Goal: Task Accomplishment & Management: Complete application form

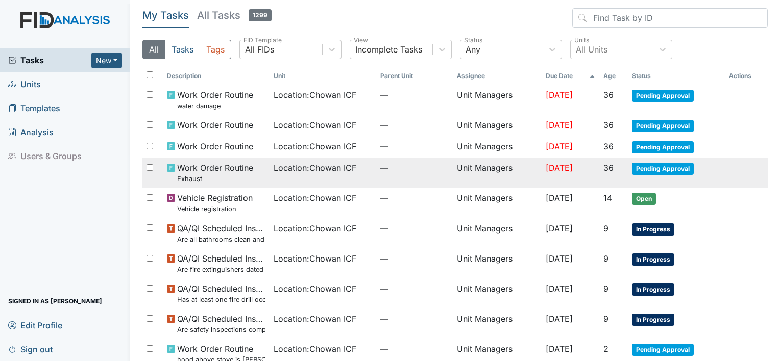
scroll to position [51, 0]
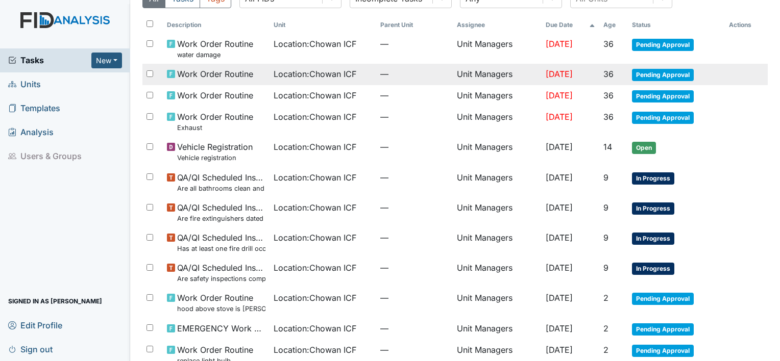
click at [318, 79] on span "Location : Chowan ICF" at bounding box center [315, 74] width 83 height 12
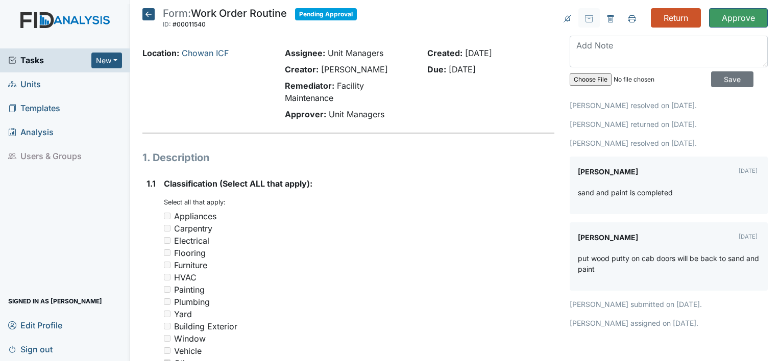
click at [151, 13] on icon at bounding box center [148, 14] width 12 height 12
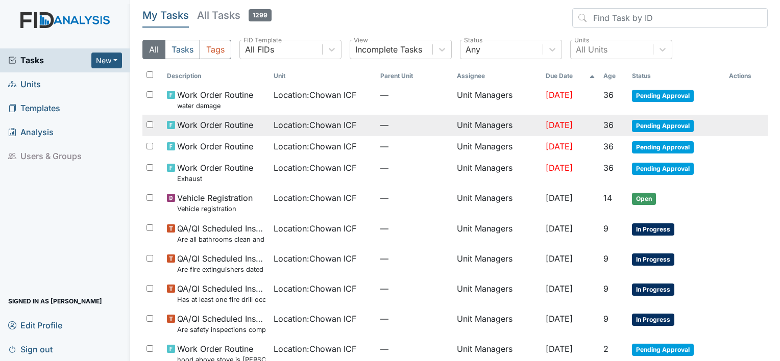
click at [298, 126] on span "Location : Chowan ICF" at bounding box center [315, 125] width 83 height 12
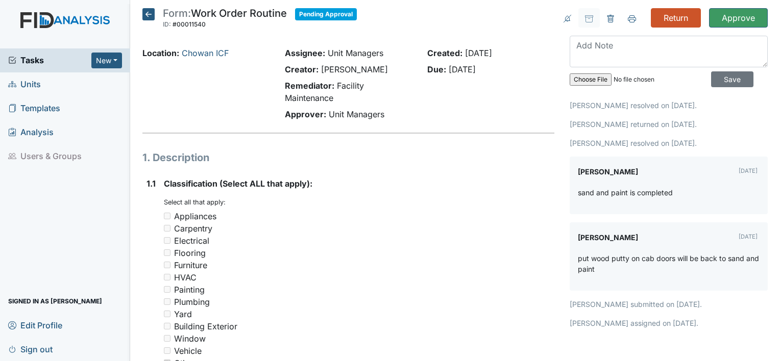
click at [152, 13] on icon at bounding box center [148, 14] width 12 height 12
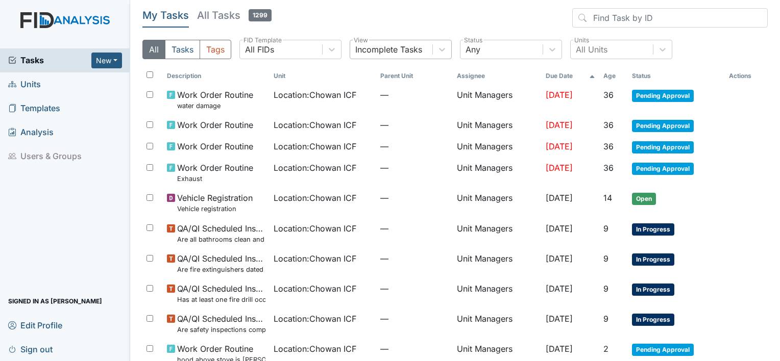
click at [406, 44] on div "Incomplete Tasks" at bounding box center [388, 49] width 67 height 12
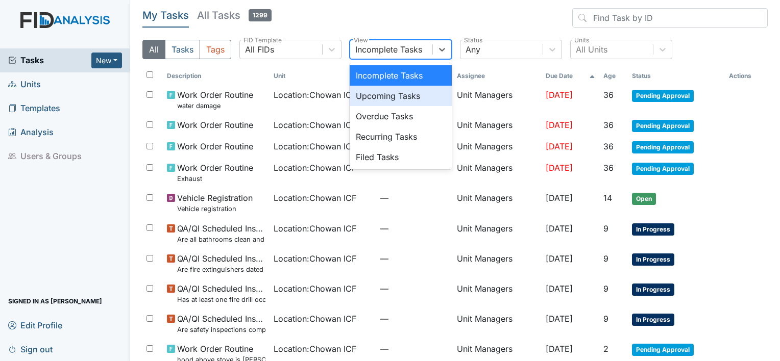
click at [403, 104] on div "Upcoming Tasks" at bounding box center [401, 96] width 102 height 20
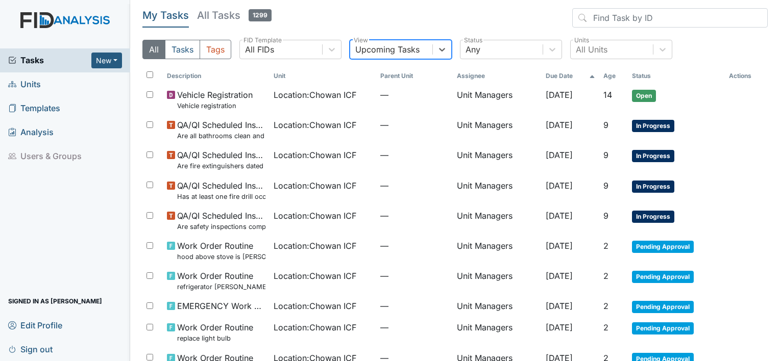
click at [403, 54] on div "Upcoming Tasks" at bounding box center [387, 49] width 64 height 12
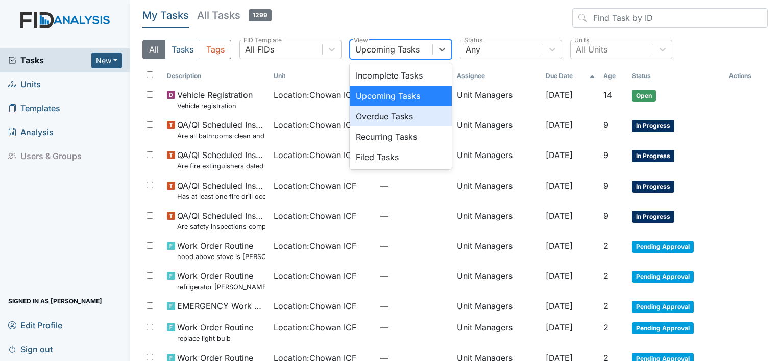
click at [406, 121] on div "Overdue Tasks" at bounding box center [401, 116] width 102 height 20
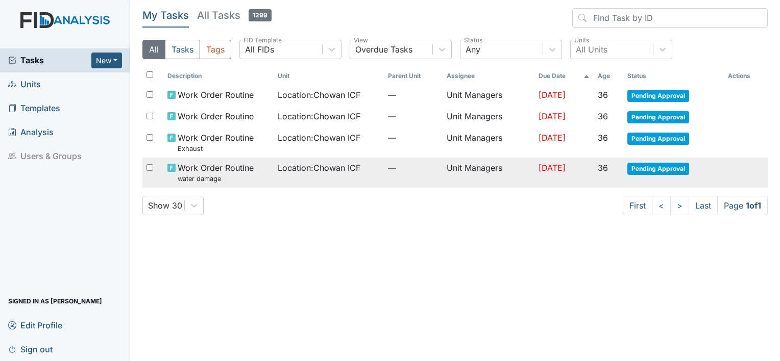
click at [404, 183] on td "—" at bounding box center [413, 173] width 59 height 30
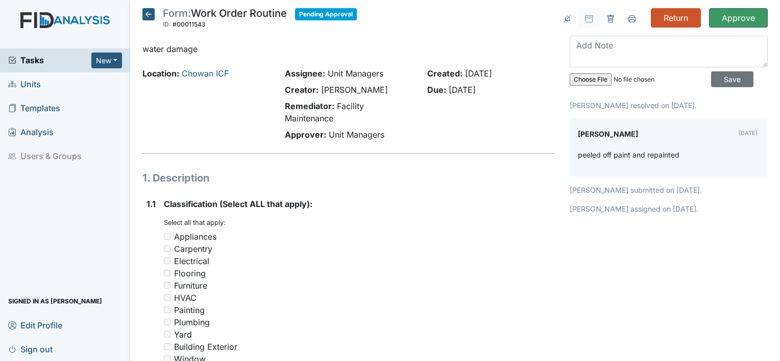
click at [149, 15] on icon at bounding box center [148, 14] width 12 height 12
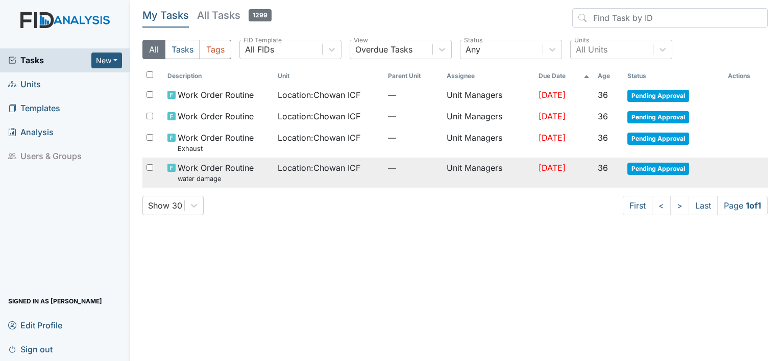
click at [305, 178] on td "Location : Chowan ICF" at bounding box center [329, 173] width 110 height 30
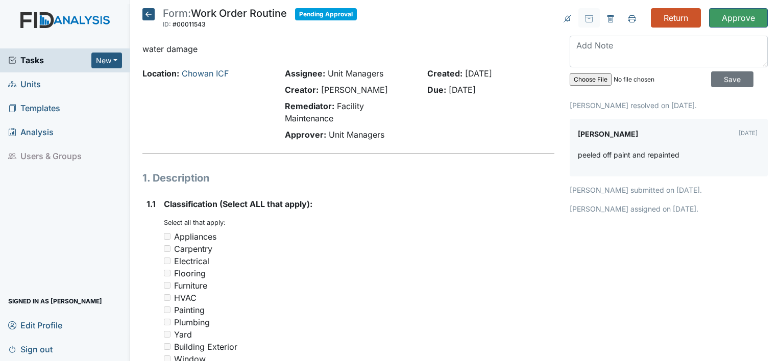
click at [147, 16] on icon at bounding box center [148, 14] width 12 height 12
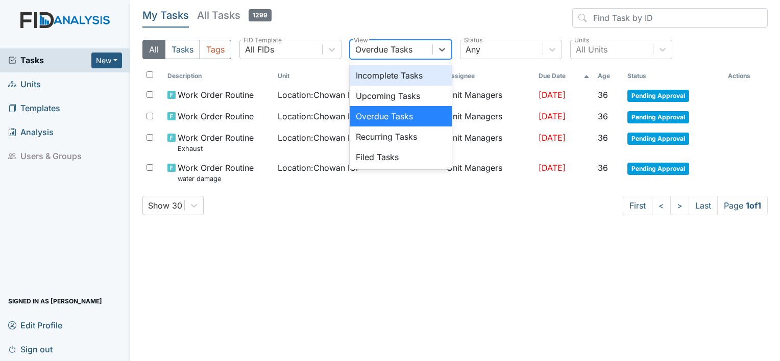
click at [390, 55] on div "Overdue Tasks" at bounding box center [383, 49] width 57 height 12
click at [398, 118] on div "Overdue Tasks" at bounding box center [401, 116] width 102 height 20
click at [397, 45] on div "Overdue Tasks" at bounding box center [383, 49] width 57 height 12
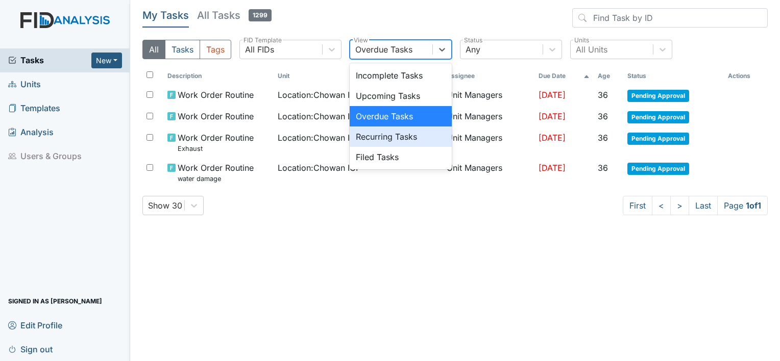
click at [398, 132] on div "Recurring Tasks" at bounding box center [401, 137] width 102 height 20
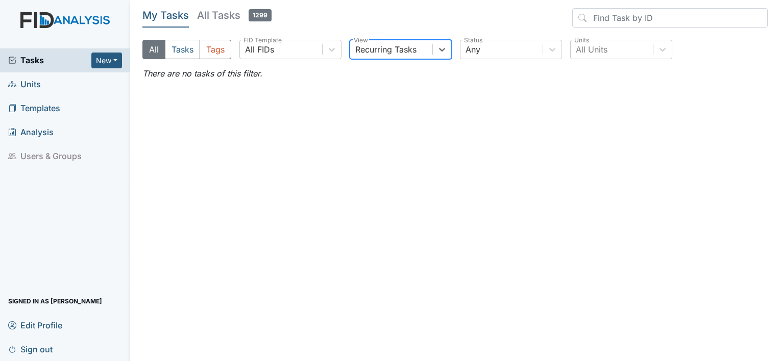
click at [394, 53] on div "Recurring Tasks" at bounding box center [385, 49] width 61 height 12
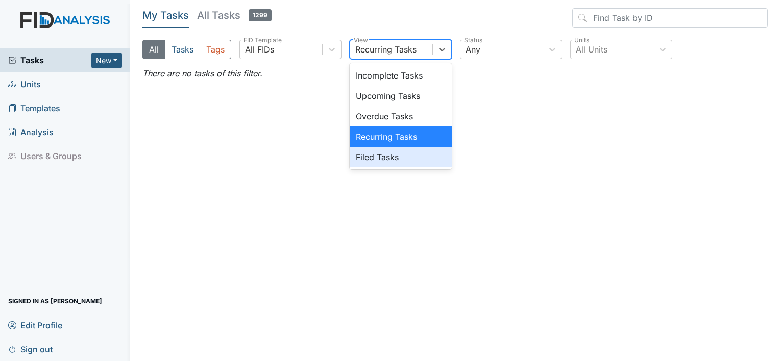
drag, startPoint x: 398, startPoint y: 156, endPoint x: 400, endPoint y: 164, distance: 8.6
click at [400, 164] on div "Filed Tasks" at bounding box center [401, 157] width 102 height 20
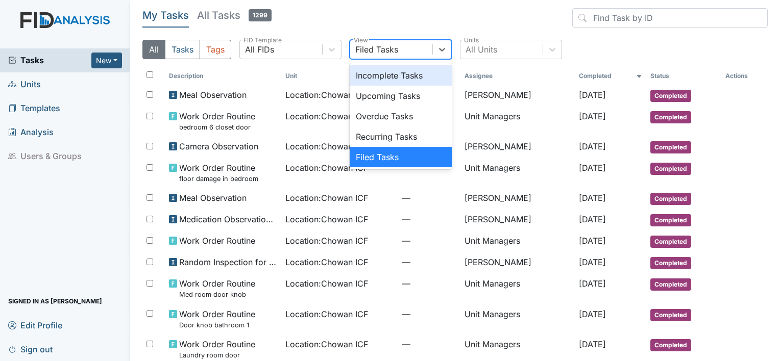
click at [396, 49] on div "Filed Tasks" at bounding box center [376, 49] width 43 height 12
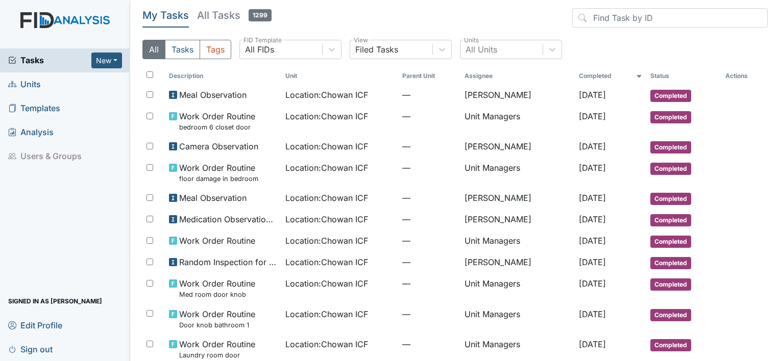
click at [328, 82] on th "Unit" at bounding box center [339, 75] width 117 height 17
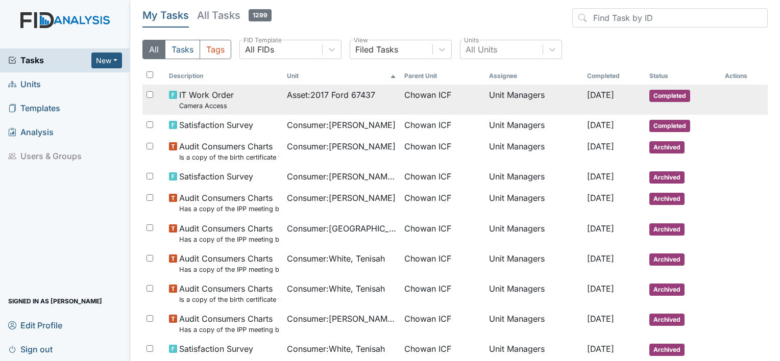
click at [359, 111] on td "Asset : 2017 Ford 67437" at bounding box center [341, 100] width 117 height 30
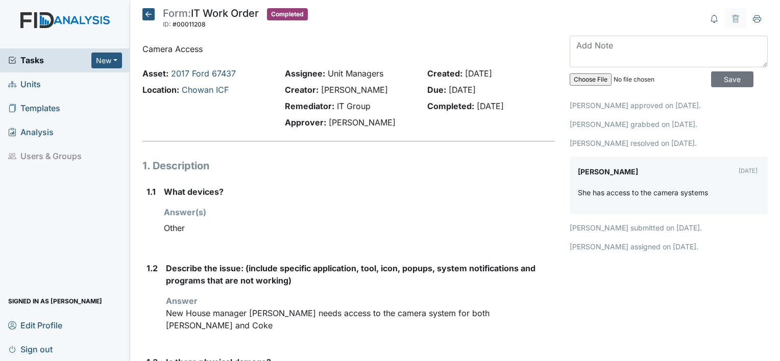
click at [143, 11] on icon at bounding box center [148, 14] width 12 height 12
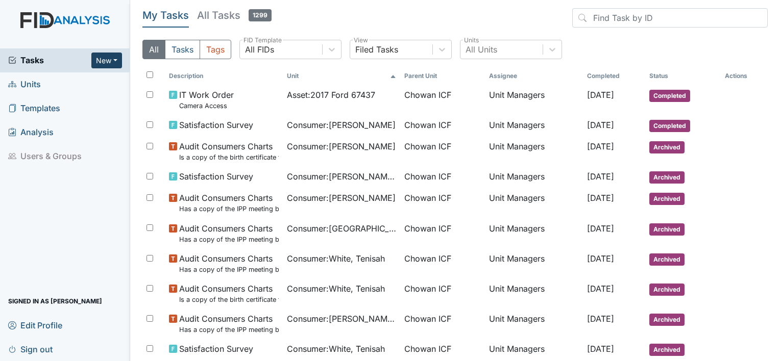
click at [116, 61] on button "New" at bounding box center [106, 61] width 31 height 16
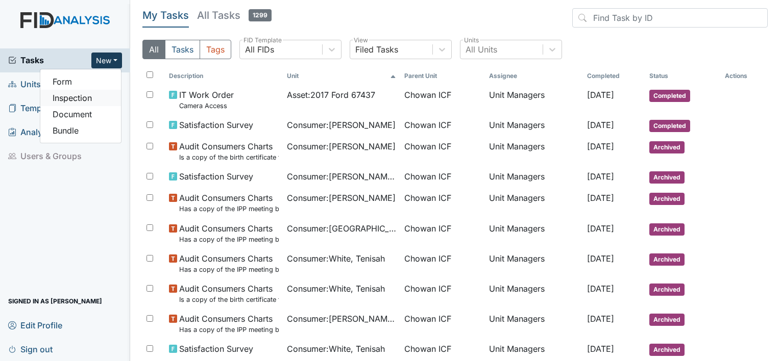
click at [102, 93] on link "Inspection" at bounding box center [80, 98] width 81 height 16
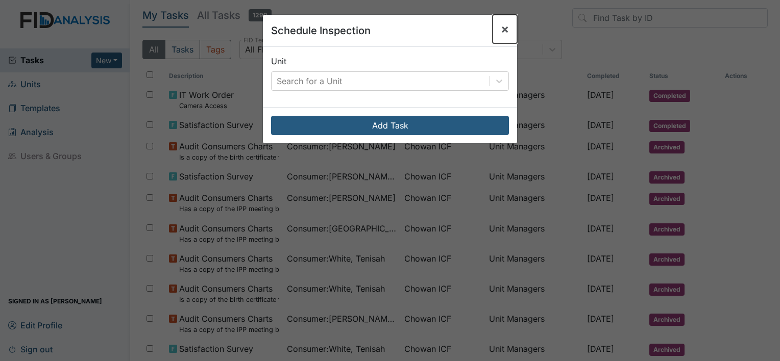
click at [501, 29] on span "×" at bounding box center [505, 28] width 8 height 15
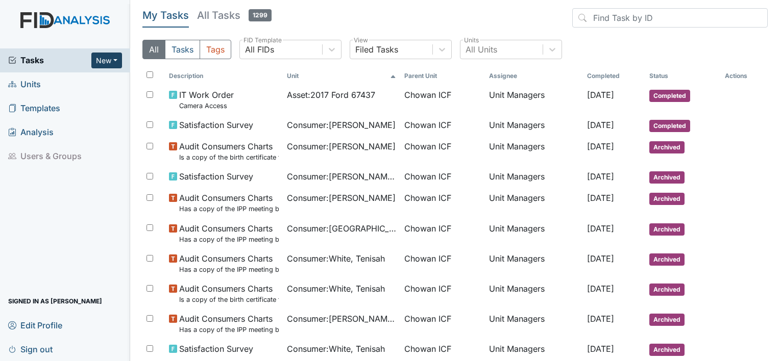
drag, startPoint x: 126, startPoint y: 58, endPoint x: 116, endPoint y: 55, distance: 9.7
click at [126, 58] on div "Tasks New Form Inspection Document Bundle" at bounding box center [65, 60] width 130 height 24
click at [108, 56] on button "New" at bounding box center [106, 61] width 31 height 16
click at [107, 83] on link "Form" at bounding box center [80, 82] width 81 height 16
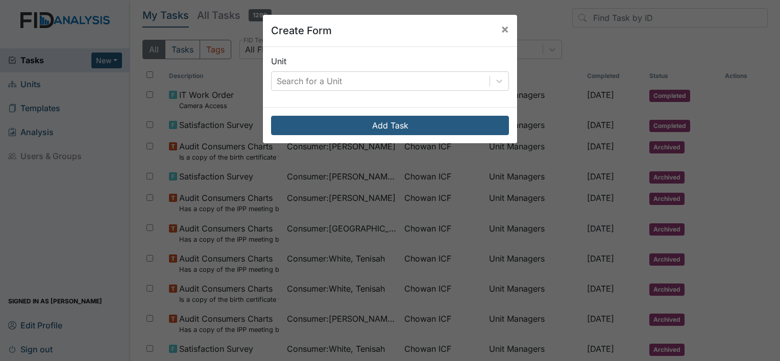
click at [337, 69] on div "Unit Search for a Unit" at bounding box center [390, 73] width 238 height 36
click at [345, 82] on div "Search for a Unit" at bounding box center [381, 81] width 218 height 18
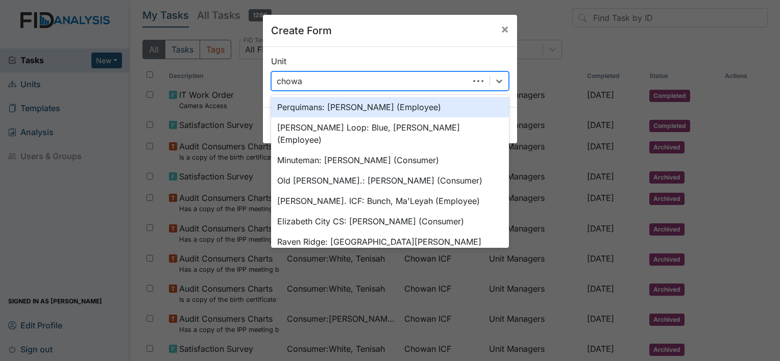
type input "chowan"
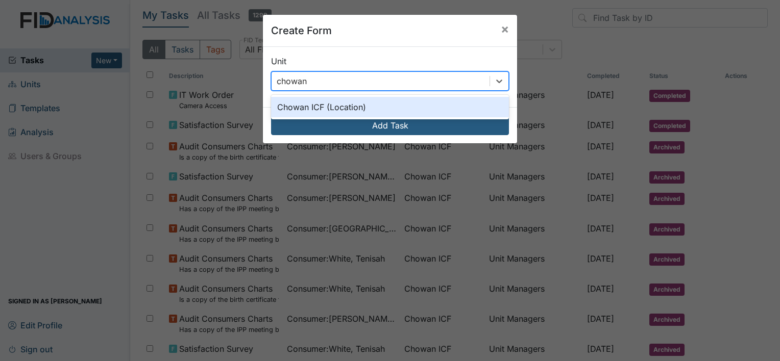
click at [369, 112] on div "Chowan ICF (Location)" at bounding box center [390, 107] width 238 height 20
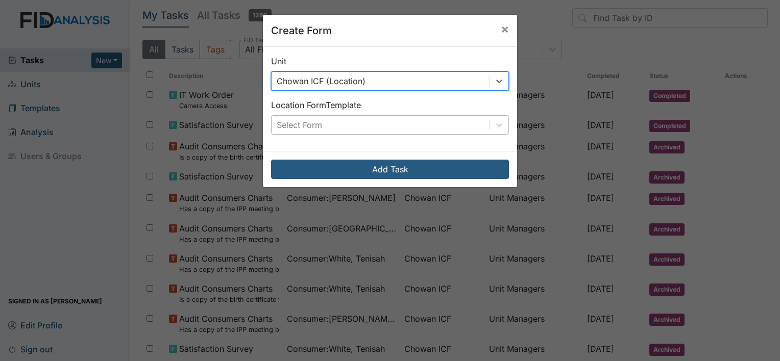
click at [368, 124] on div "Select Form" at bounding box center [381, 125] width 218 height 18
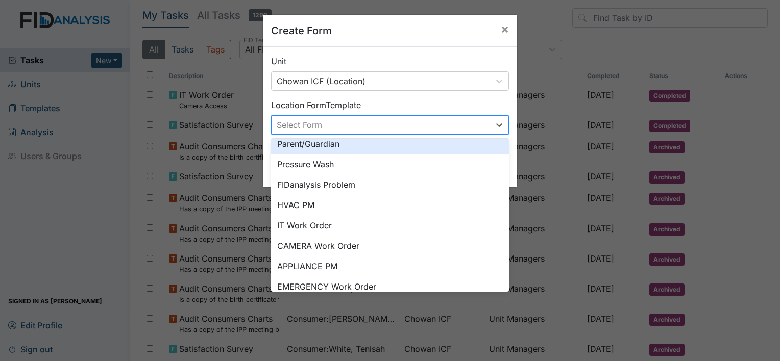
scroll to position [102, 0]
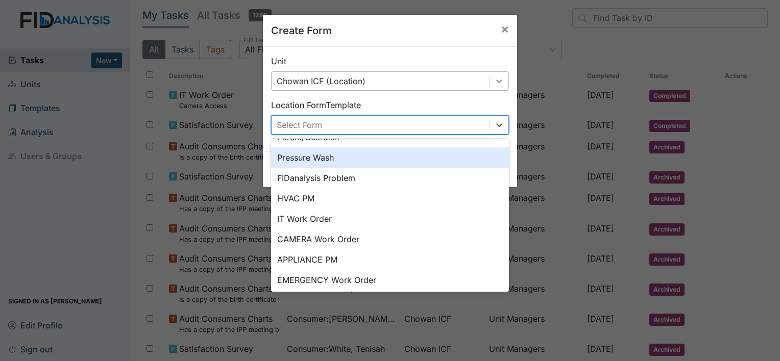
click at [489, 76] on div at bounding box center [498, 81] width 19 height 18
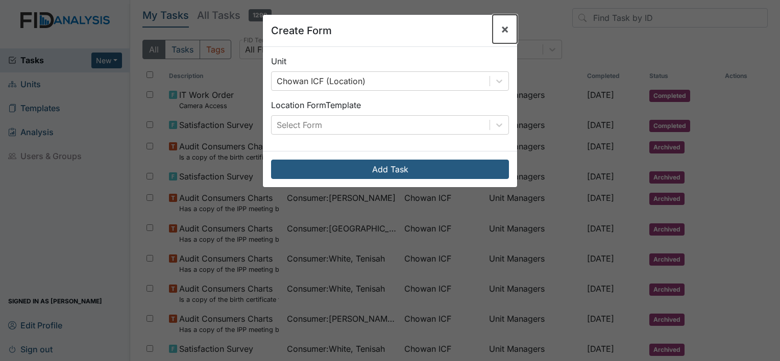
click at [495, 34] on button "×" at bounding box center [505, 29] width 25 height 29
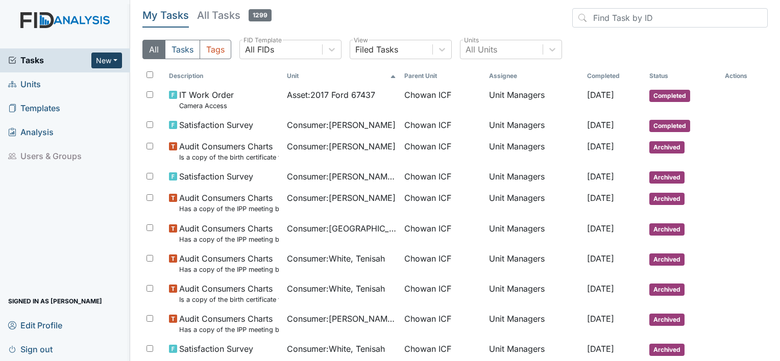
click at [102, 61] on button "New" at bounding box center [106, 61] width 31 height 16
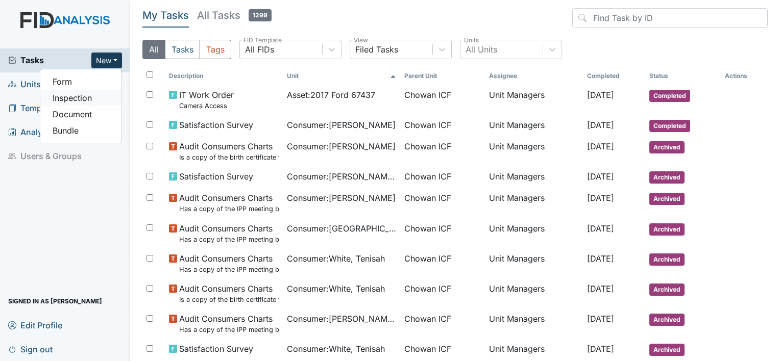
click at [106, 102] on link "Inspection" at bounding box center [80, 98] width 81 height 16
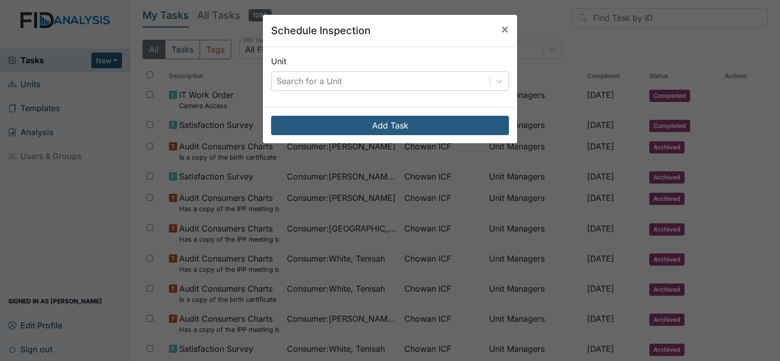
click at [375, 91] on div "Unit Search for a Unit" at bounding box center [390, 77] width 254 height 60
click at [376, 86] on div "Search for a Unit" at bounding box center [381, 81] width 218 height 18
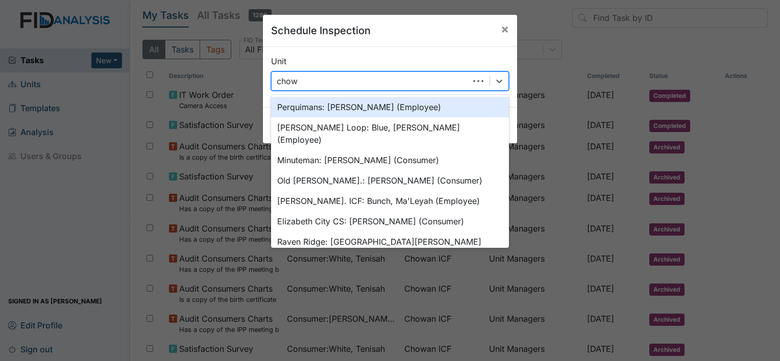
type input "chowa"
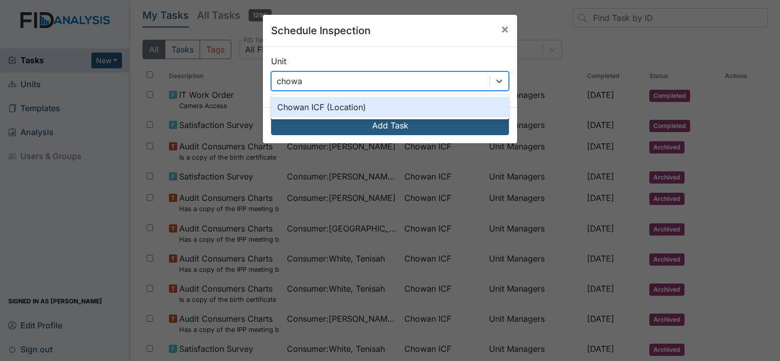
click at [376, 106] on div "Chowan ICF (Location)" at bounding box center [390, 107] width 238 height 20
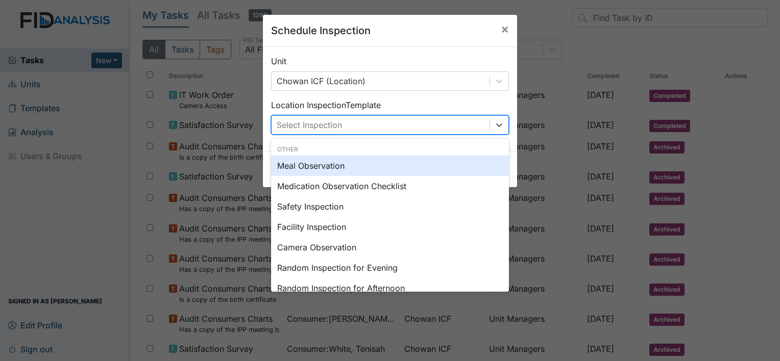
click at [353, 122] on div "Select Inspection" at bounding box center [381, 125] width 218 height 18
type input "M"
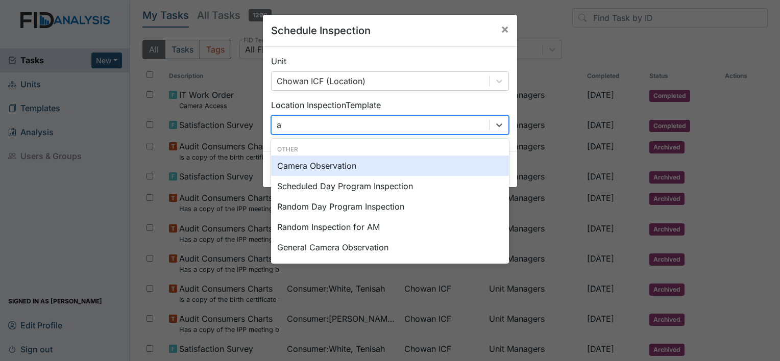
type input "am"
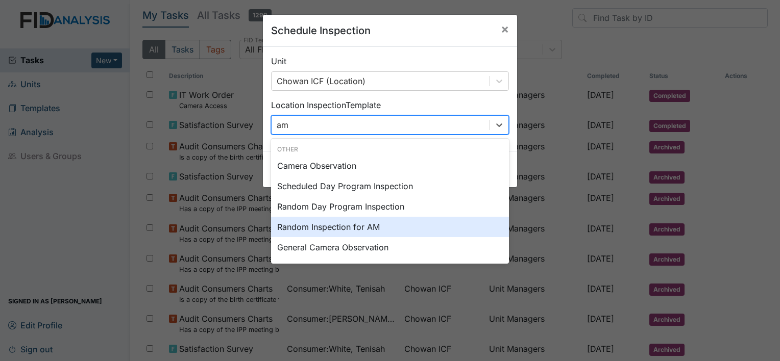
click at [413, 230] on div "Random Inspection for AM" at bounding box center [390, 227] width 238 height 20
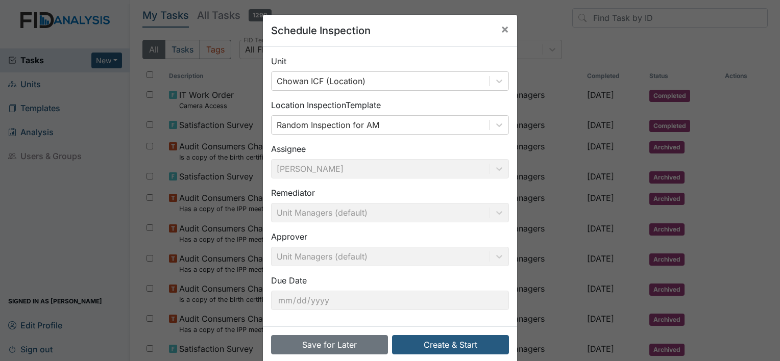
click at [393, 215] on div "Remediator Unit Managers (default)" at bounding box center [390, 205] width 238 height 36
click at [393, 214] on div "Remediator Unit Managers (default)" at bounding box center [390, 205] width 238 height 36
click at [467, 347] on button "Create & Start" at bounding box center [450, 344] width 117 height 19
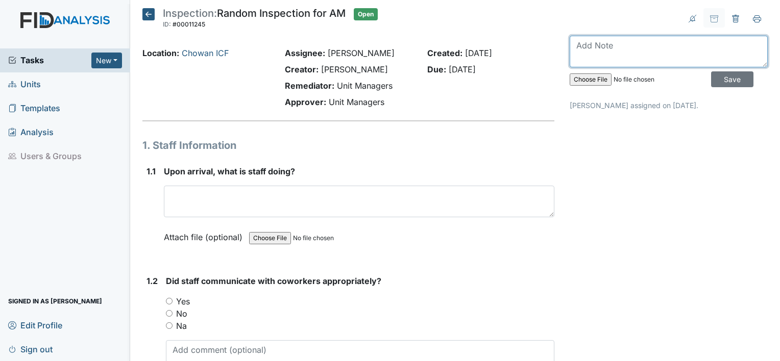
click at [582, 48] on textarea at bounding box center [669, 52] width 198 height 32
type textarea "AM inspection was completed on [DATE]"
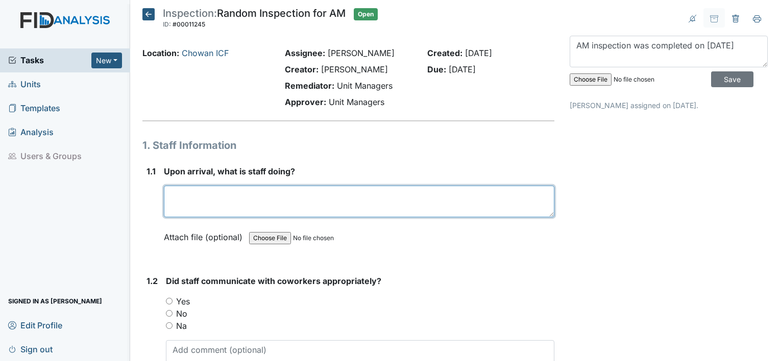
click at [271, 207] on textarea at bounding box center [359, 202] width 390 height 32
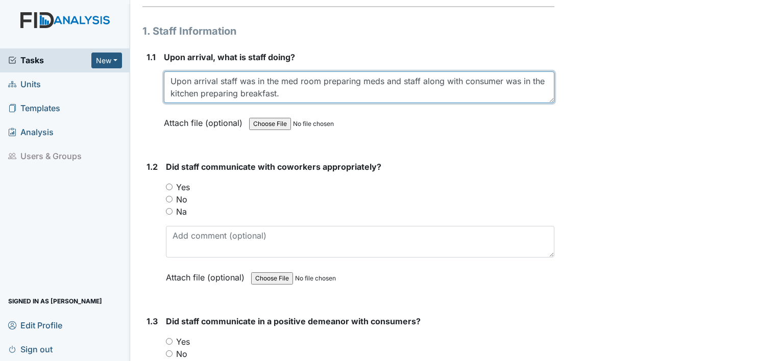
scroll to position [153, 0]
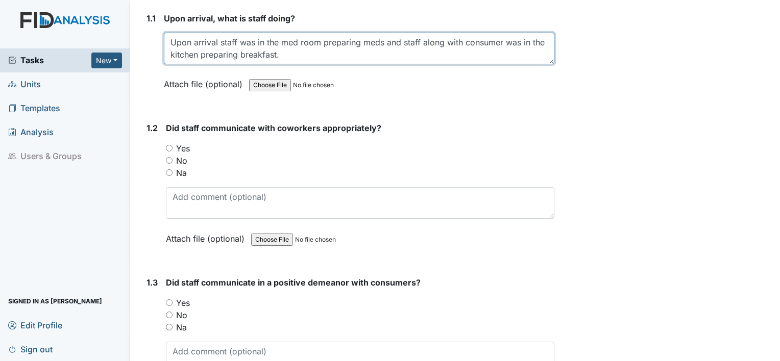
type textarea "Upon arrival staff was in the med room preparing meds and staff along with cons…"
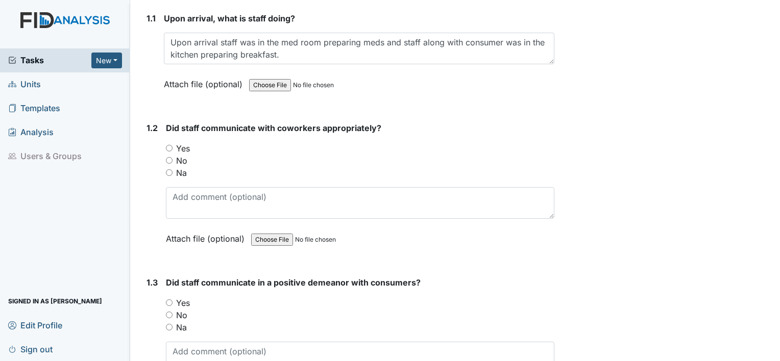
click at [181, 149] on label "Yes" at bounding box center [183, 148] width 14 height 12
click at [173, 149] on input "Yes" at bounding box center [169, 148] width 7 height 7
radio input "true"
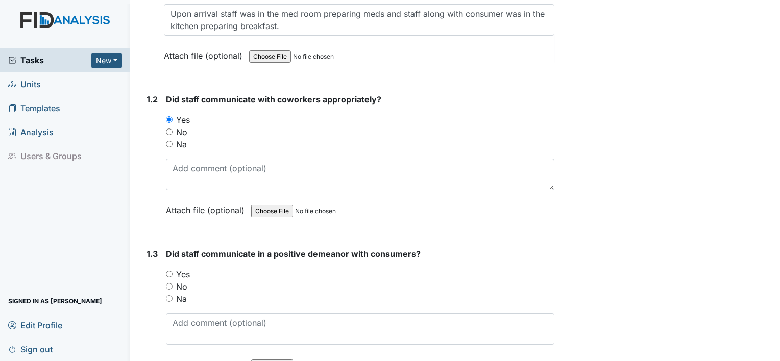
scroll to position [255, 0]
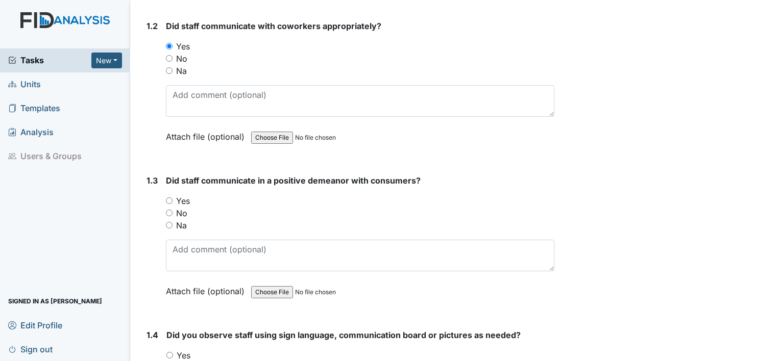
click at [184, 198] on label "Yes" at bounding box center [183, 201] width 14 height 12
click at [173, 198] on input "Yes" at bounding box center [169, 201] width 7 height 7
radio input "true"
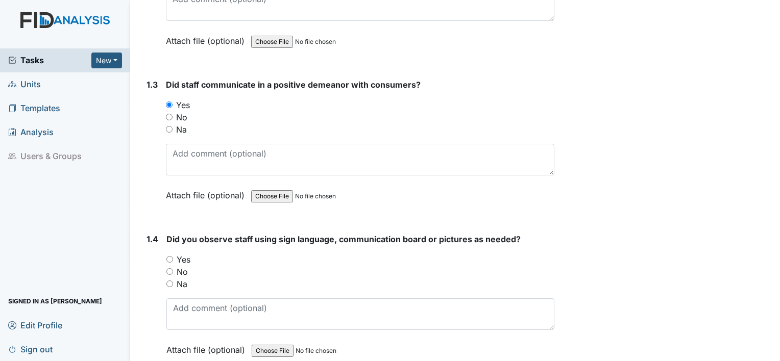
scroll to position [408, 0]
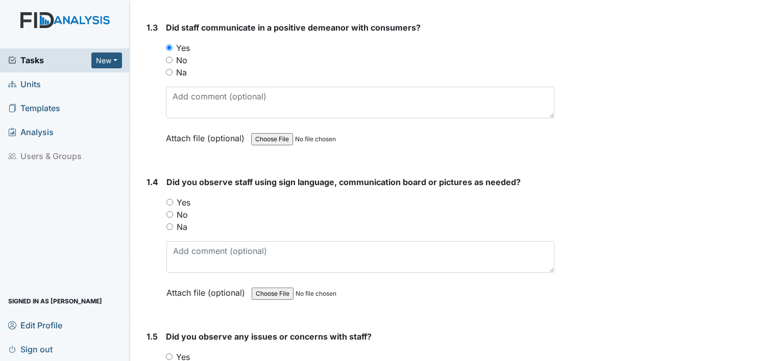
click at [184, 198] on label "Yes" at bounding box center [184, 203] width 14 height 12
click at [173, 199] on input "Yes" at bounding box center [169, 202] width 7 height 7
radio input "true"
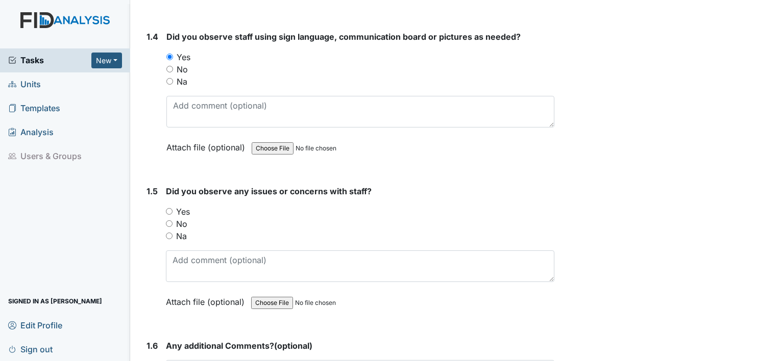
scroll to position [561, 0]
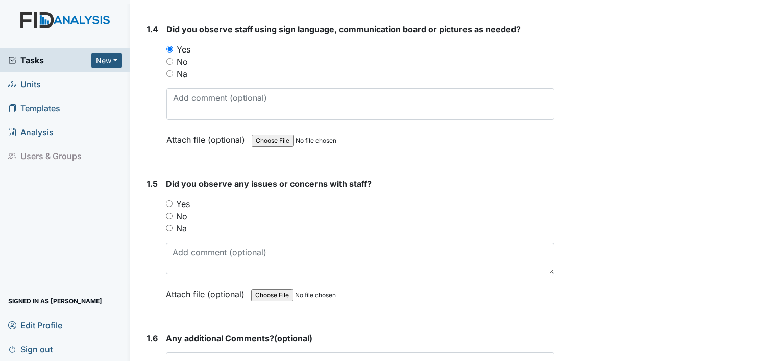
click at [178, 70] on label "Na" at bounding box center [182, 74] width 11 height 12
click at [173, 70] on input "Na" at bounding box center [169, 73] width 7 height 7
radio input "true"
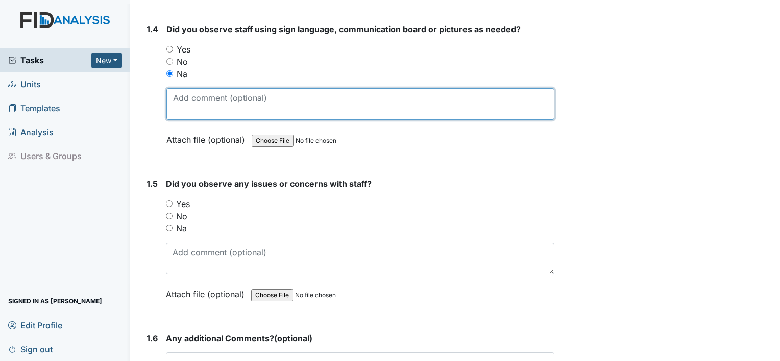
click at [197, 98] on textarea at bounding box center [360, 104] width 388 height 32
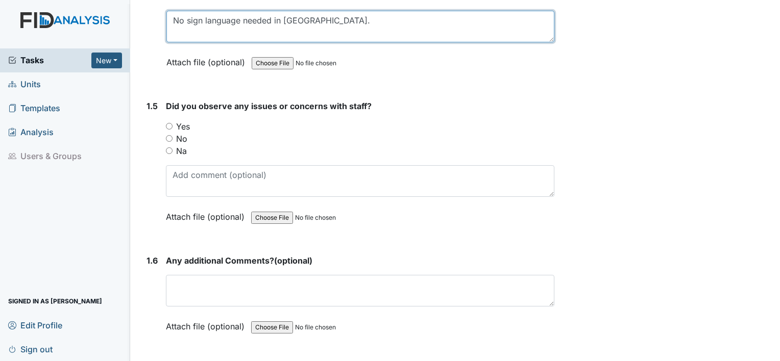
scroll to position [664, 0]
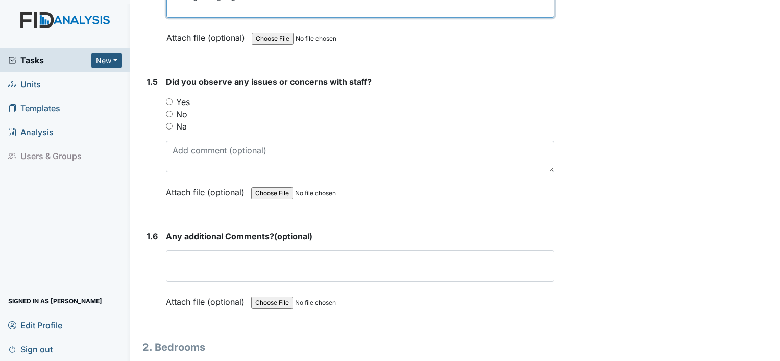
type textarea "No sign language needed in [GEOGRAPHIC_DATA]."
click at [182, 114] on label "No" at bounding box center [181, 114] width 11 height 12
click at [173, 114] on input "No" at bounding box center [169, 114] width 7 height 7
radio input "true"
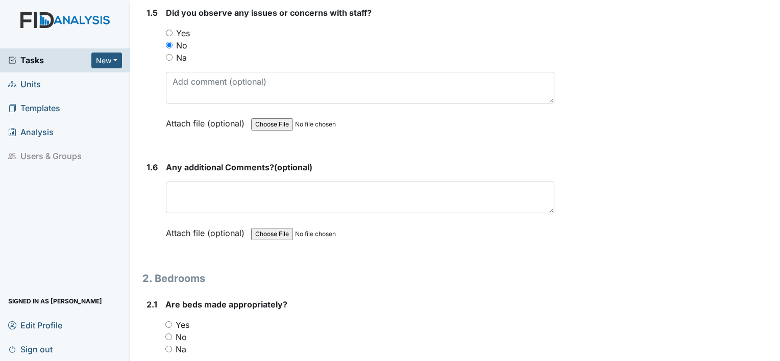
scroll to position [766, 0]
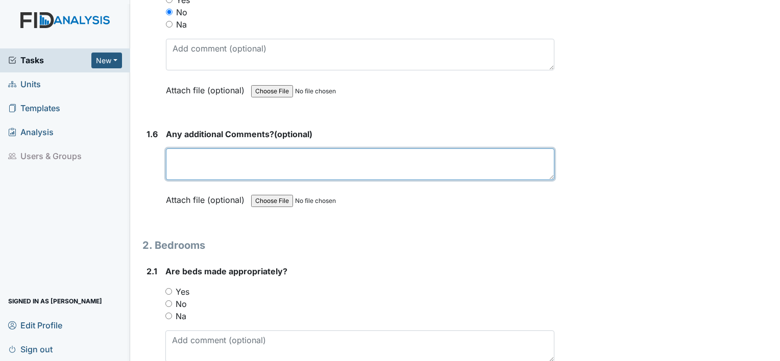
click at [191, 153] on textarea at bounding box center [360, 165] width 388 height 32
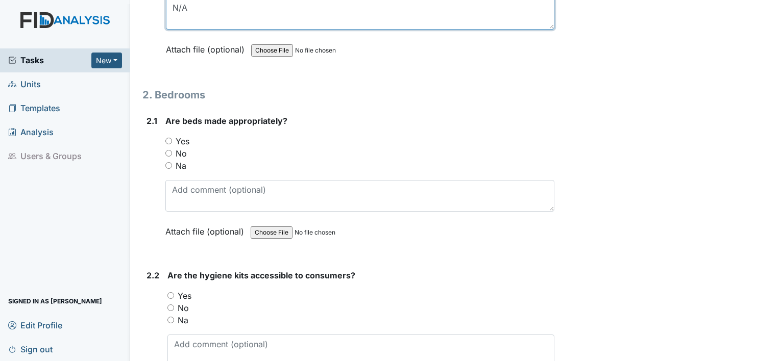
scroll to position [919, 0]
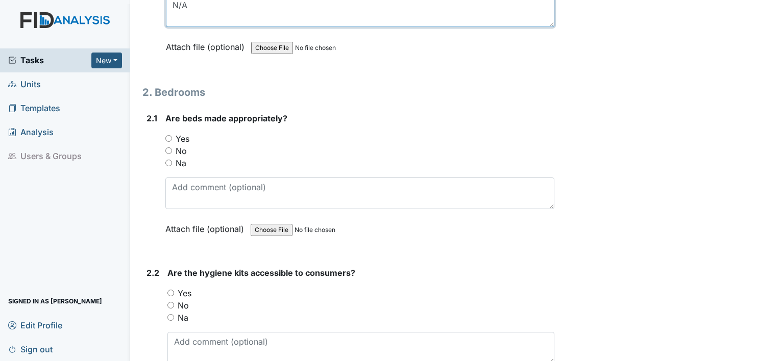
type textarea "N/A"
click at [189, 138] on label "Yes" at bounding box center [183, 139] width 14 height 12
click at [172, 138] on input "Yes" at bounding box center [168, 138] width 7 height 7
radio input "true"
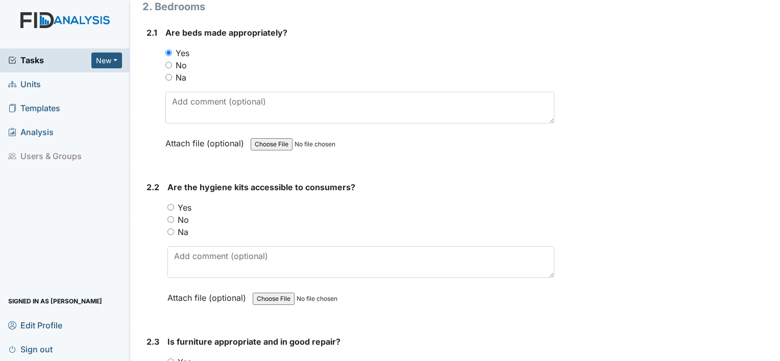
scroll to position [1072, 0]
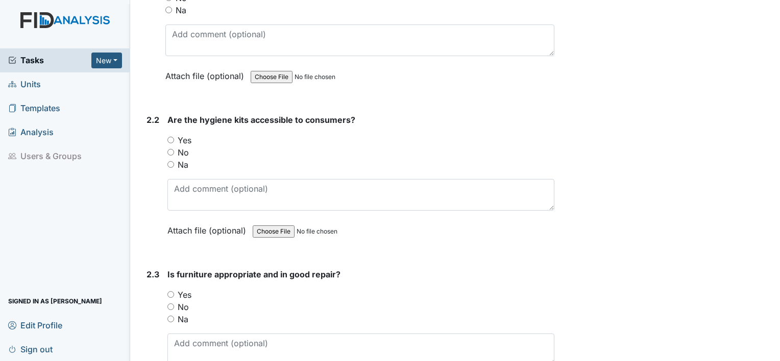
click at [189, 138] on label "Yes" at bounding box center [185, 140] width 14 height 12
click at [174, 138] on input "Yes" at bounding box center [170, 140] width 7 height 7
radio input "true"
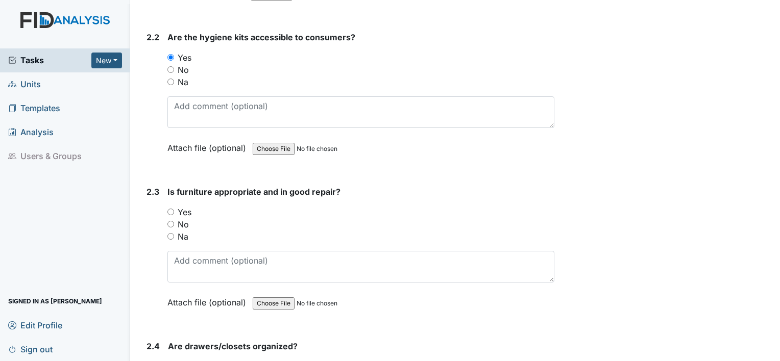
scroll to position [1225, 0]
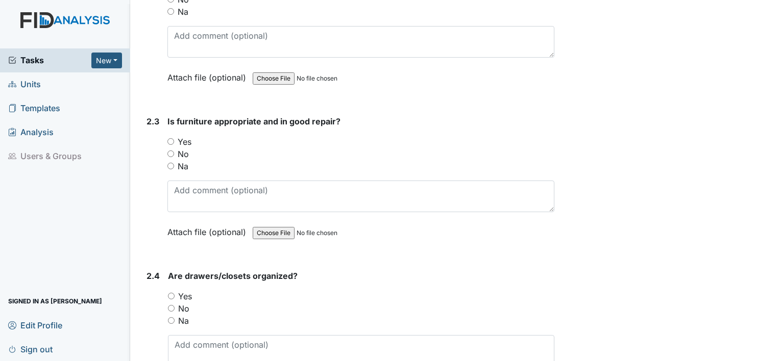
click at [189, 138] on label "Yes" at bounding box center [185, 142] width 14 height 12
click at [174, 138] on input "Yes" at bounding box center [170, 141] width 7 height 7
radio input "true"
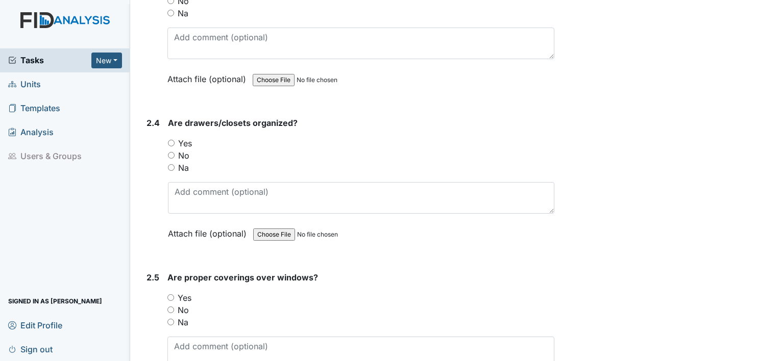
click at [189, 138] on label "Yes" at bounding box center [185, 143] width 14 height 12
click at [175, 140] on input "Yes" at bounding box center [171, 143] width 7 height 7
radio input "true"
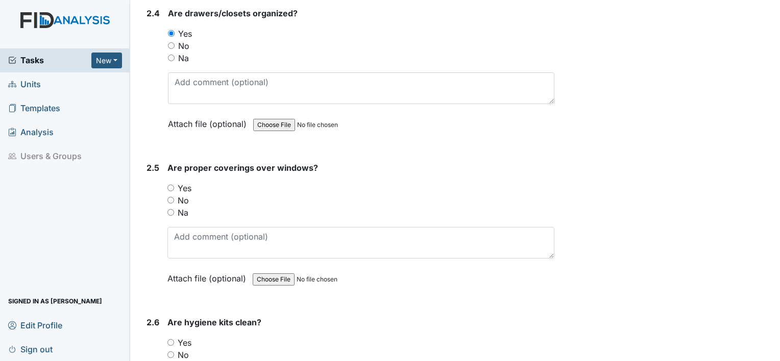
scroll to position [1531, 0]
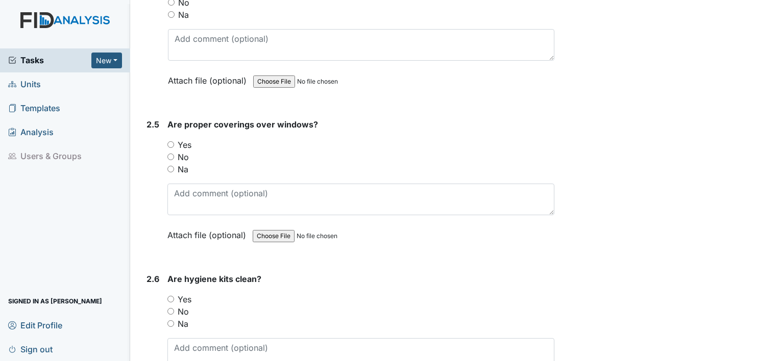
click at [189, 139] on label "Yes" at bounding box center [185, 145] width 14 height 12
click at [174, 141] on input "Yes" at bounding box center [170, 144] width 7 height 7
radio input "true"
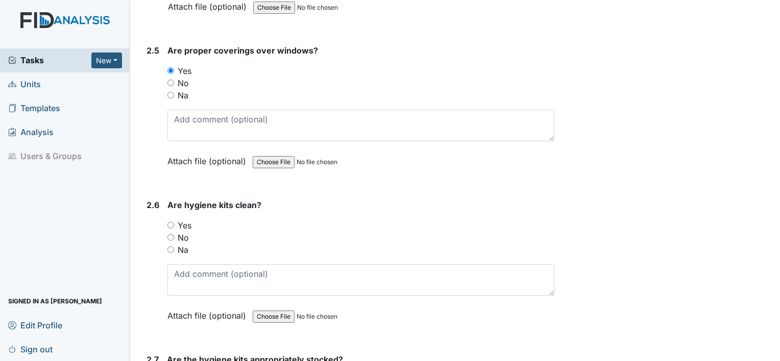
scroll to position [1684, 0]
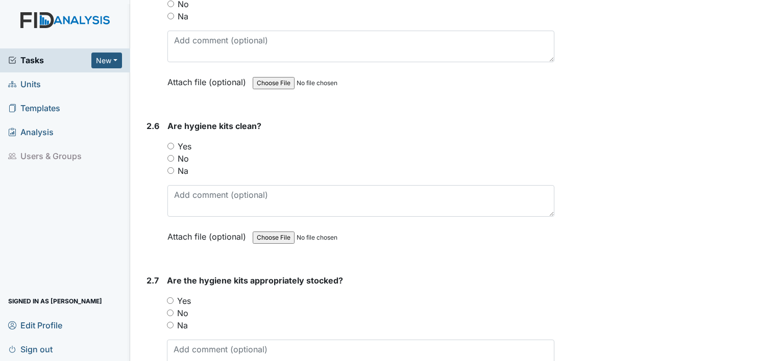
click at [189, 140] on label "Yes" at bounding box center [185, 146] width 14 height 12
click at [174, 143] on input "Yes" at bounding box center [170, 146] width 7 height 7
radio input "true"
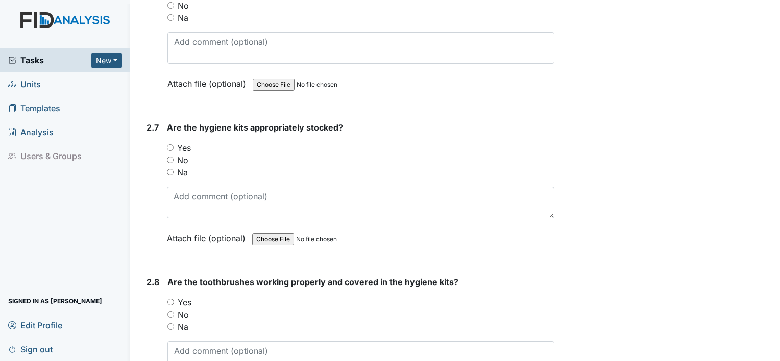
click at [189, 142] on label "Yes" at bounding box center [184, 148] width 14 height 12
click at [174, 144] on input "Yes" at bounding box center [170, 147] width 7 height 7
radio input "true"
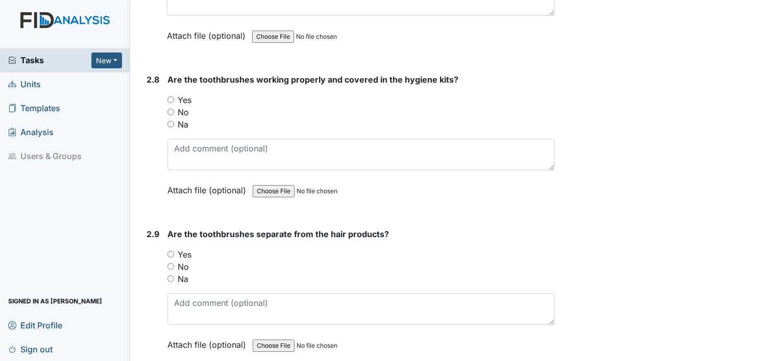
scroll to position [2042, 0]
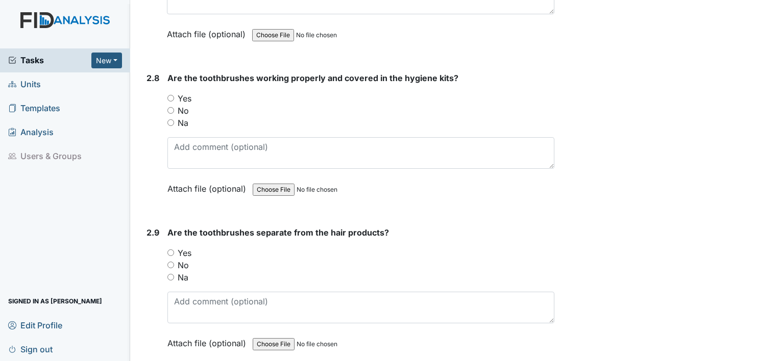
click at [180, 92] on label "Yes" at bounding box center [185, 98] width 14 height 12
click at [174, 95] on input "Yes" at bounding box center [170, 98] width 7 height 7
radio input "true"
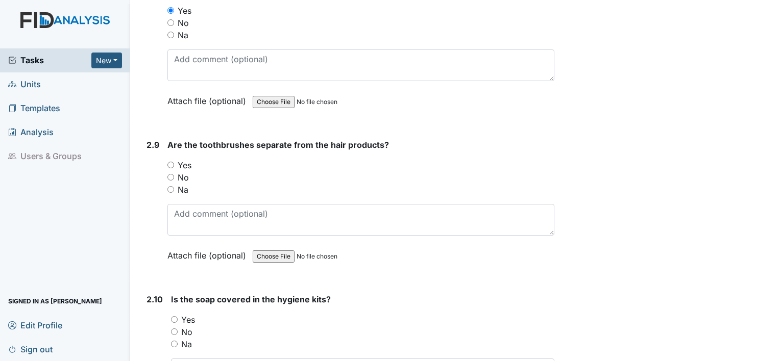
scroll to position [2144, 0]
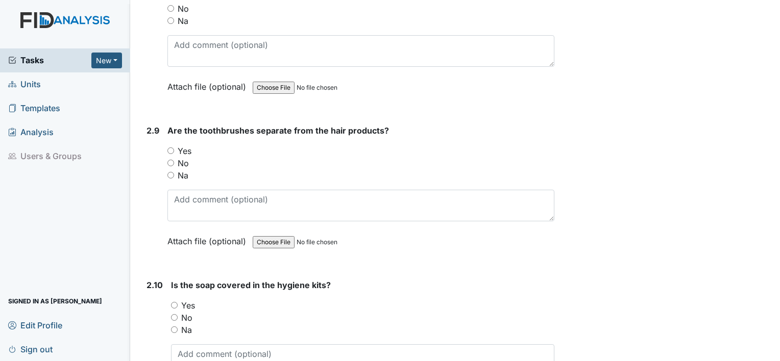
click at [188, 145] on label "Yes" at bounding box center [185, 151] width 14 height 12
click at [174, 148] on input "Yes" at bounding box center [170, 151] width 7 height 7
radio input "true"
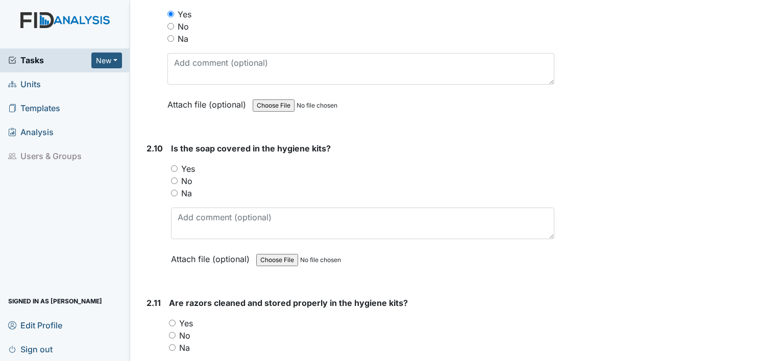
scroll to position [2348, 0]
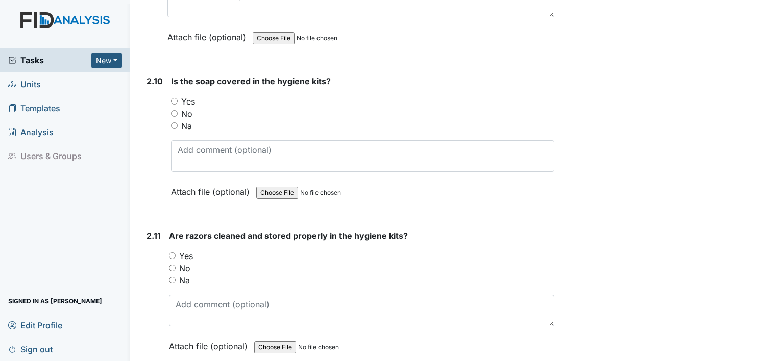
click at [190, 95] on label "Yes" at bounding box center [188, 101] width 14 height 12
click at [178, 98] on input "Yes" at bounding box center [174, 101] width 7 height 7
radio input "true"
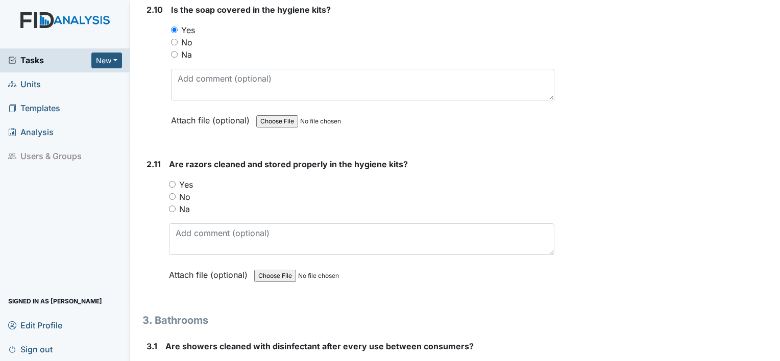
scroll to position [2501, 0]
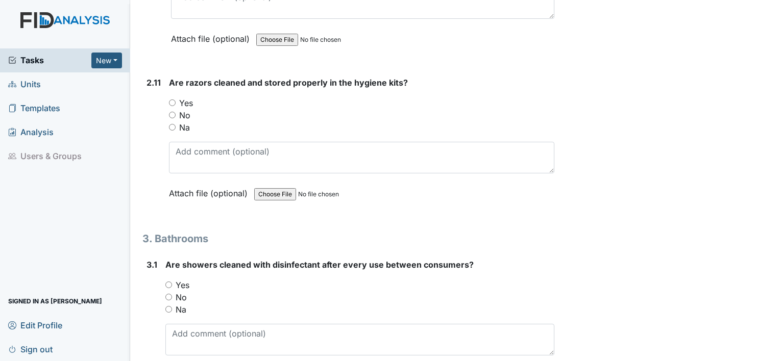
click at [192, 97] on label "Yes" at bounding box center [186, 103] width 14 height 12
click at [176, 100] on input "Yes" at bounding box center [172, 103] width 7 height 7
radio input "true"
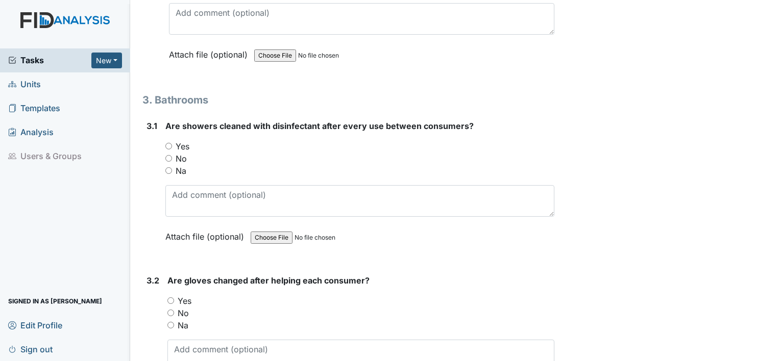
scroll to position [2654, 0]
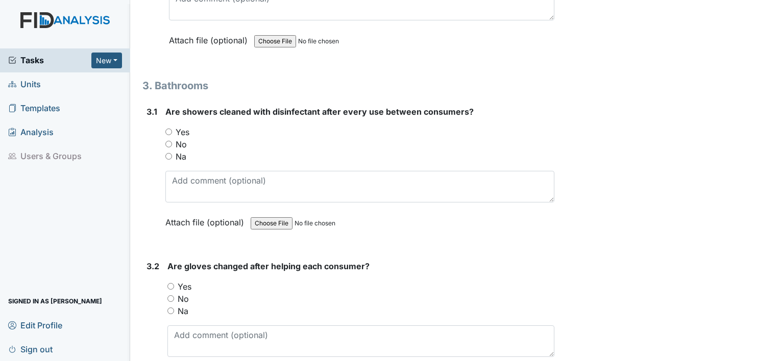
click at [181, 126] on label "Yes" at bounding box center [183, 132] width 14 height 12
click at [172, 129] on input "Yes" at bounding box center [168, 132] width 7 height 7
radio input "true"
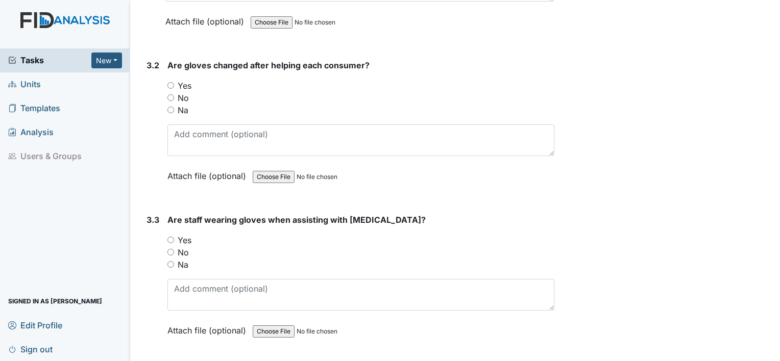
scroll to position [2858, 0]
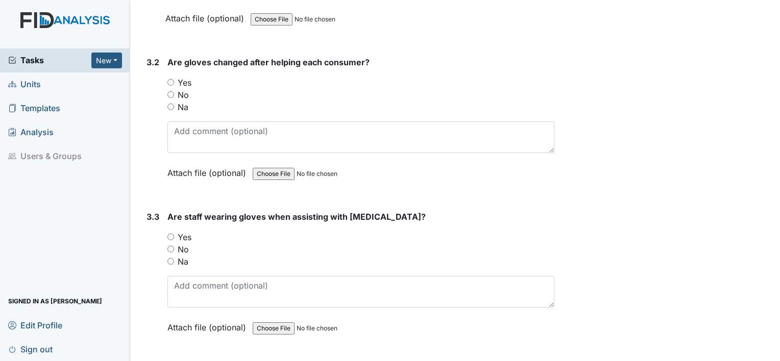
click at [181, 77] on label "Yes" at bounding box center [185, 83] width 14 height 12
click at [174, 79] on input "Yes" at bounding box center [170, 82] width 7 height 7
radio input "true"
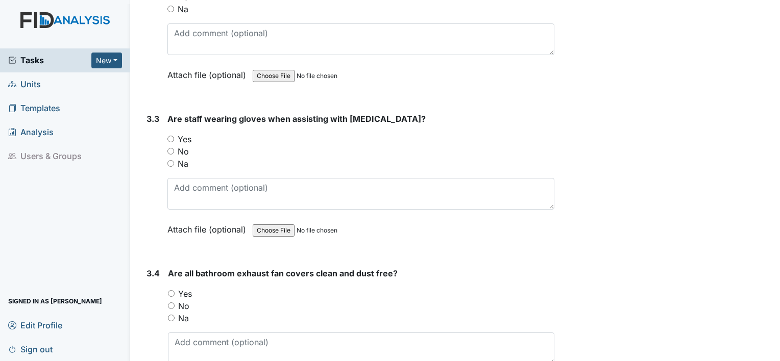
scroll to position [3011, 0]
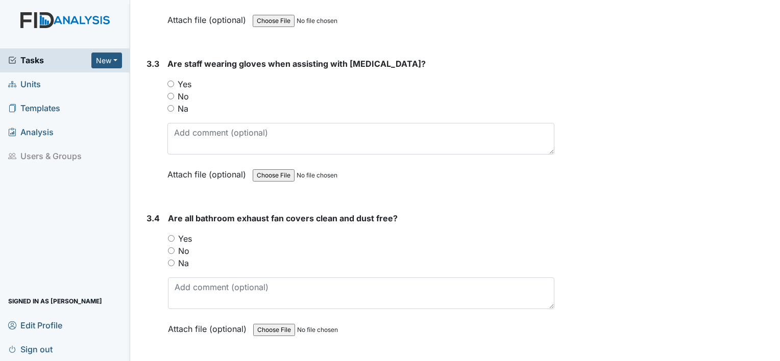
click at [186, 78] on label "Yes" at bounding box center [185, 84] width 14 height 12
click at [174, 81] on input "Yes" at bounding box center [170, 84] width 7 height 7
radio input "true"
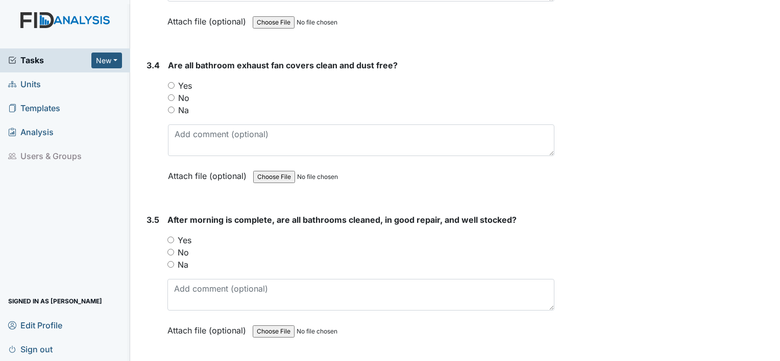
click at [187, 80] on label "Yes" at bounding box center [185, 86] width 14 height 12
click at [175, 82] on input "Yes" at bounding box center [171, 85] width 7 height 7
radio input "true"
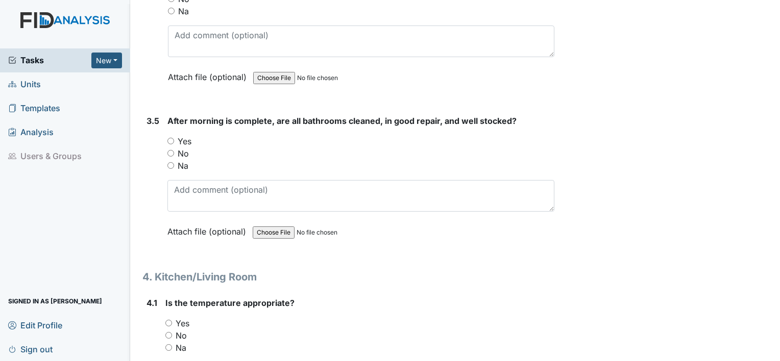
scroll to position [3318, 0]
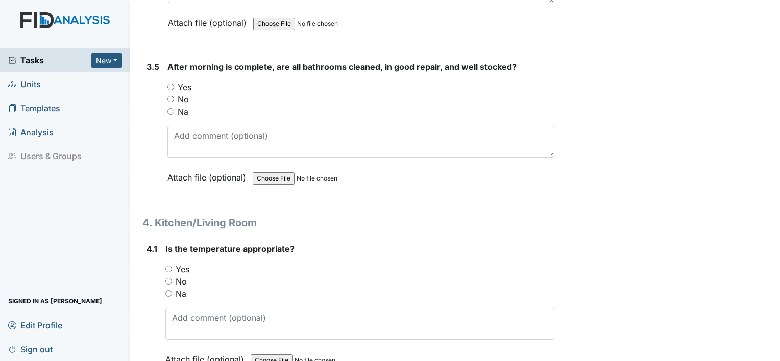
click at [188, 81] on label "Yes" at bounding box center [185, 87] width 14 height 12
click at [174, 84] on input "Yes" at bounding box center [170, 87] width 7 height 7
radio input "true"
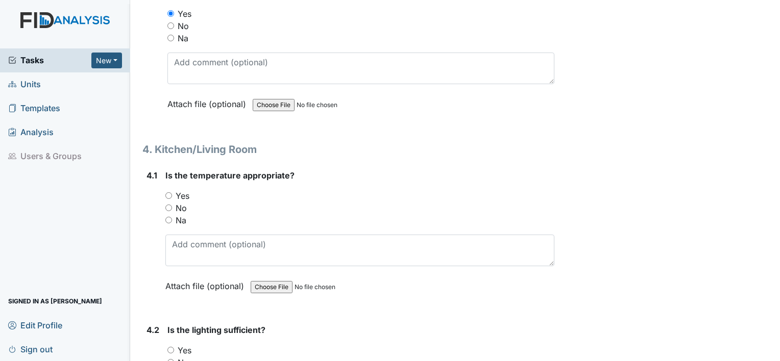
scroll to position [3420, 0]
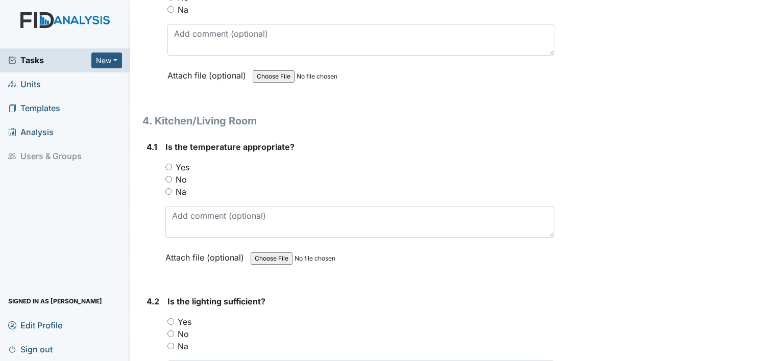
click at [174, 161] on div "Yes" at bounding box center [359, 167] width 389 height 12
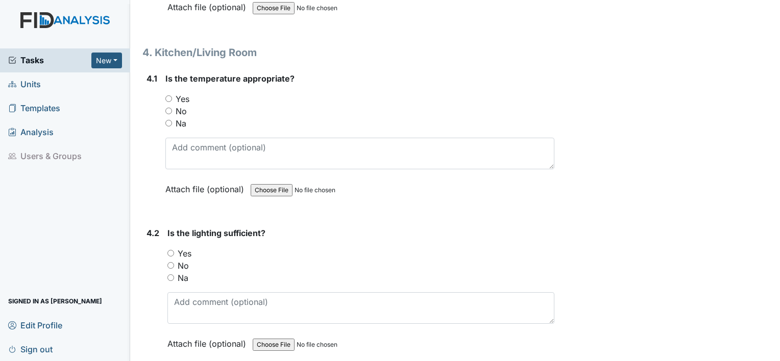
scroll to position [3522, 0]
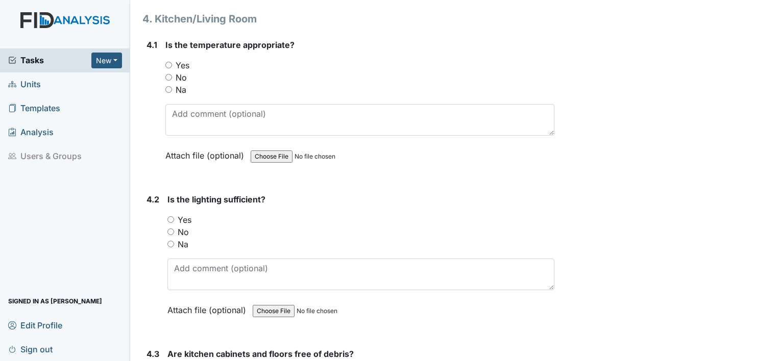
click at [176, 59] on label "Yes" at bounding box center [183, 65] width 14 height 12
click at [172, 62] on input "Yes" at bounding box center [168, 65] width 7 height 7
radio input "true"
click at [184, 214] on label "Yes" at bounding box center [185, 220] width 14 height 12
click at [174, 216] on input "Yes" at bounding box center [170, 219] width 7 height 7
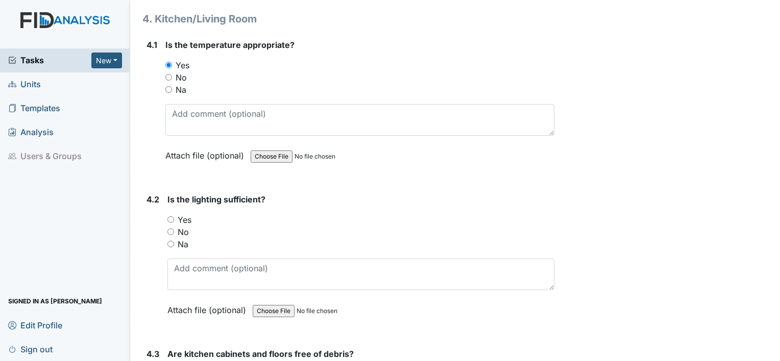
radio input "true"
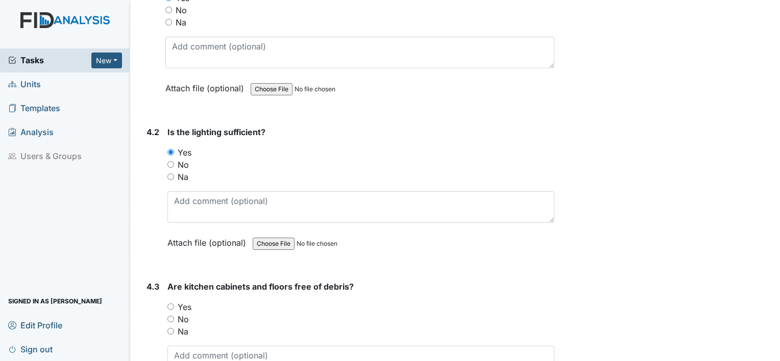
scroll to position [3777, 0]
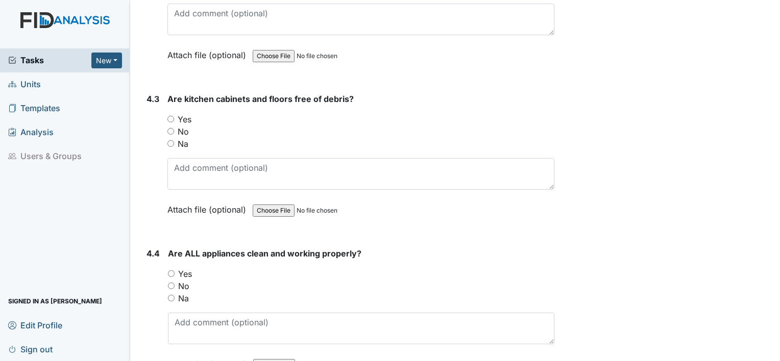
click at [182, 113] on label "Yes" at bounding box center [185, 119] width 14 height 12
click at [174, 116] on input "Yes" at bounding box center [170, 119] width 7 height 7
radio input "true"
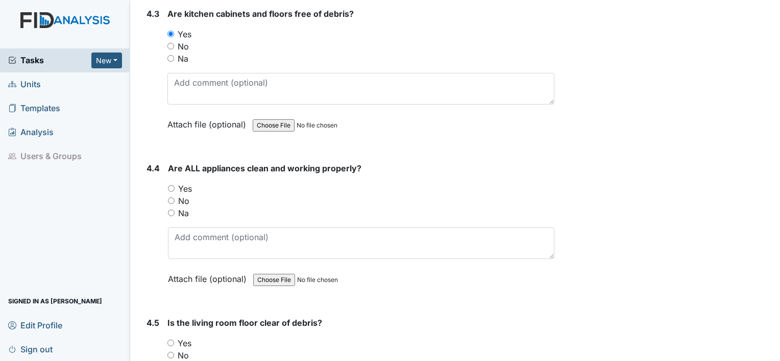
scroll to position [3879, 0]
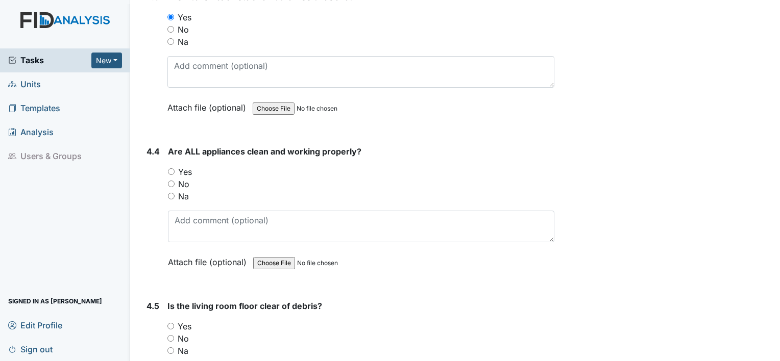
click at [184, 166] on label "Yes" at bounding box center [185, 172] width 14 height 12
click at [175, 168] on input "Yes" at bounding box center [171, 171] width 7 height 7
radio input "true"
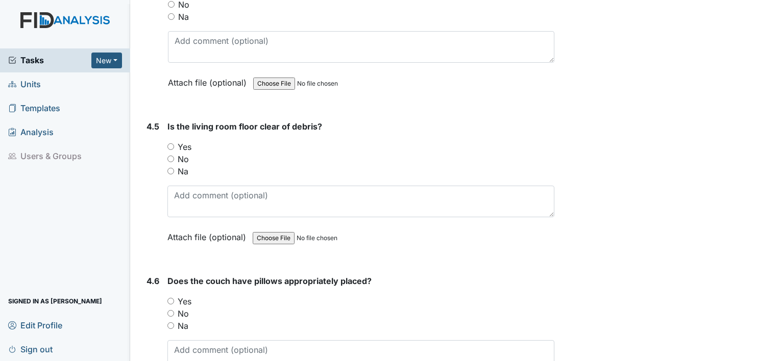
scroll to position [4083, 0]
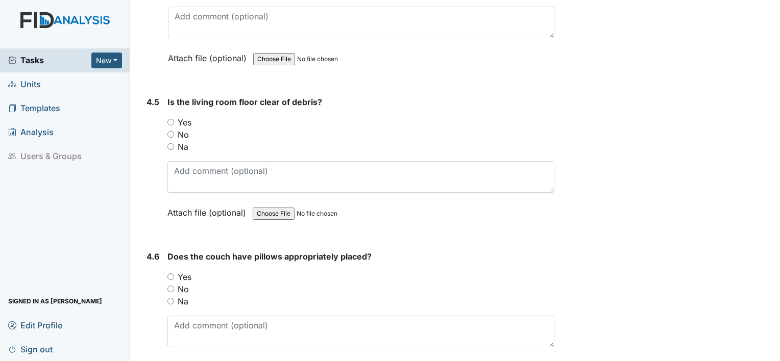
click at [182, 116] on label "Yes" at bounding box center [185, 122] width 14 height 12
click at [174, 119] on input "Yes" at bounding box center [170, 122] width 7 height 7
radio input "true"
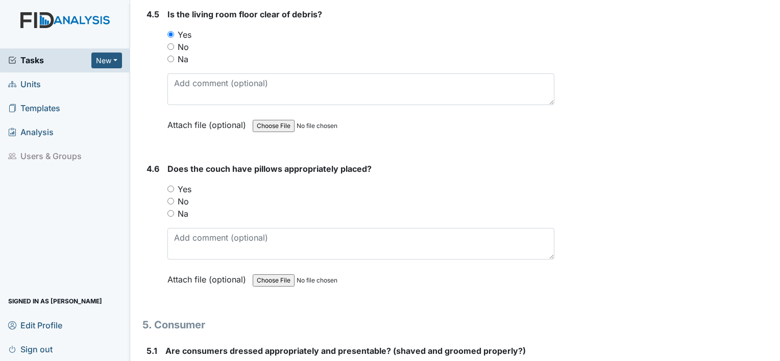
scroll to position [4185, 0]
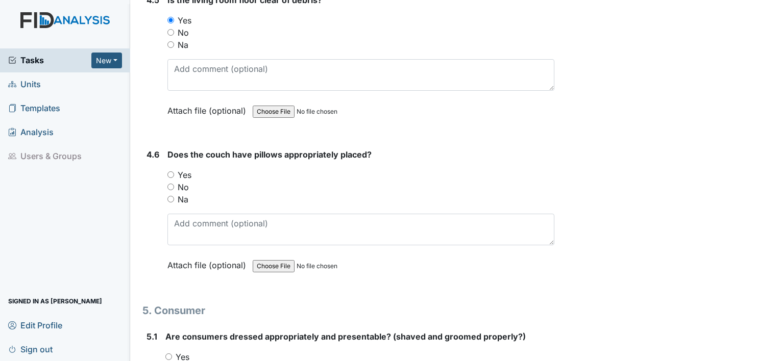
click at [188, 169] on label "Yes" at bounding box center [185, 175] width 14 height 12
click at [174, 172] on input "Yes" at bounding box center [170, 175] width 7 height 7
radio input "true"
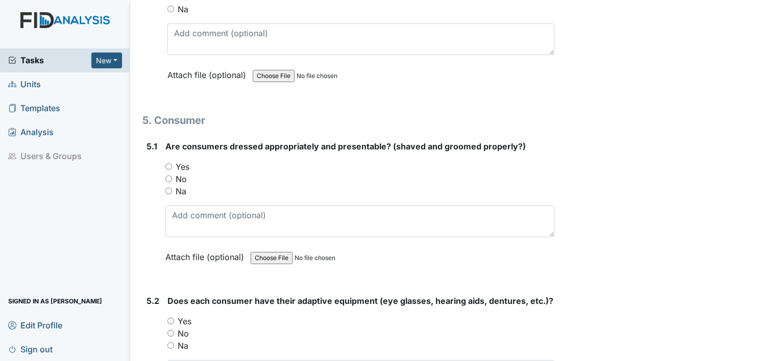
scroll to position [4390, 0]
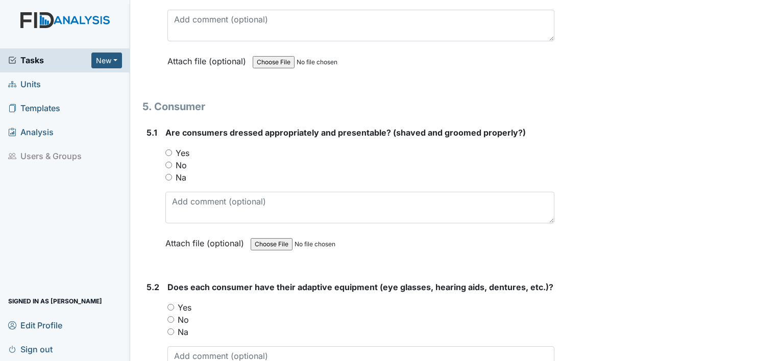
click at [182, 159] on label "No" at bounding box center [181, 165] width 11 height 12
click at [172, 162] on input "No" at bounding box center [168, 165] width 7 height 7
radio input "true"
click at [184, 147] on label "Yes" at bounding box center [183, 153] width 14 height 12
click at [172, 150] on input "Yes" at bounding box center [168, 153] width 7 height 7
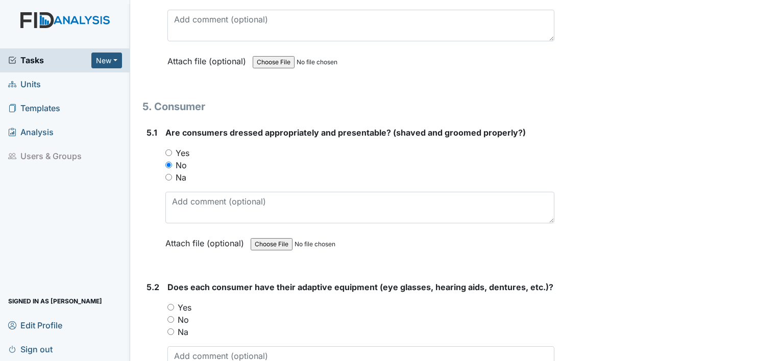
radio input "true"
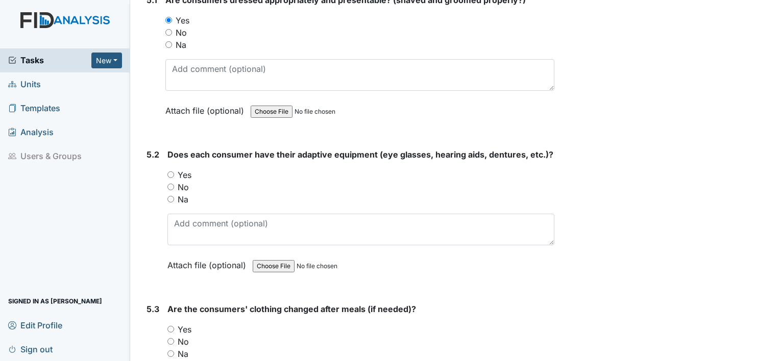
scroll to position [4543, 0]
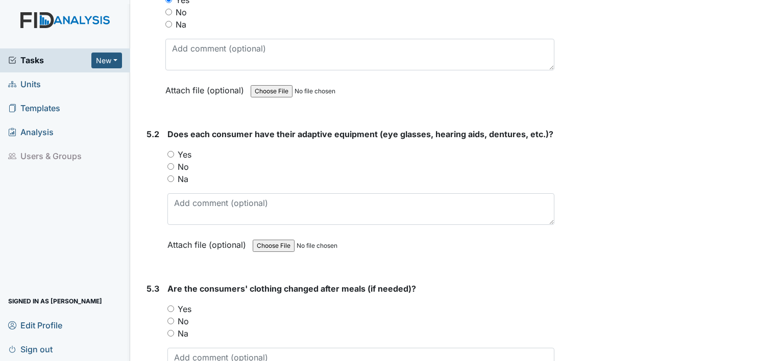
click at [184, 149] on label "Yes" at bounding box center [185, 155] width 14 height 12
click at [174, 151] on input "Yes" at bounding box center [170, 154] width 7 height 7
radio input "true"
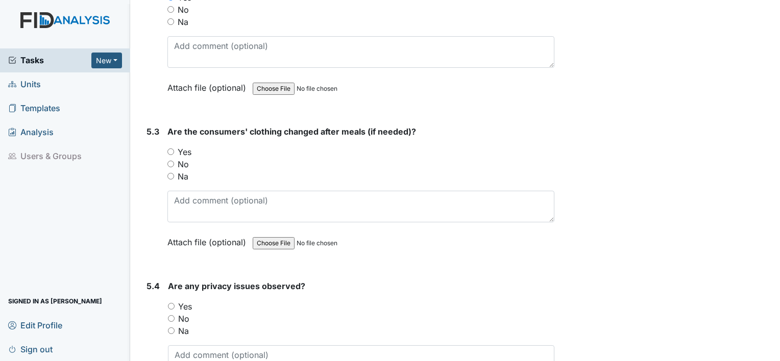
scroll to position [4747, 0]
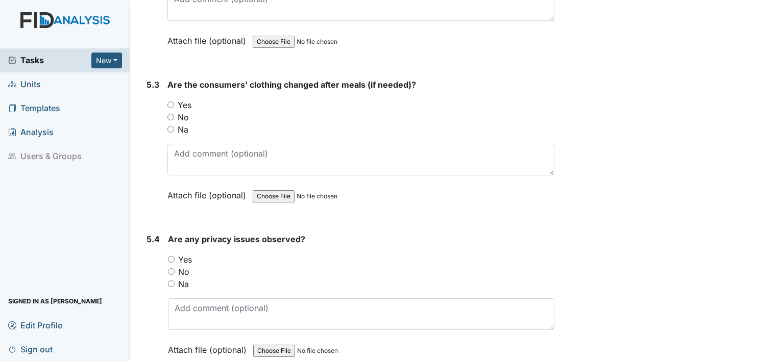
click at [182, 99] on label "Yes" at bounding box center [185, 105] width 14 height 12
click at [174, 102] on input "Yes" at bounding box center [170, 105] width 7 height 7
radio input "true"
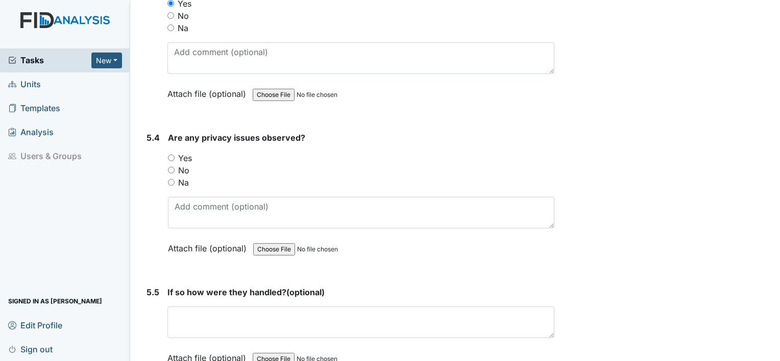
scroll to position [4849, 0]
click at [179, 152] on label "Yes" at bounding box center [185, 158] width 14 height 12
click at [175, 154] on input "Yes" at bounding box center [171, 157] width 7 height 7
radio input "true"
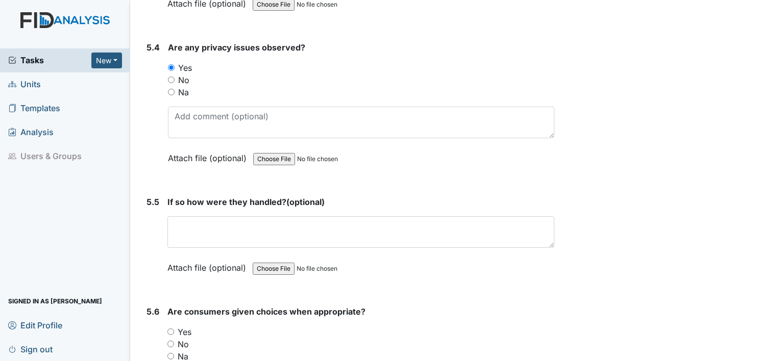
scroll to position [4900, 0]
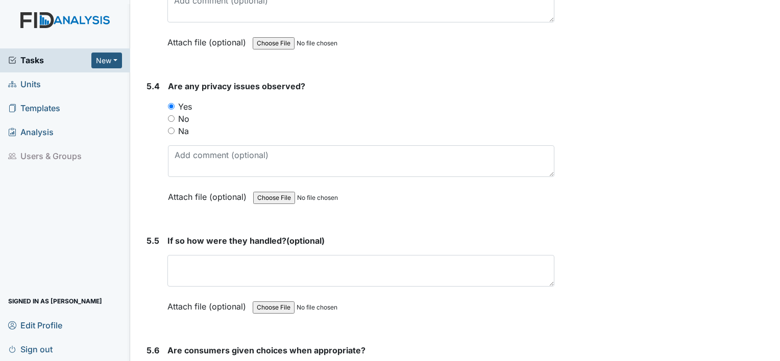
click at [180, 113] on label "No" at bounding box center [183, 119] width 11 height 12
click at [175, 115] on input "No" at bounding box center [171, 118] width 7 height 7
radio input "true"
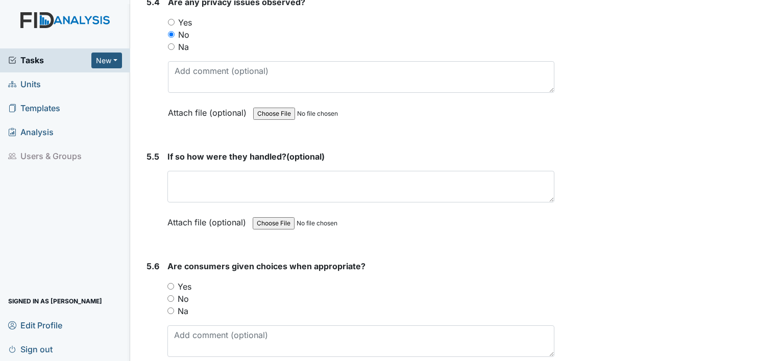
scroll to position [5002, 0]
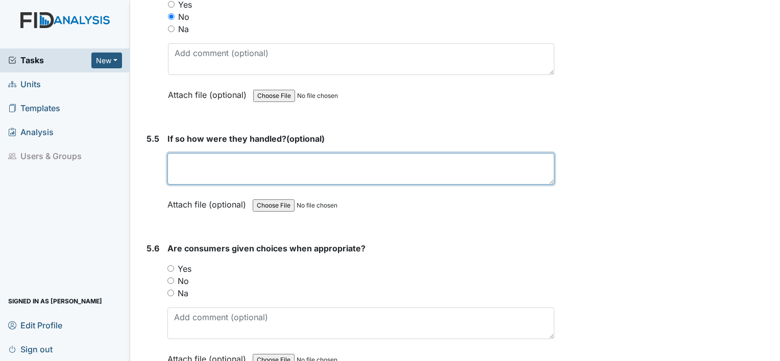
click at [263, 153] on textarea at bounding box center [360, 169] width 387 height 32
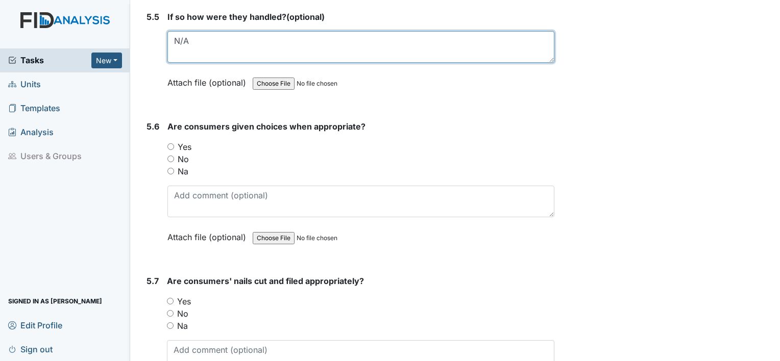
scroll to position [5155, 0]
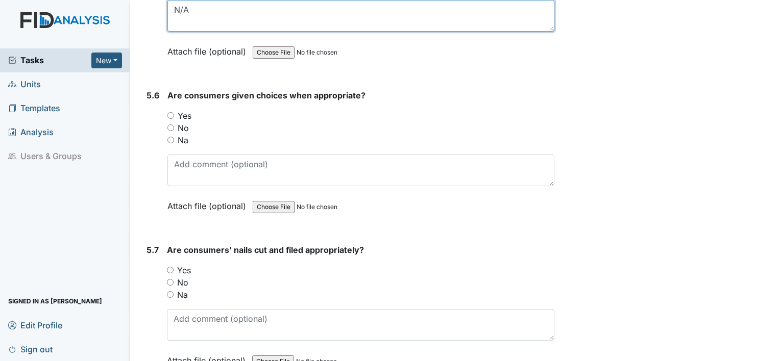
type textarea "N/A"
click at [187, 110] on label "Yes" at bounding box center [185, 116] width 14 height 12
click at [174, 112] on input "Yes" at bounding box center [170, 115] width 7 height 7
radio input "true"
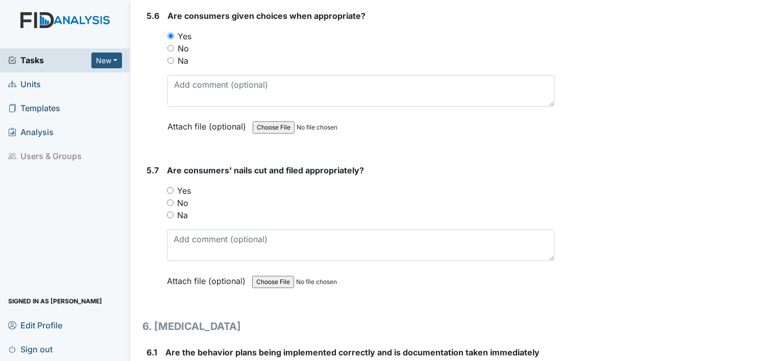
scroll to position [5257, 0]
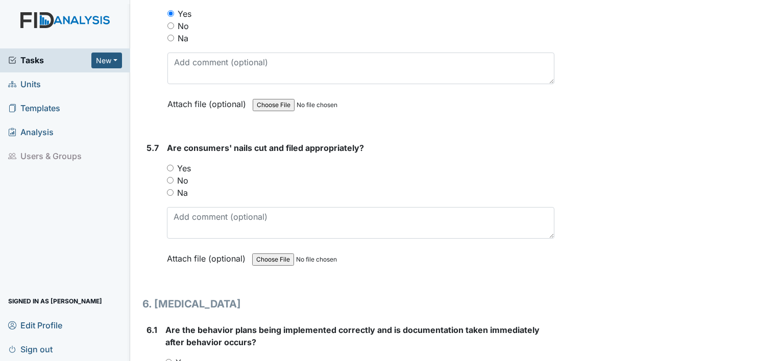
click at [189, 162] on label "Yes" at bounding box center [184, 168] width 14 height 12
click at [174, 165] on input "Yes" at bounding box center [170, 168] width 7 height 7
radio input "true"
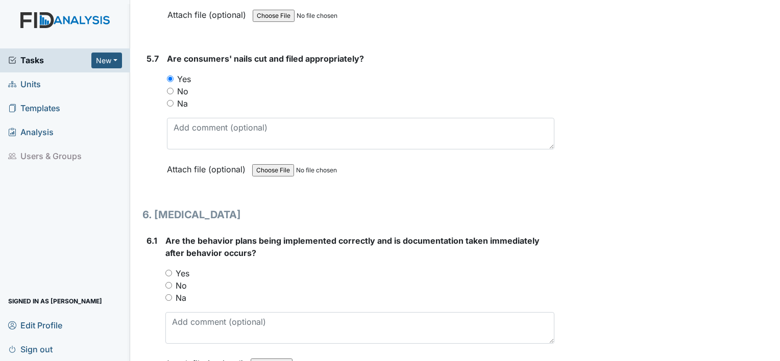
scroll to position [5410, 0]
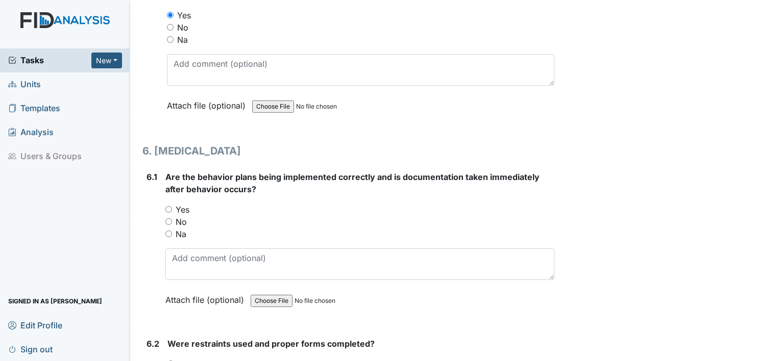
click at [182, 204] on label "Yes" at bounding box center [183, 210] width 14 height 12
click at [172, 206] on input "Yes" at bounding box center [168, 209] width 7 height 7
radio input "true"
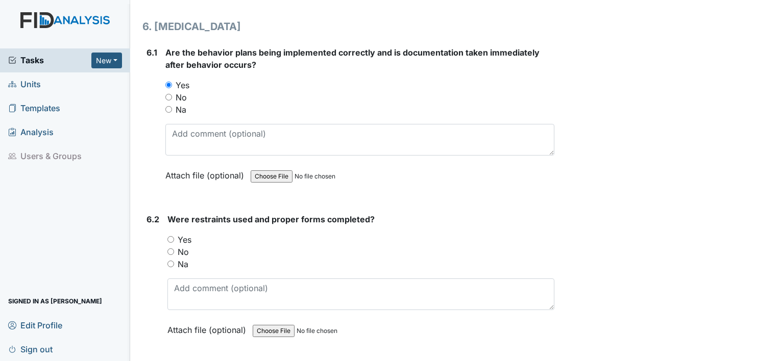
scroll to position [5564, 0]
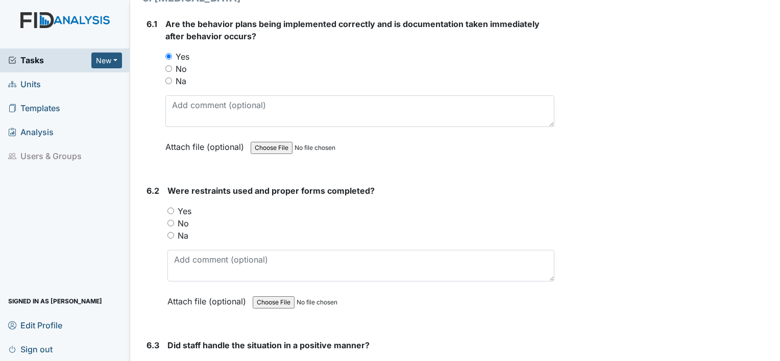
click at [182, 217] on label "No" at bounding box center [183, 223] width 11 height 12
click at [174, 220] on input "No" at bounding box center [170, 223] width 7 height 7
radio input "true"
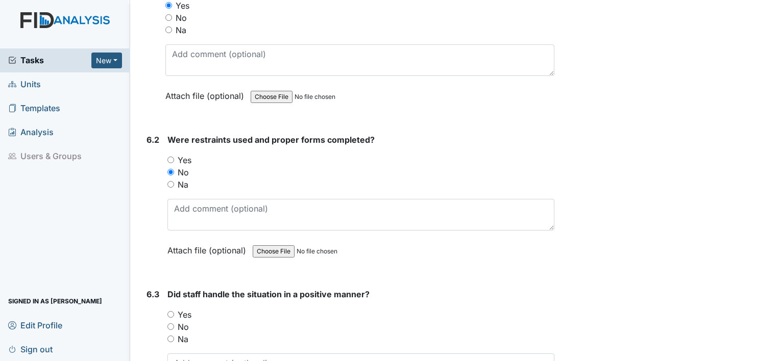
click at [166, 162] on div "6.2 Were restraints used and proper forms completed? You must select one of the…" at bounding box center [348, 203] width 412 height 138
drag, startPoint x: 166, startPoint y: 162, endPoint x: 184, endPoint y: 169, distance: 19.0
click at [184, 179] on label "Na" at bounding box center [183, 185] width 11 height 12
click at [174, 181] on input "Na" at bounding box center [170, 184] width 7 height 7
radio input "true"
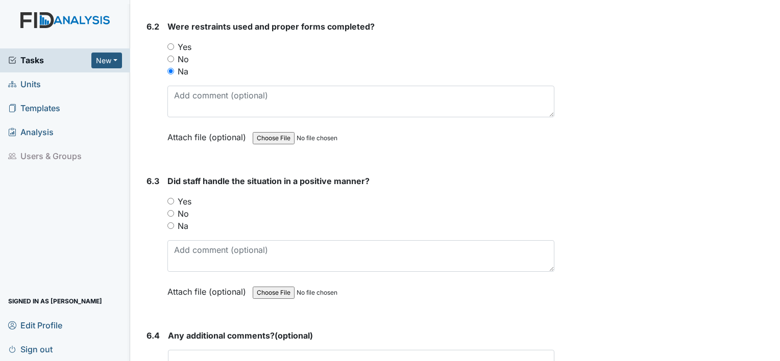
scroll to position [5768, 0]
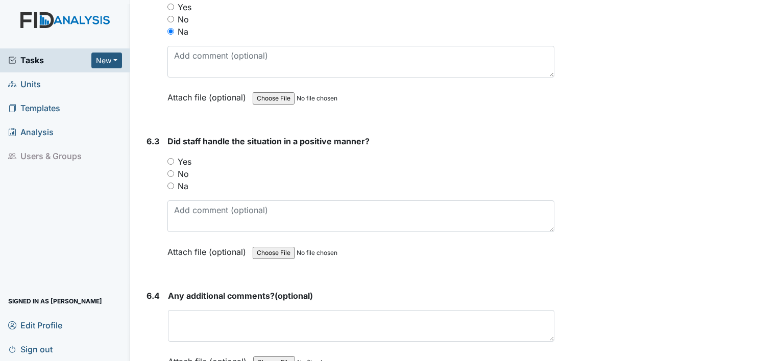
click at [184, 156] on label "Yes" at bounding box center [185, 162] width 14 height 12
click at [174, 158] on input "Yes" at bounding box center [170, 161] width 7 height 7
radio input "true"
click at [188, 180] on label "Na" at bounding box center [183, 186] width 11 height 12
click at [174, 183] on input "Na" at bounding box center [170, 186] width 7 height 7
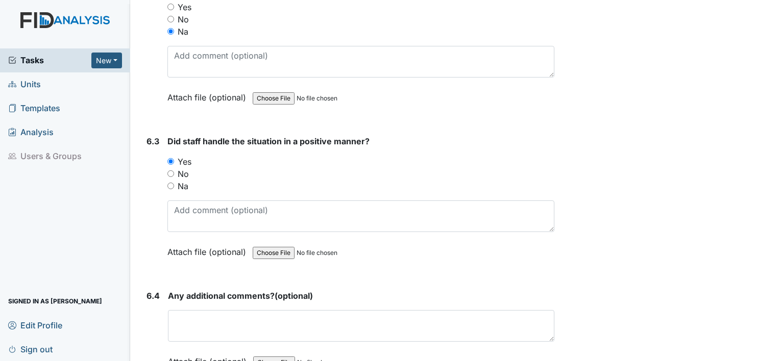
radio input "true"
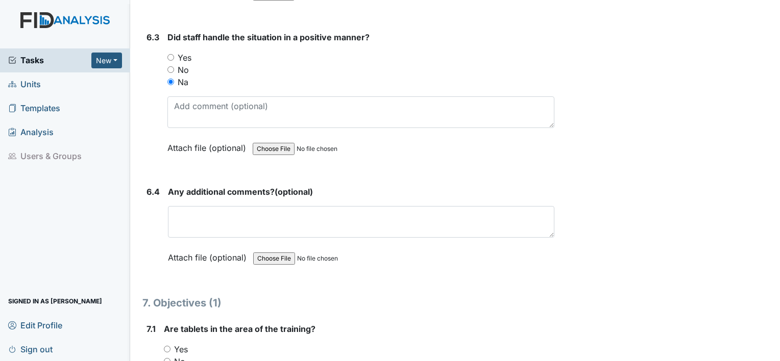
scroll to position [5870, 0]
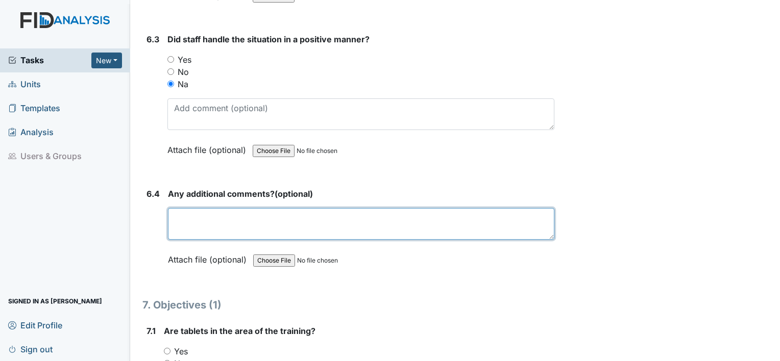
click at [202, 208] on textarea at bounding box center [361, 224] width 386 height 32
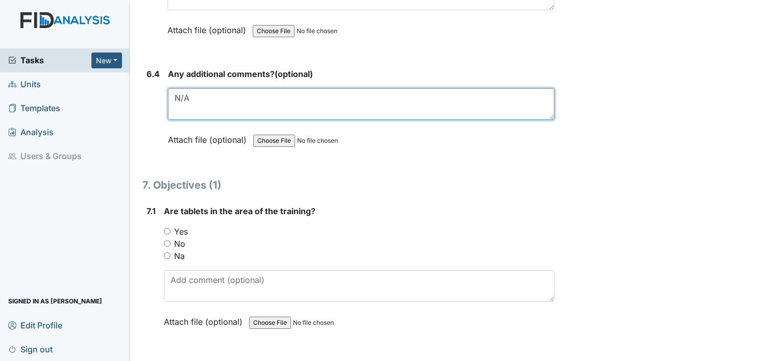
scroll to position [6023, 0]
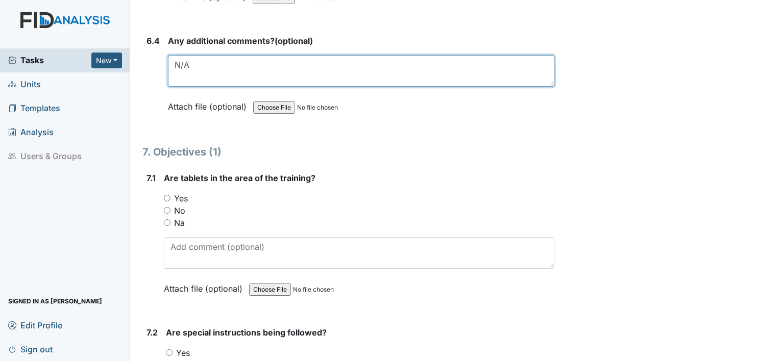
type textarea "N/A"
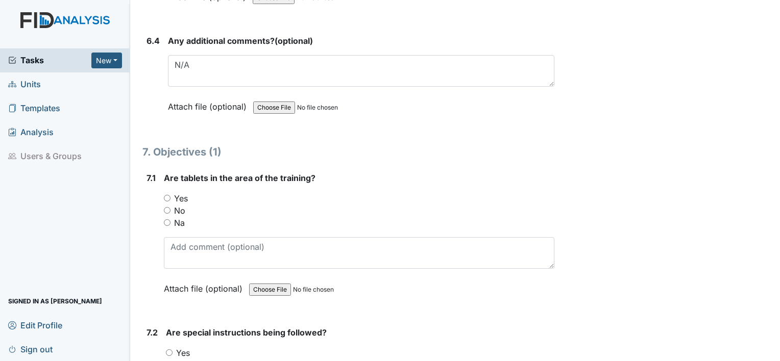
click at [180, 192] on label "Yes" at bounding box center [181, 198] width 14 height 12
click at [170, 195] on input "Yes" at bounding box center [167, 198] width 7 height 7
radio input "true"
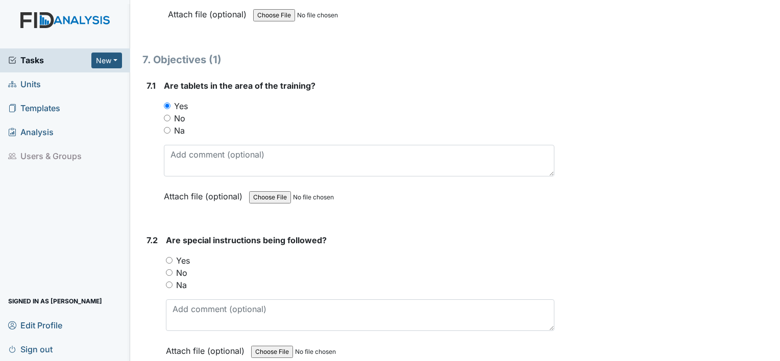
scroll to position [6125, 0]
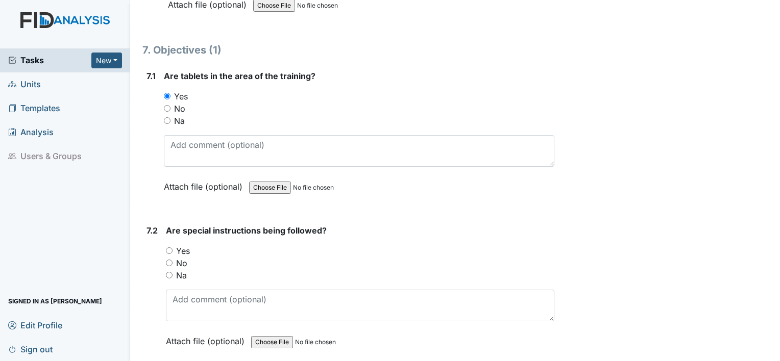
click at [183, 245] on label "Yes" at bounding box center [183, 251] width 14 height 12
click at [173, 248] on input "Yes" at bounding box center [169, 251] width 7 height 7
radio input "true"
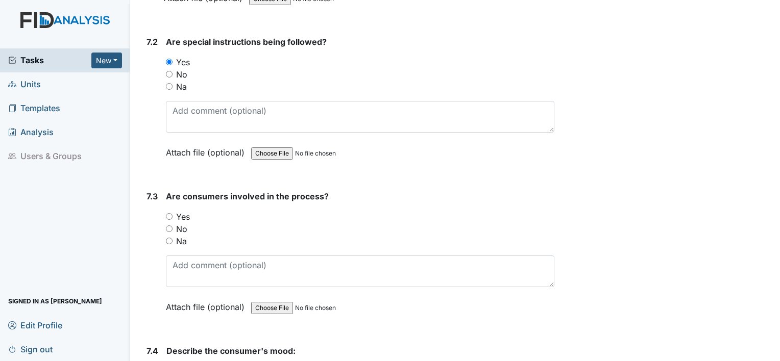
scroll to position [6329, 0]
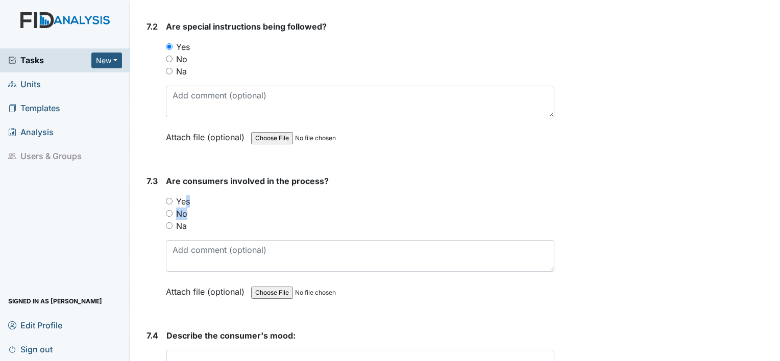
click at [181, 195] on div "You must select one of the below options. Yes No Na" at bounding box center [360, 213] width 388 height 37
drag, startPoint x: 181, startPoint y: 187, endPoint x: 182, endPoint y: 180, distance: 7.7
click at [182, 195] on label "Yes" at bounding box center [183, 201] width 14 height 12
click at [173, 198] on input "Yes" at bounding box center [169, 201] width 7 height 7
radio input "true"
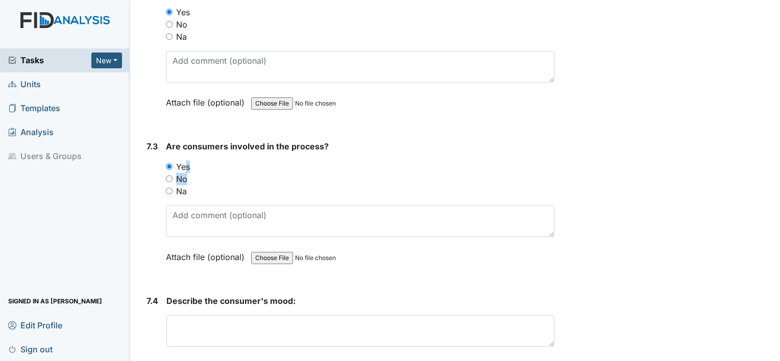
scroll to position [6482, 0]
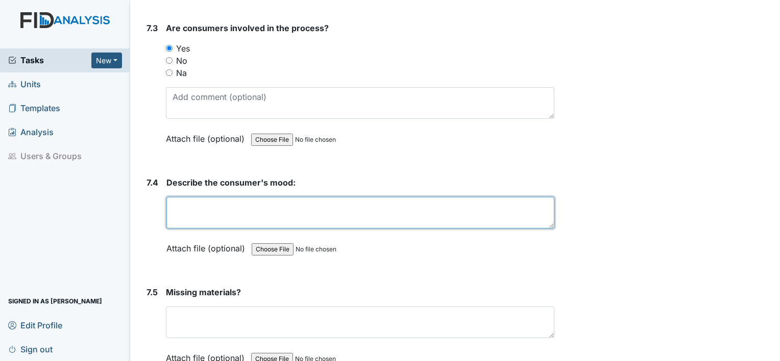
click at [185, 197] on textarea at bounding box center [360, 213] width 388 height 32
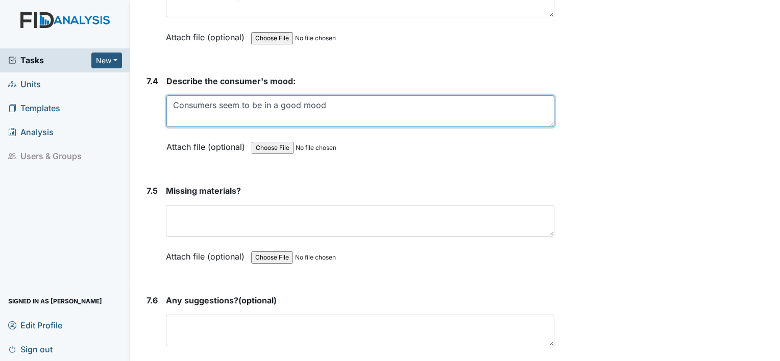
scroll to position [6584, 0]
type textarea "Consumers seem to be in a good mood."
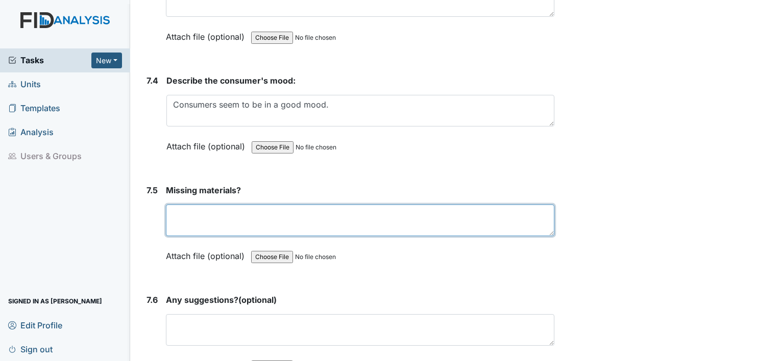
click at [312, 205] on textarea at bounding box center [360, 221] width 388 height 32
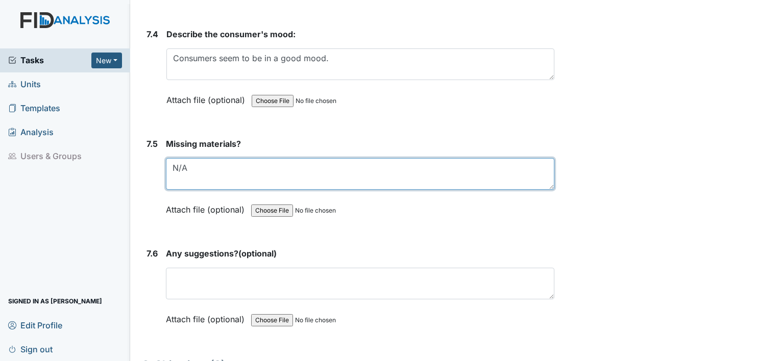
scroll to position [6686, 0]
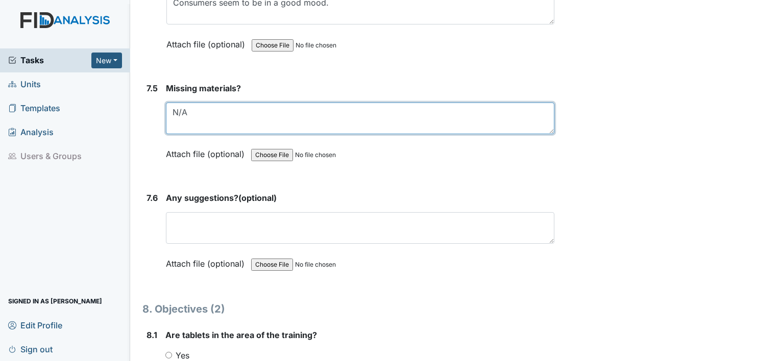
type textarea "N/A"
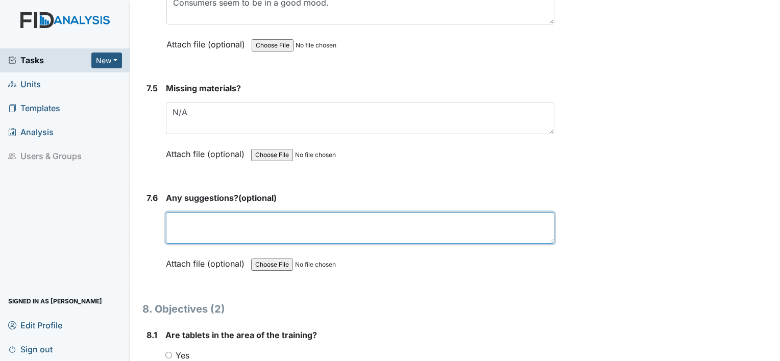
click at [317, 212] on textarea at bounding box center [360, 228] width 388 height 32
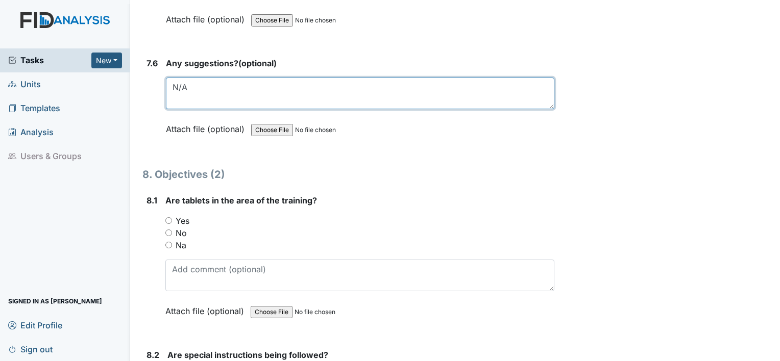
scroll to position [6840, 0]
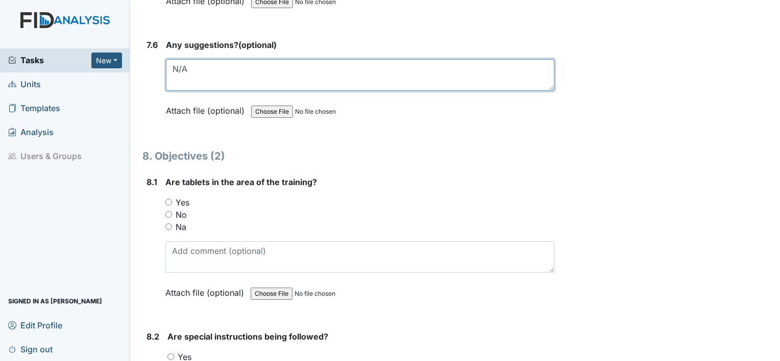
type textarea "N/A"
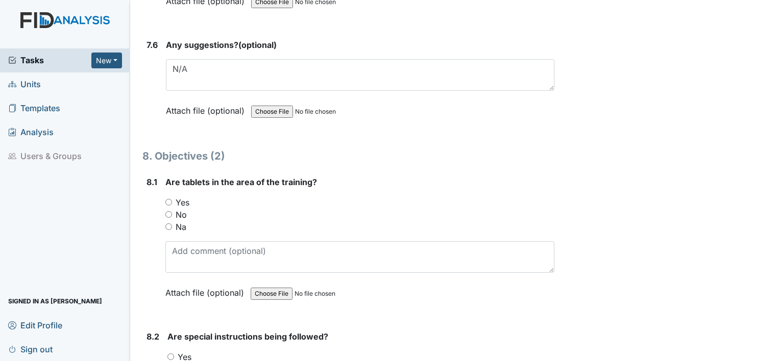
click at [181, 197] on label "Yes" at bounding box center [183, 203] width 14 height 12
click at [172, 199] on input "Yes" at bounding box center [168, 202] width 7 height 7
radio input "true"
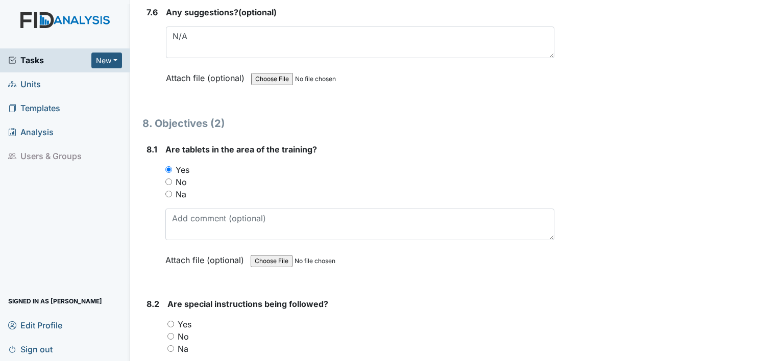
scroll to position [6942, 0]
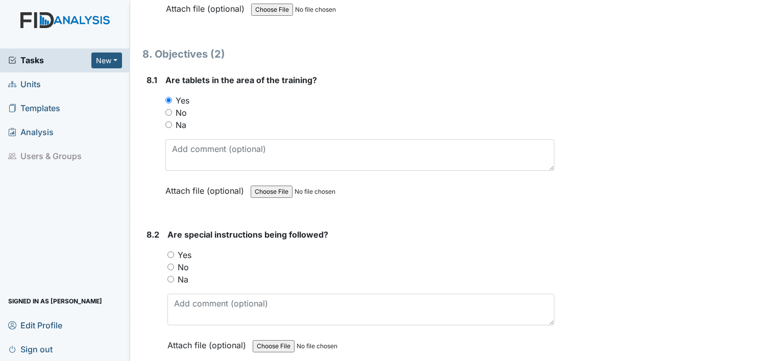
click at [188, 249] on label "Yes" at bounding box center [185, 255] width 14 height 12
click at [174, 252] on input "Yes" at bounding box center [170, 255] width 7 height 7
radio input "true"
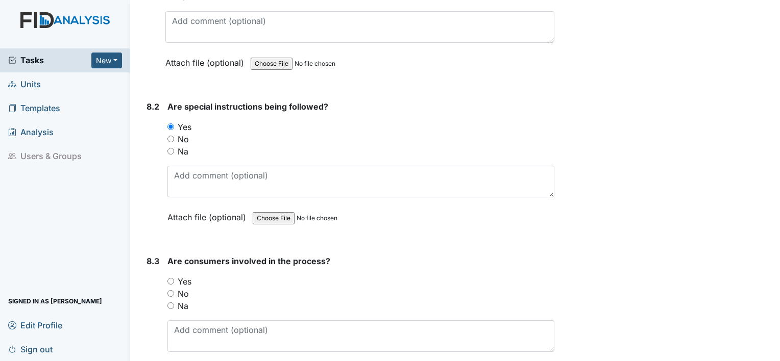
scroll to position [7095, 0]
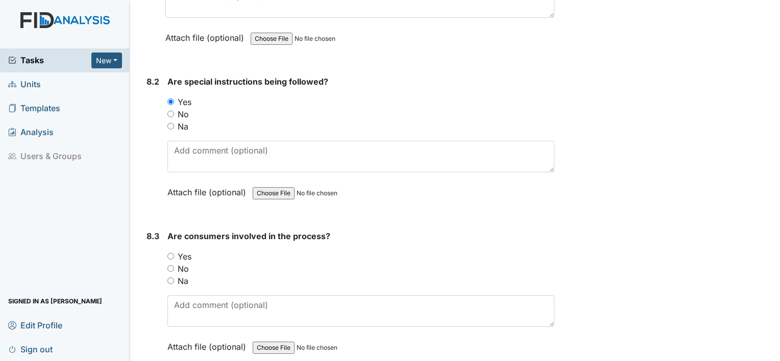
click at [186, 251] on label "Yes" at bounding box center [185, 257] width 14 height 12
click at [174, 253] on input "Yes" at bounding box center [170, 256] width 7 height 7
radio input "true"
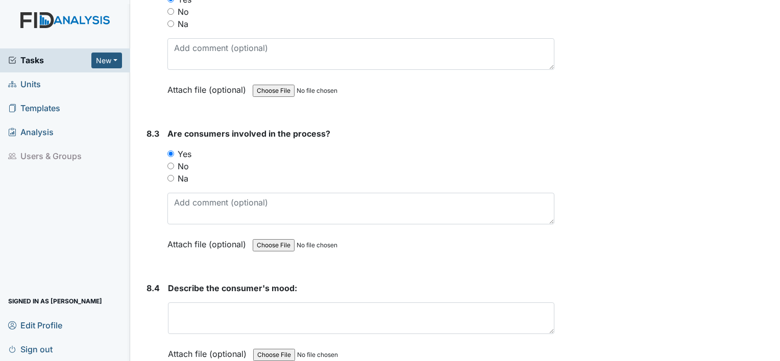
scroll to position [7248, 0]
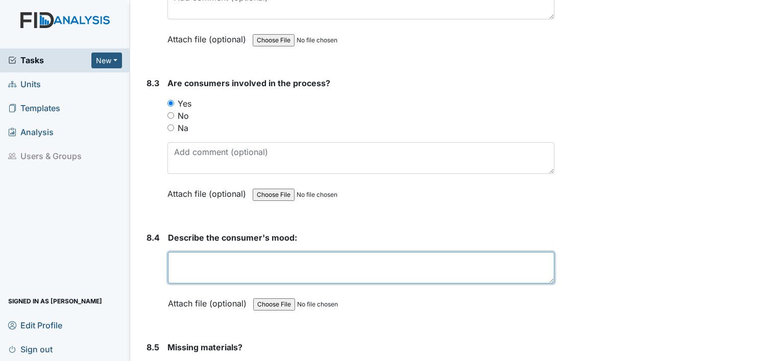
click at [186, 252] on textarea at bounding box center [361, 268] width 386 height 32
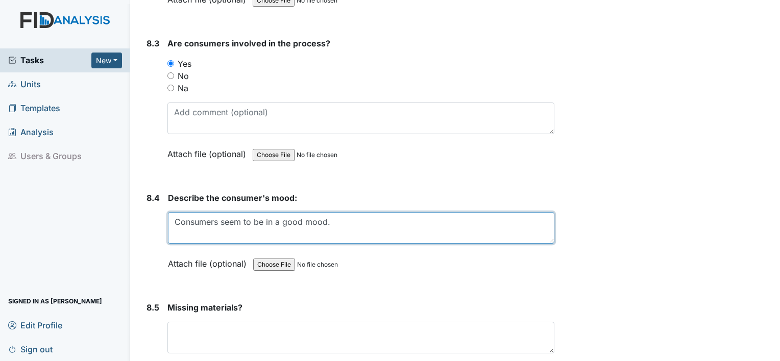
scroll to position [7401, 0]
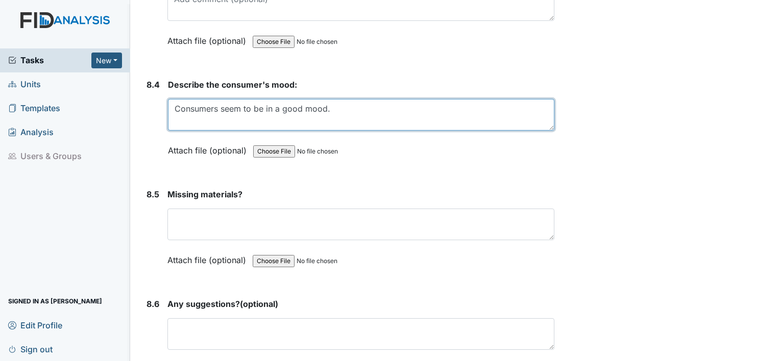
type textarea "Consumers seem to be in a good mood."
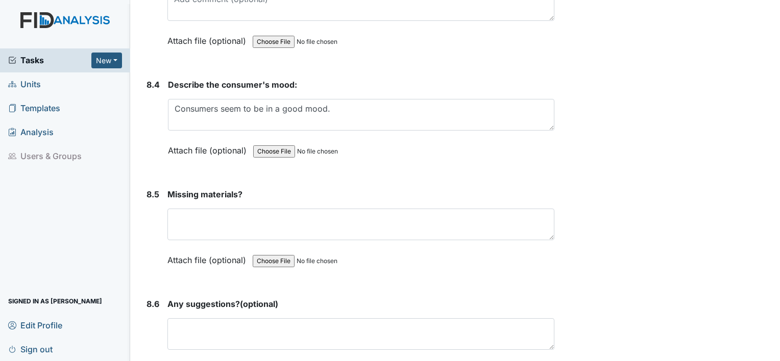
drag, startPoint x: 253, startPoint y: 172, endPoint x: 261, endPoint y: 206, distance: 35.2
click at [255, 188] on div "Missing materials? This field is required. Attach file (optional) You can uploa…" at bounding box center [360, 230] width 387 height 85
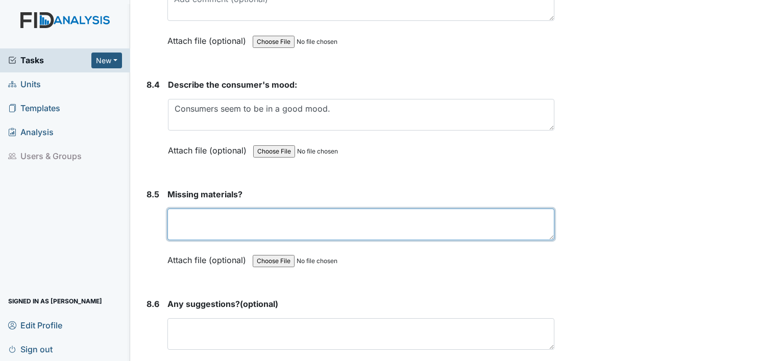
click at [261, 209] on textarea at bounding box center [360, 225] width 387 height 32
type textarea "n"
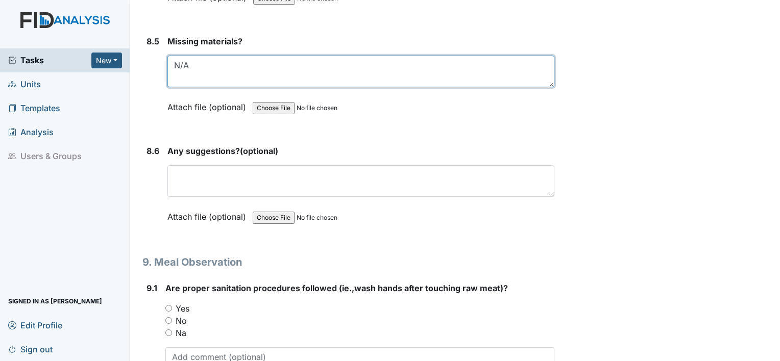
type textarea "N/A"
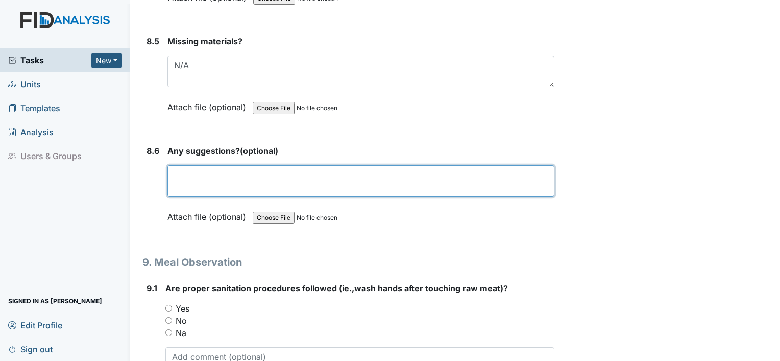
click at [278, 165] on textarea at bounding box center [360, 181] width 387 height 32
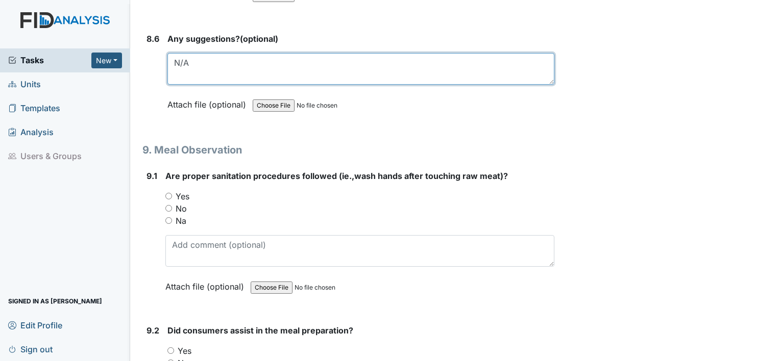
scroll to position [7707, 0]
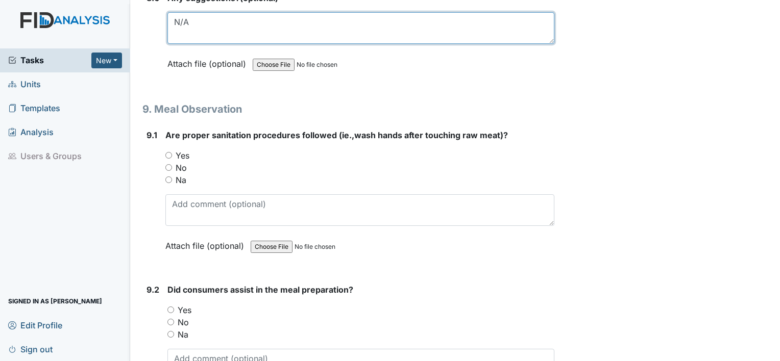
type textarea "N/A"
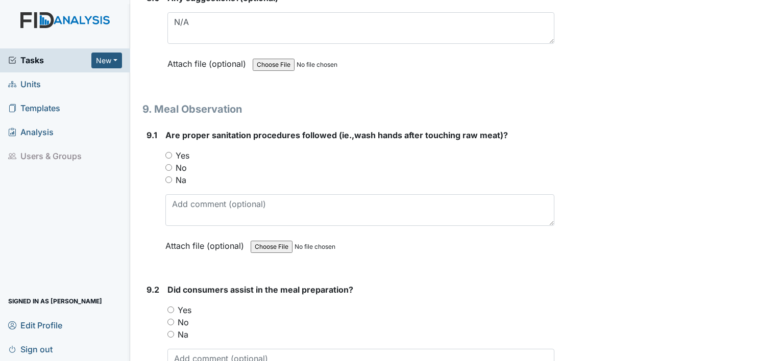
click at [185, 150] on label "Yes" at bounding box center [183, 156] width 14 height 12
click at [172, 152] on input "Yes" at bounding box center [168, 155] width 7 height 7
radio input "true"
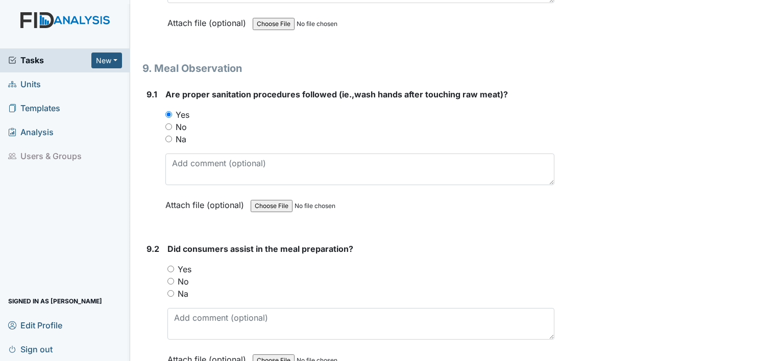
scroll to position [7860, 0]
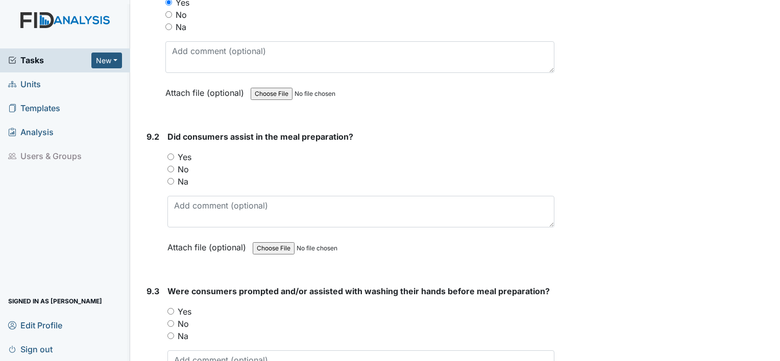
click at [184, 151] on label "Yes" at bounding box center [185, 157] width 14 height 12
click at [174, 154] on input "Yes" at bounding box center [170, 157] width 7 height 7
radio input "true"
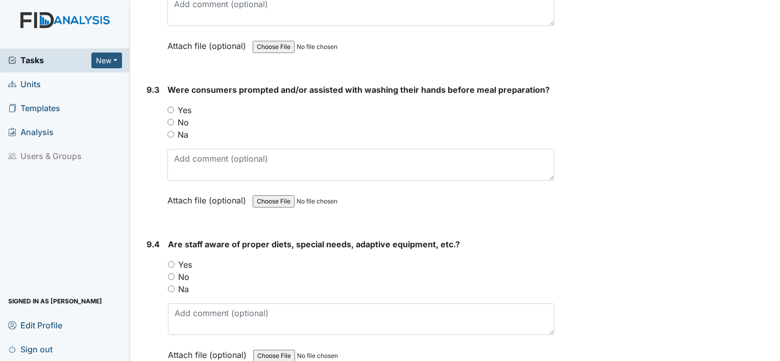
scroll to position [8065, 0]
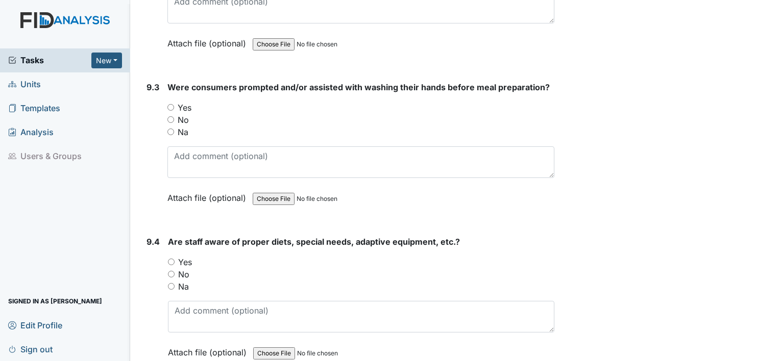
click at [183, 102] on label "Yes" at bounding box center [185, 108] width 14 height 12
click at [174, 104] on input "Yes" at bounding box center [170, 107] width 7 height 7
radio input "true"
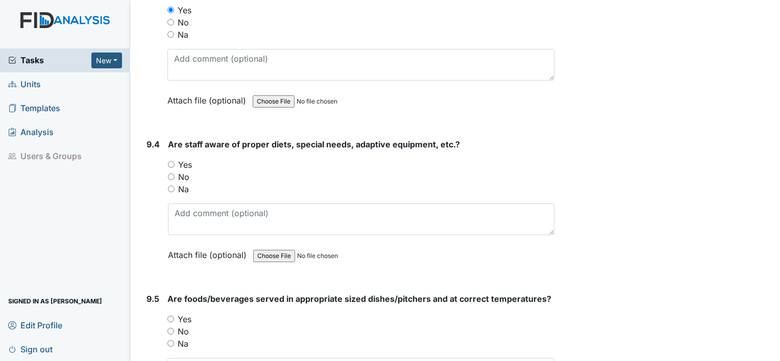
scroll to position [8167, 0]
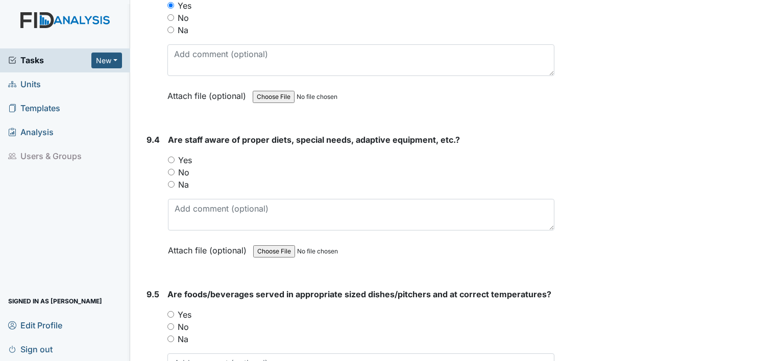
click at [195, 154] on div "Yes" at bounding box center [361, 160] width 386 height 12
click at [186, 154] on label "Yes" at bounding box center [185, 160] width 14 height 12
click at [175, 157] on input "Yes" at bounding box center [171, 160] width 7 height 7
radio input "true"
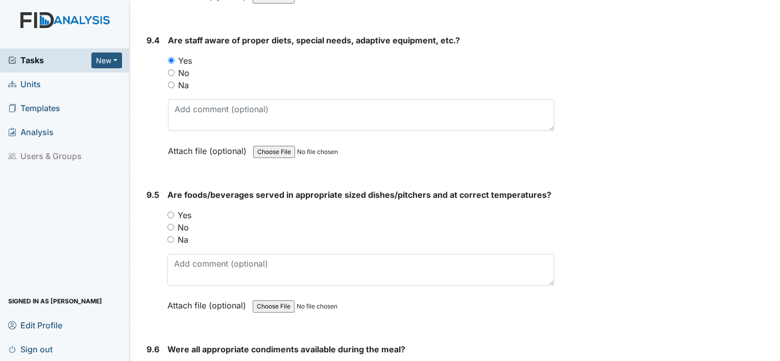
scroll to position [8269, 0]
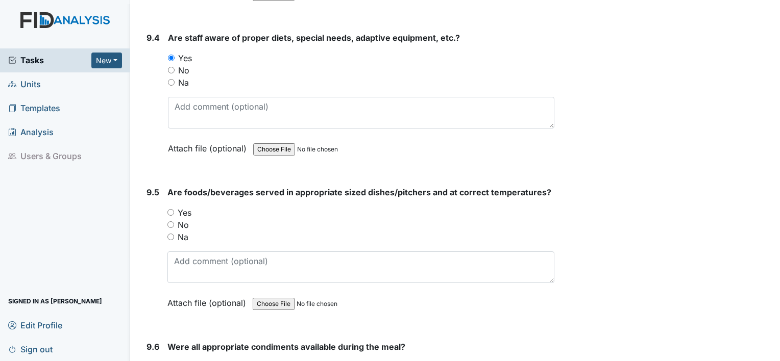
click at [186, 207] on label "Yes" at bounding box center [185, 213] width 14 height 12
click at [174, 209] on input "Yes" at bounding box center [170, 212] width 7 height 7
radio input "true"
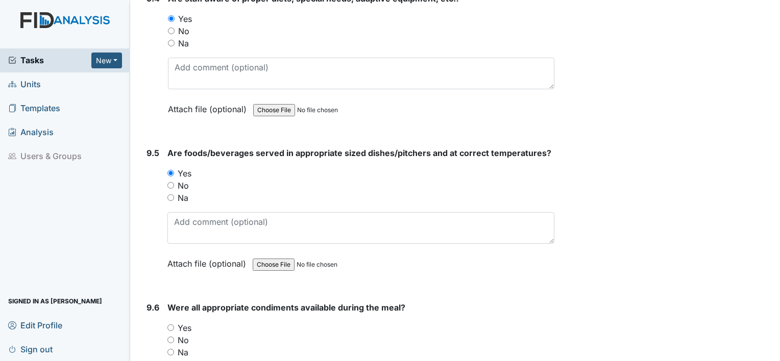
scroll to position [8422, 0]
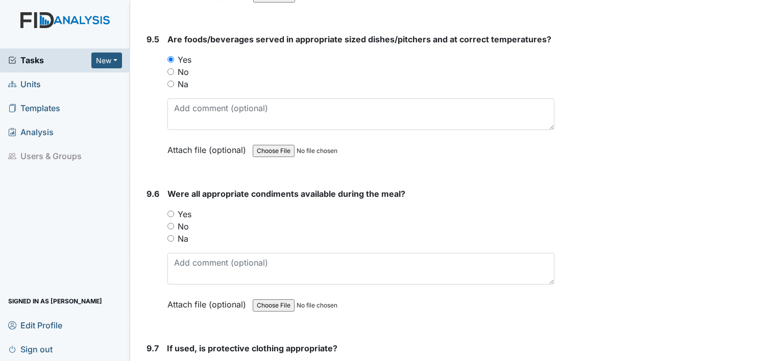
click at [188, 208] on label "Yes" at bounding box center [185, 214] width 14 height 12
click at [174, 211] on input "Yes" at bounding box center [170, 214] width 7 height 7
radio input "true"
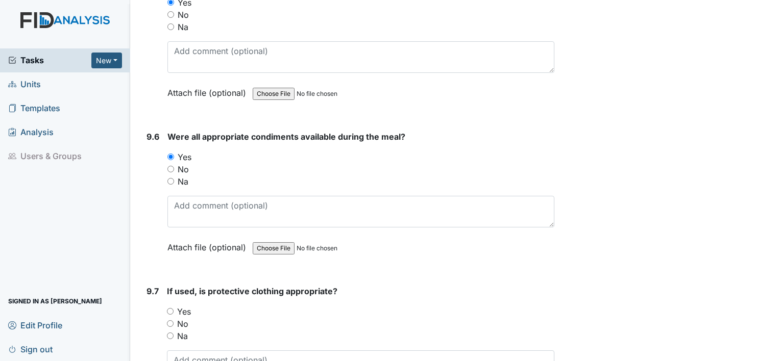
scroll to position [8575, 0]
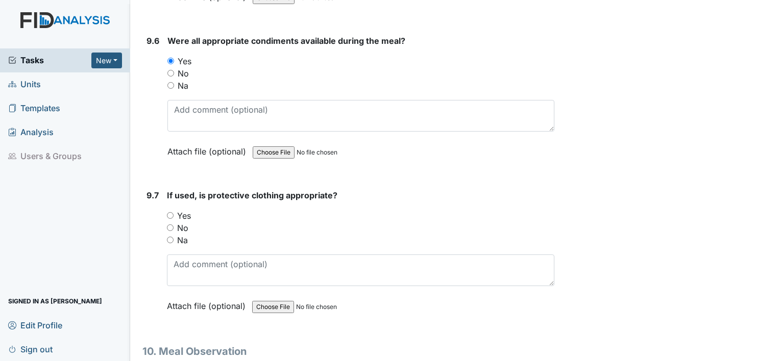
drag, startPoint x: 191, startPoint y: 185, endPoint x: 191, endPoint y: 193, distance: 8.2
click at [191, 210] on div "Yes" at bounding box center [360, 216] width 387 height 12
click at [188, 210] on label "Yes" at bounding box center [184, 216] width 14 height 12
click at [174, 212] on input "Yes" at bounding box center [170, 215] width 7 height 7
radio input "true"
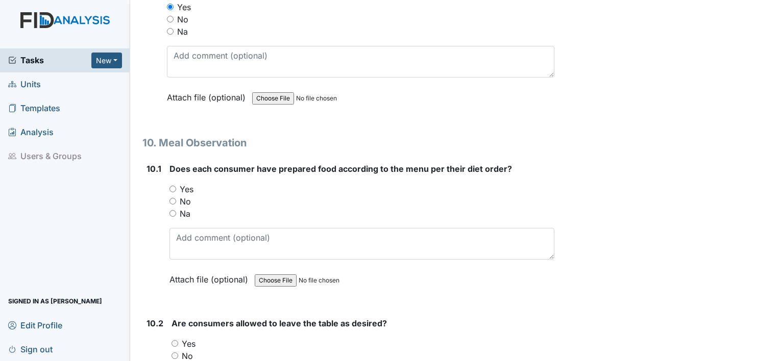
scroll to position [8779, 0]
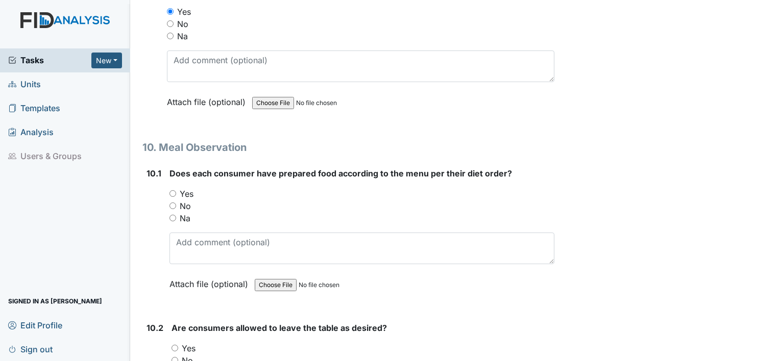
click at [183, 188] on label "Yes" at bounding box center [187, 194] width 14 height 12
click at [176, 190] on input "Yes" at bounding box center [172, 193] width 7 height 7
radio input "true"
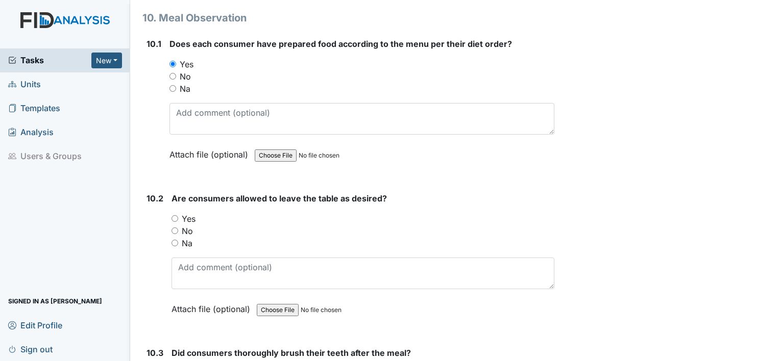
scroll to position [8932, 0]
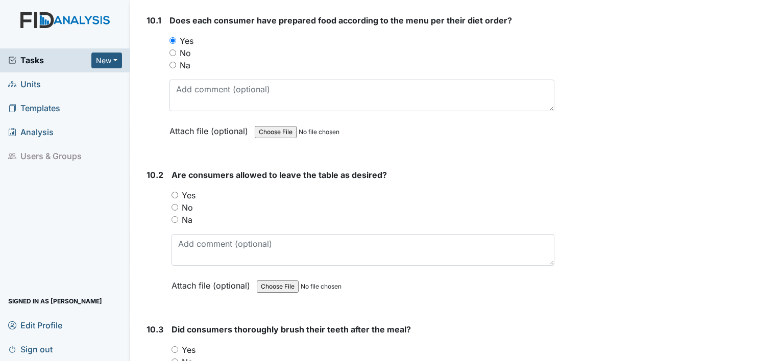
click at [183, 189] on label "Yes" at bounding box center [189, 195] width 14 height 12
click at [178, 192] on input "Yes" at bounding box center [175, 195] width 7 height 7
radio input "true"
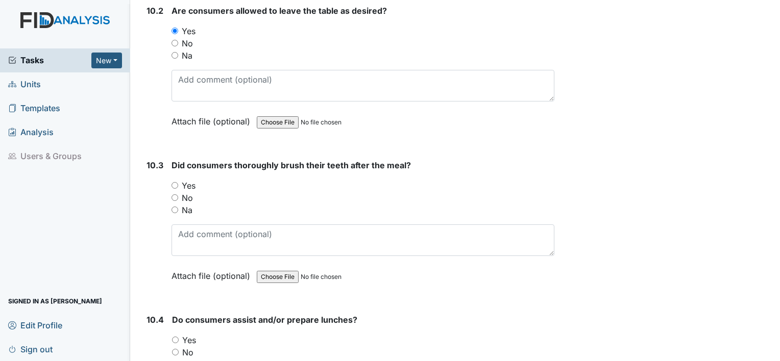
scroll to position [9085, 0]
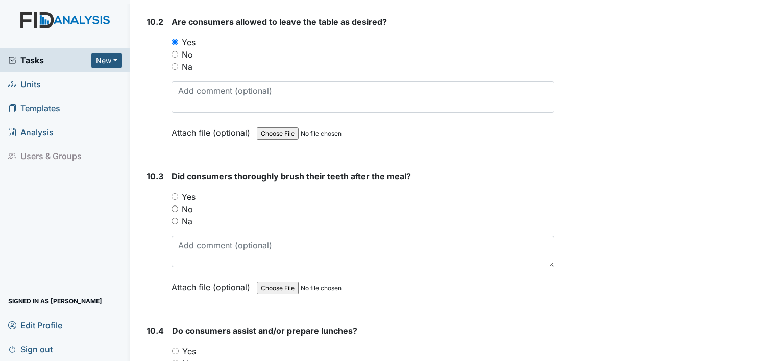
click at [188, 191] on label "Yes" at bounding box center [189, 197] width 14 height 12
click at [178, 193] on input "Yes" at bounding box center [175, 196] width 7 height 7
radio input "true"
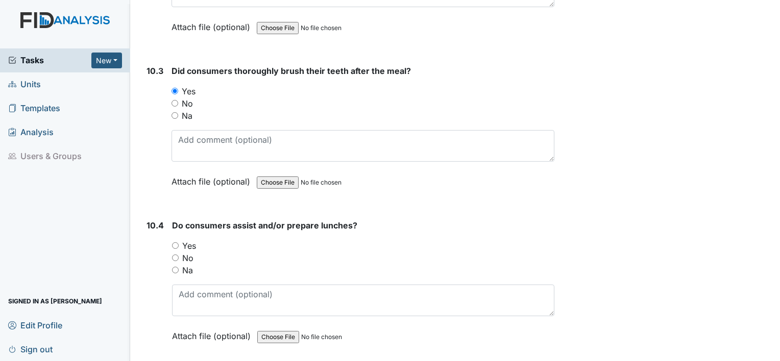
scroll to position [9239, 0]
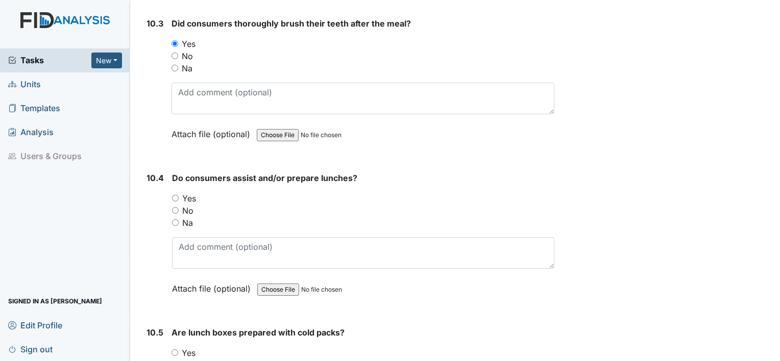
click at [188, 192] on label "Yes" at bounding box center [189, 198] width 14 height 12
click at [179, 195] on input "Yes" at bounding box center [175, 198] width 7 height 7
radio input "true"
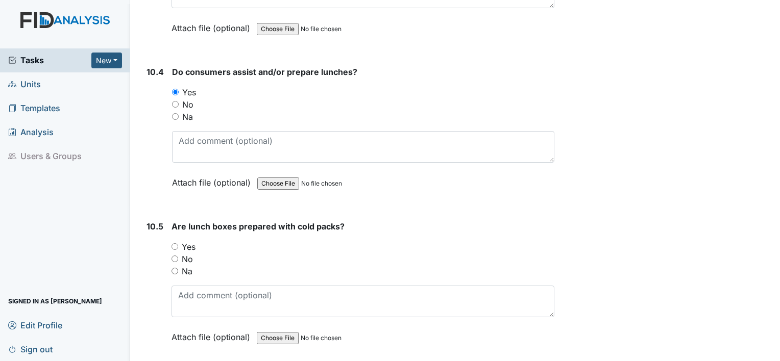
scroll to position [9341, 0]
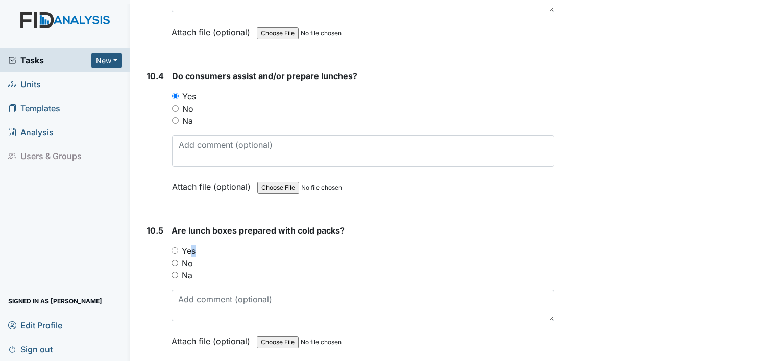
click at [186, 245] on label "Yes" at bounding box center [189, 251] width 14 height 12
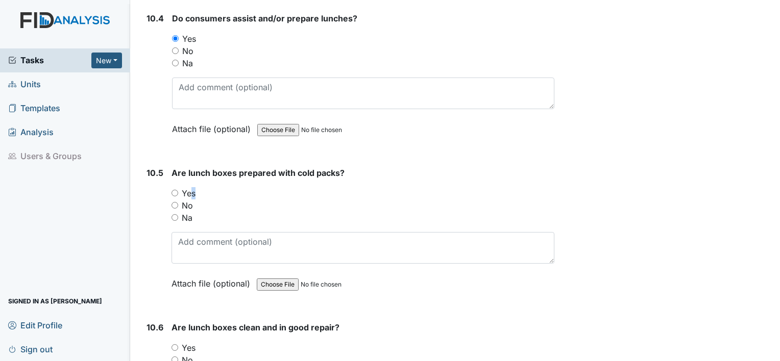
scroll to position [9443, 0]
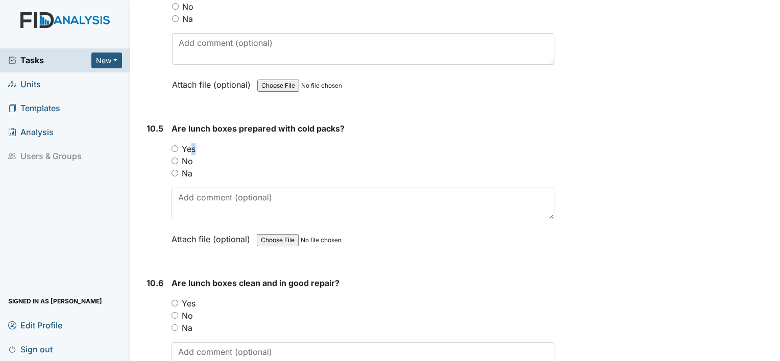
click at [176, 145] on input "Yes" at bounding box center [175, 148] width 7 height 7
radio input "true"
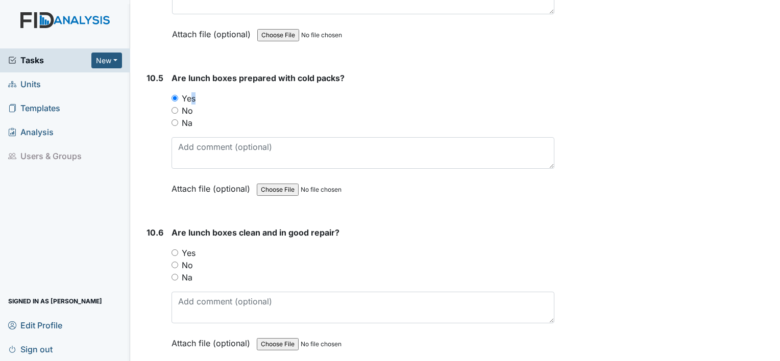
scroll to position [9545, 0]
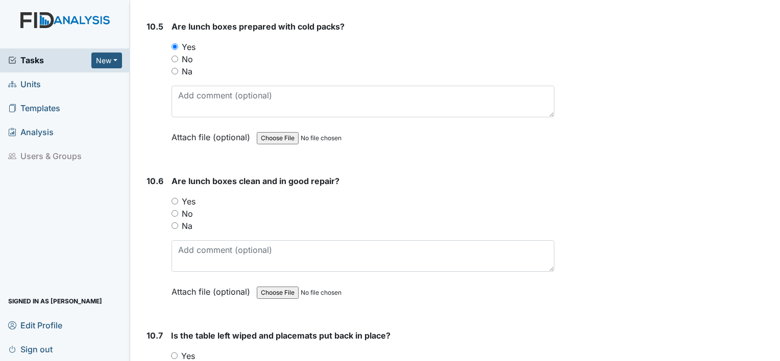
click at [194, 195] on label "Yes" at bounding box center [189, 201] width 14 height 12
click at [178, 198] on input "Yes" at bounding box center [175, 201] width 7 height 7
radio input "true"
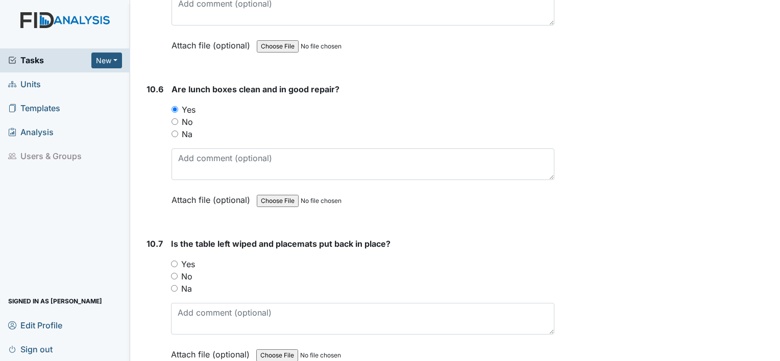
scroll to position [9647, 0]
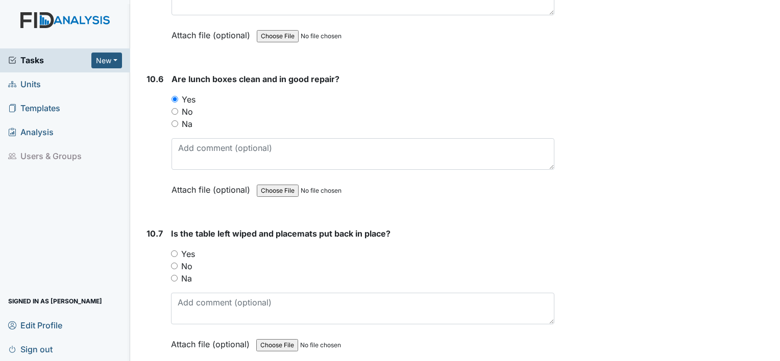
click at [192, 248] on label "Yes" at bounding box center [188, 254] width 14 height 12
click at [178, 251] on input "Yes" at bounding box center [174, 254] width 7 height 7
radio input "true"
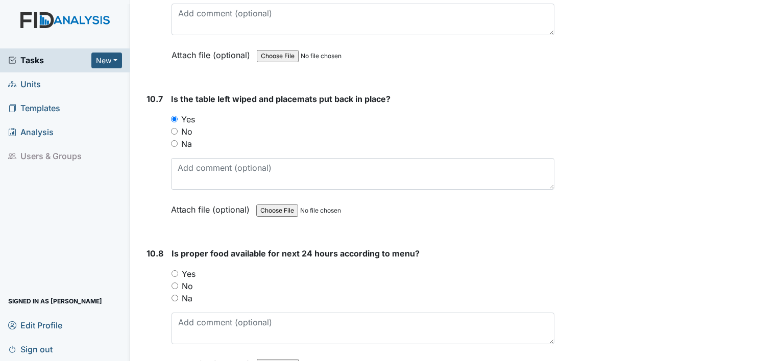
scroll to position [9800, 0]
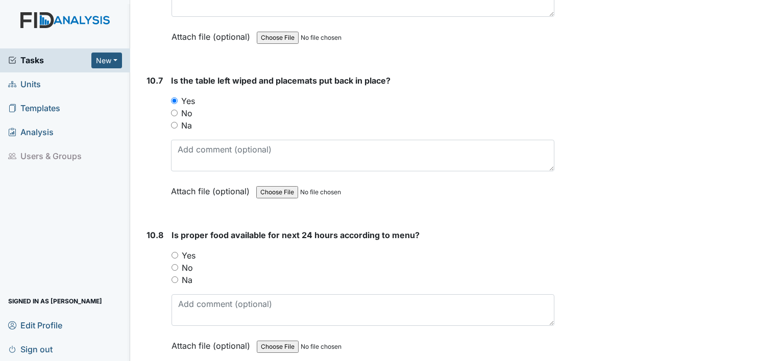
click at [189, 250] on label "Yes" at bounding box center [189, 256] width 14 height 12
click at [178, 252] on input "Yes" at bounding box center [175, 255] width 7 height 7
radio input "true"
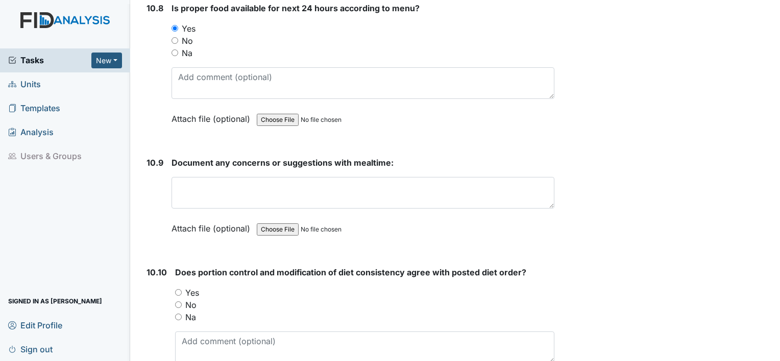
scroll to position [10004, 0]
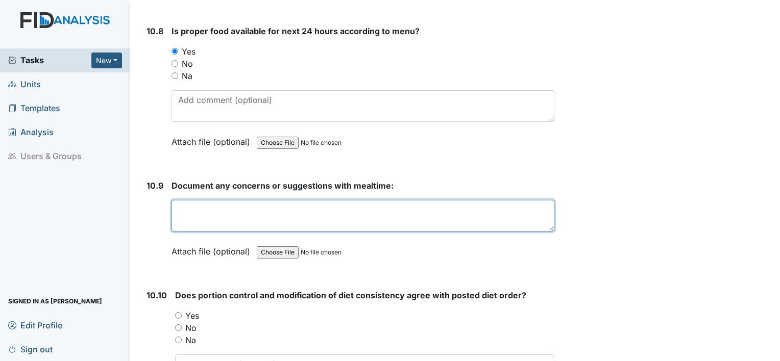
click at [227, 200] on textarea at bounding box center [363, 216] width 383 height 32
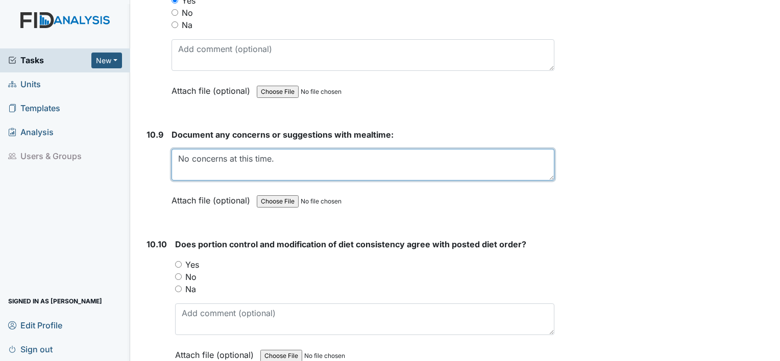
type textarea "No concerns at this time."
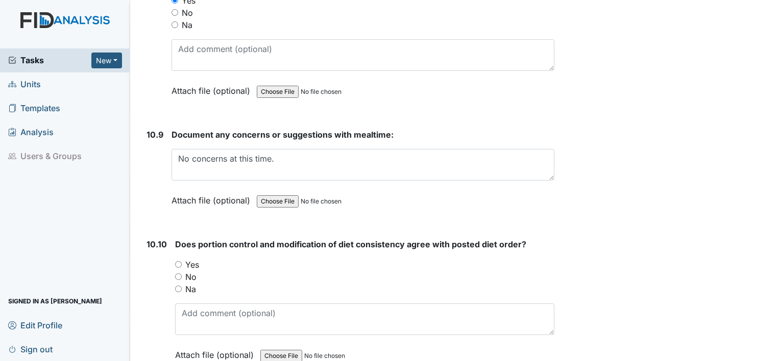
click at [184, 238] on div "Does portion control and modification of diet consistency agree with posted die…" at bounding box center [364, 303] width 379 height 130
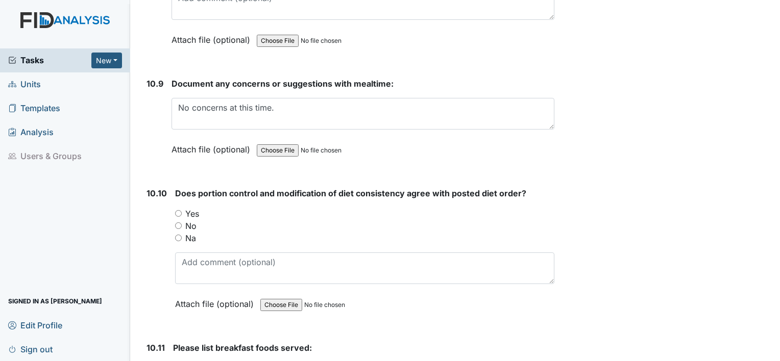
click at [194, 208] on label "Yes" at bounding box center [192, 214] width 14 height 12
click at [182, 210] on input "Yes" at bounding box center [178, 213] width 7 height 7
radio input "true"
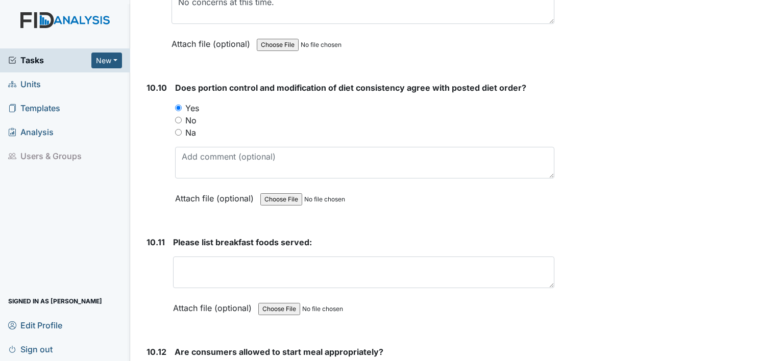
scroll to position [10259, 0]
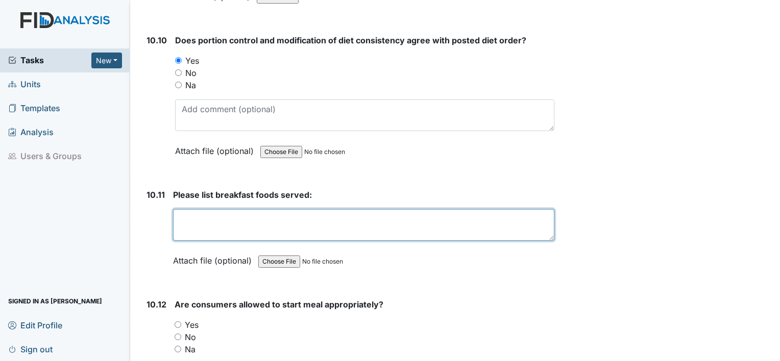
click at [197, 209] on textarea at bounding box center [363, 225] width 381 height 32
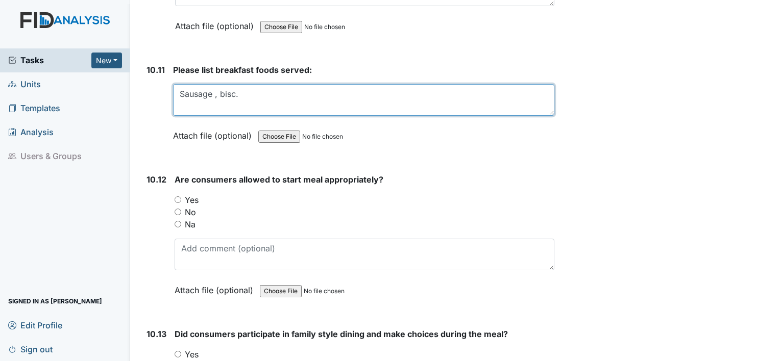
scroll to position [10413, 0]
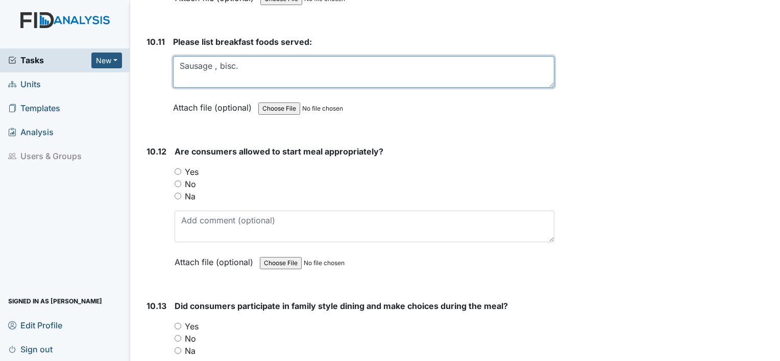
type textarea "Sausage , bisc."
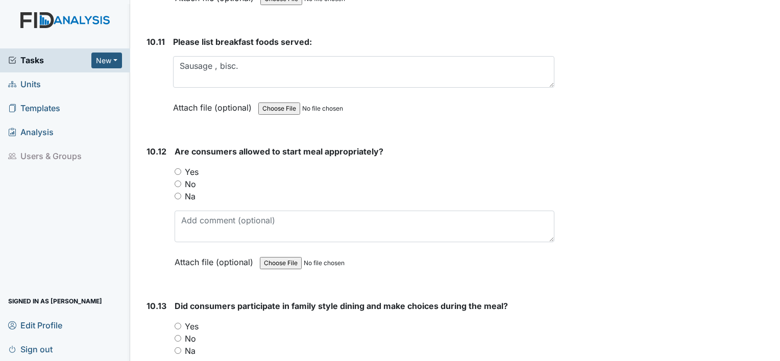
click at [190, 178] on label "No" at bounding box center [190, 184] width 11 height 12
click at [181, 181] on input "No" at bounding box center [178, 184] width 7 height 7
radio input "true"
click at [191, 166] on label "Yes" at bounding box center [192, 172] width 14 height 12
click at [181, 168] on input "Yes" at bounding box center [178, 171] width 7 height 7
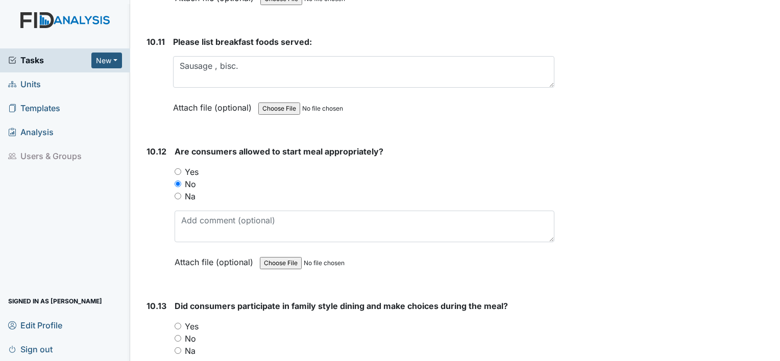
radio input "true"
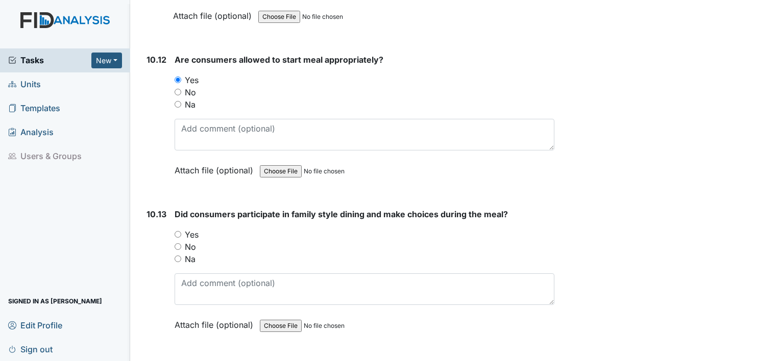
scroll to position [10566, 0]
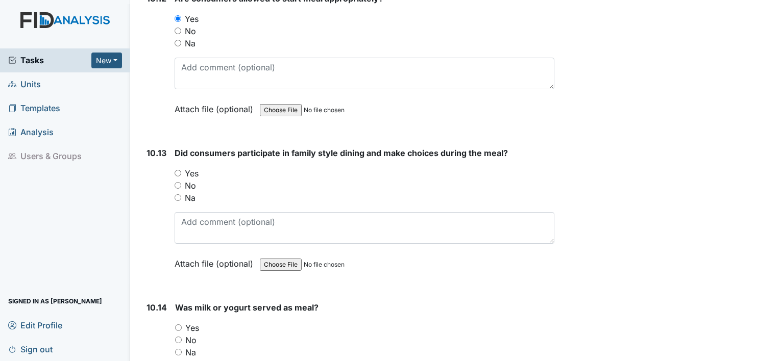
click at [191, 167] on label "Yes" at bounding box center [192, 173] width 14 height 12
click at [181, 170] on input "Yes" at bounding box center [178, 173] width 7 height 7
radio input "true"
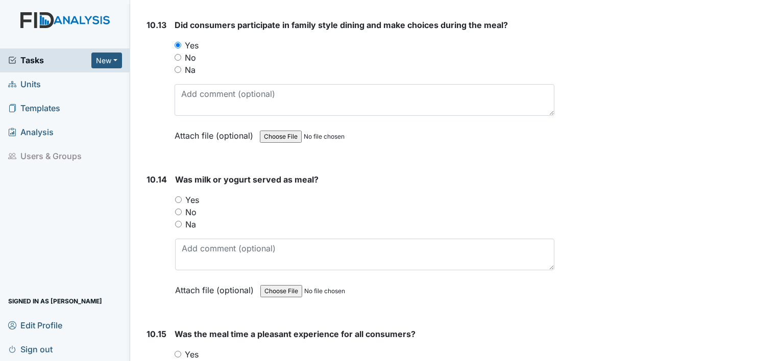
scroll to position [10719, 0]
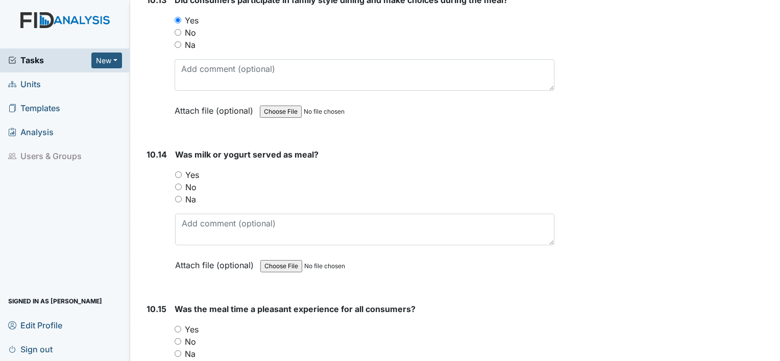
click at [191, 169] on label "Yes" at bounding box center [192, 175] width 14 height 12
click at [182, 172] on input "Yes" at bounding box center [178, 175] width 7 height 7
radio input "true"
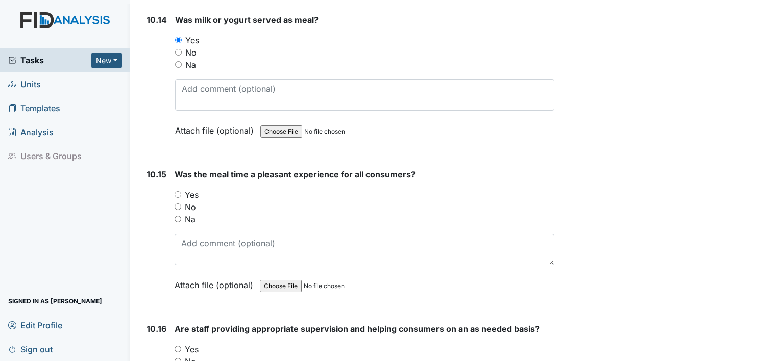
scroll to position [10821, 0]
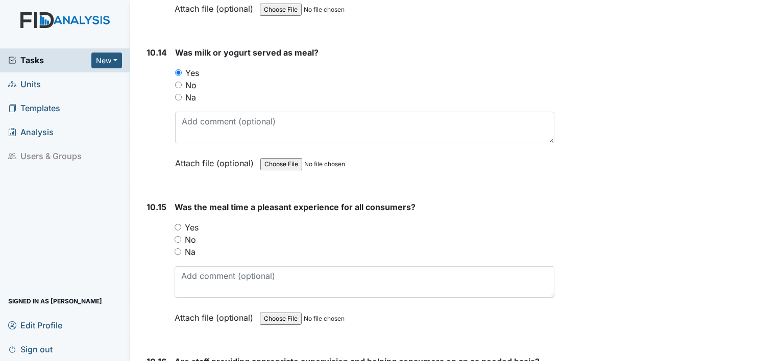
click at [193, 222] on label "Yes" at bounding box center [192, 228] width 14 height 12
click at [181, 224] on input "Yes" at bounding box center [178, 227] width 7 height 7
radio input "true"
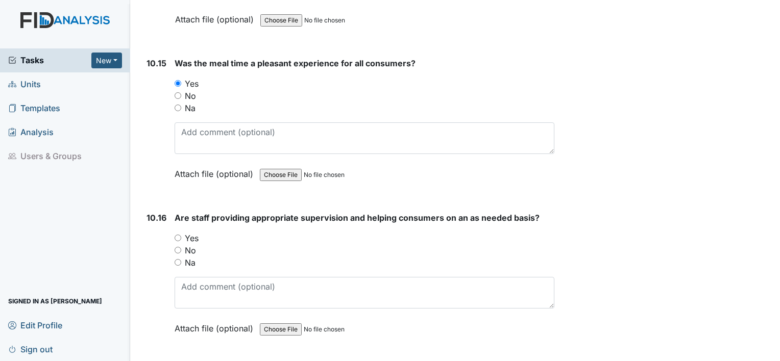
scroll to position [10974, 0]
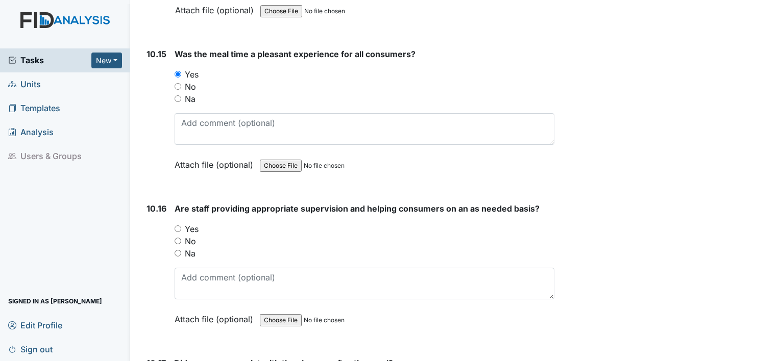
click at [192, 223] on label "Yes" at bounding box center [192, 229] width 14 height 12
click at [181, 226] on input "Yes" at bounding box center [178, 229] width 7 height 7
radio input "true"
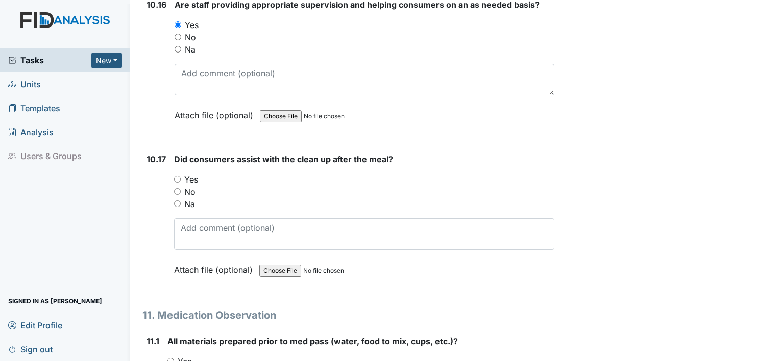
click at [191, 153] on div "Did consumers assist with the clean up after the meal? You must select one of t…" at bounding box center [364, 218] width 380 height 130
click at [192, 174] on label "Yes" at bounding box center [191, 180] width 14 height 12
click at [181, 176] on input "Yes" at bounding box center [177, 179] width 7 height 7
radio input "true"
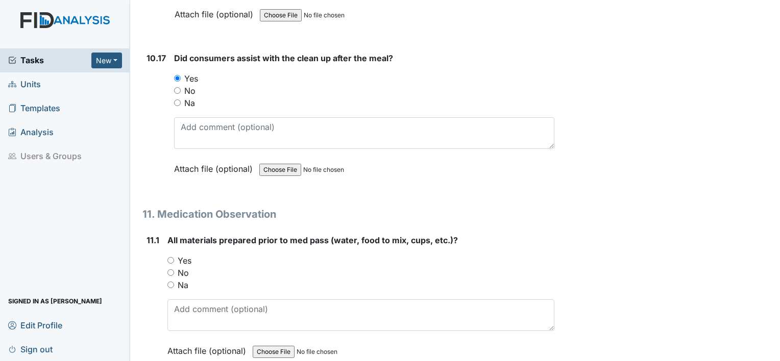
scroll to position [11280, 0]
click at [188, 254] on label "Yes" at bounding box center [185, 260] width 14 height 12
click at [174, 256] on input "Yes" at bounding box center [170, 259] width 7 height 7
radio input "true"
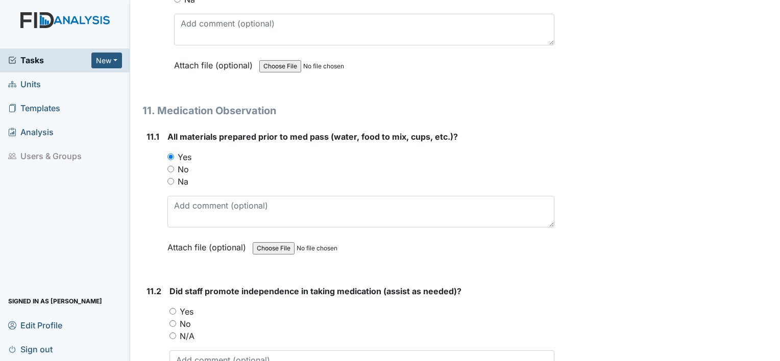
scroll to position [11433, 0]
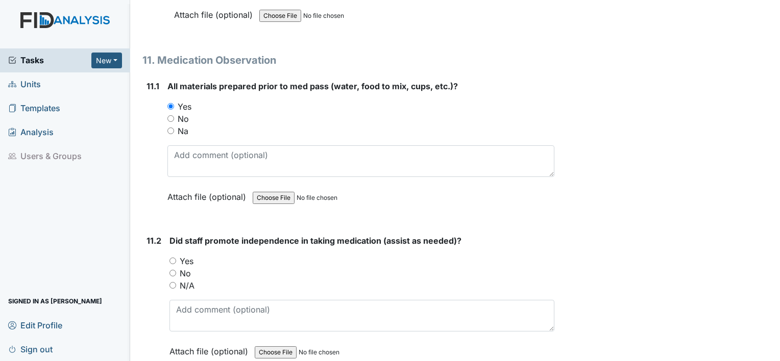
click at [187, 255] on label "Yes" at bounding box center [187, 261] width 14 height 12
click at [176, 258] on input "Yes" at bounding box center [172, 261] width 7 height 7
radio input "true"
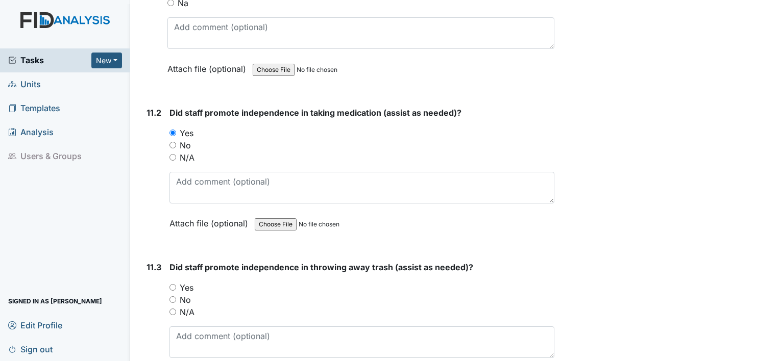
scroll to position [11586, 0]
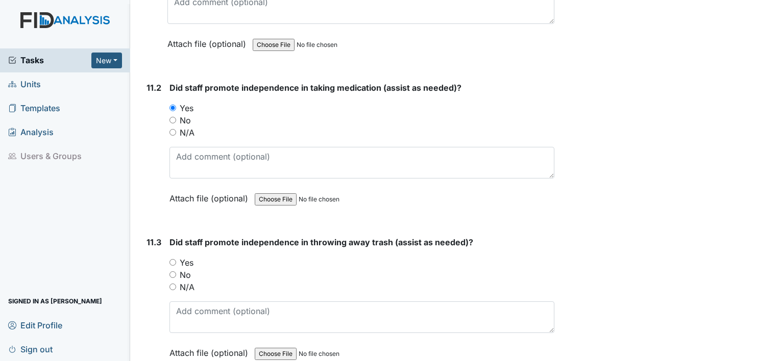
click at [188, 257] on label "Yes" at bounding box center [187, 263] width 14 height 12
click at [176, 259] on input "Yes" at bounding box center [172, 262] width 7 height 7
radio input "true"
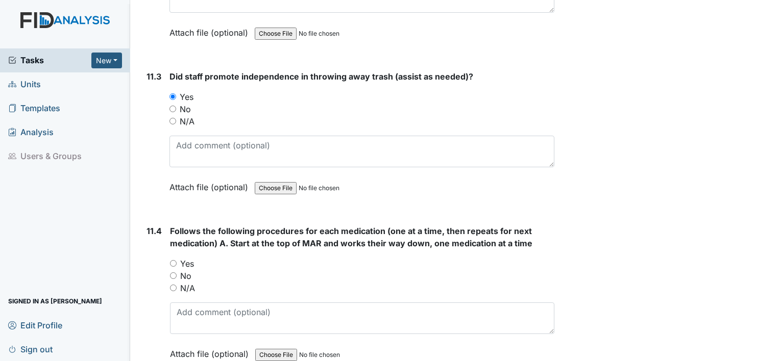
scroll to position [11791, 0]
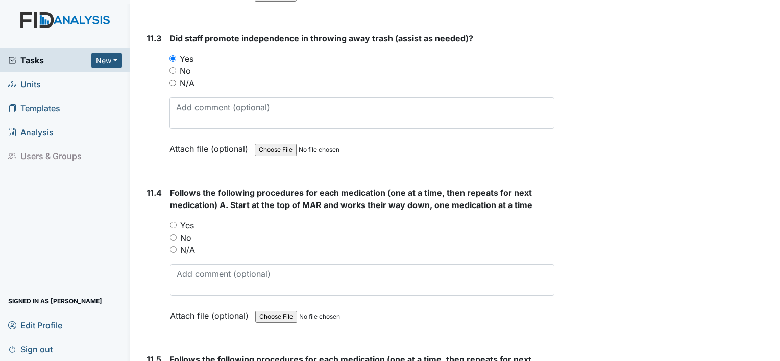
click at [189, 219] on label "Yes" at bounding box center [187, 225] width 14 height 12
click at [177, 222] on input "Yes" at bounding box center [173, 225] width 7 height 7
radio input "true"
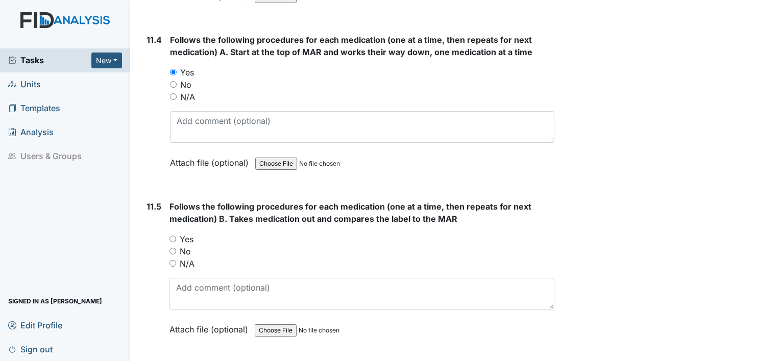
click at [190, 233] on label "Yes" at bounding box center [187, 239] width 14 height 12
click at [176, 236] on input "Yes" at bounding box center [172, 239] width 7 height 7
radio input "true"
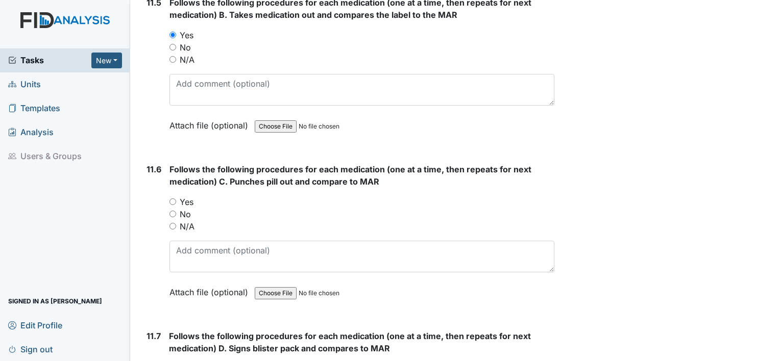
click at [190, 196] on label "Yes" at bounding box center [187, 202] width 14 height 12
click at [176, 199] on input "Yes" at bounding box center [172, 202] width 7 height 7
radio input "true"
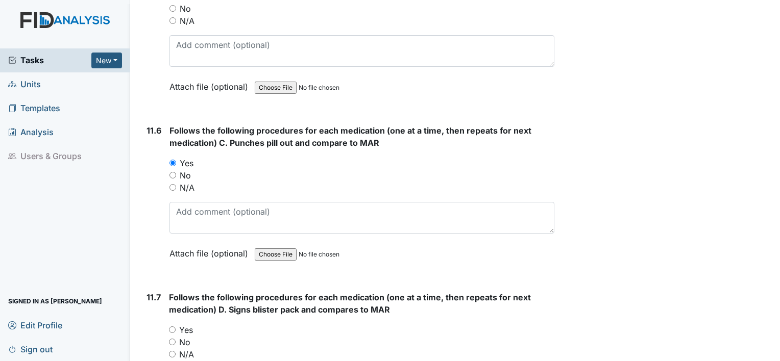
scroll to position [12301, 0]
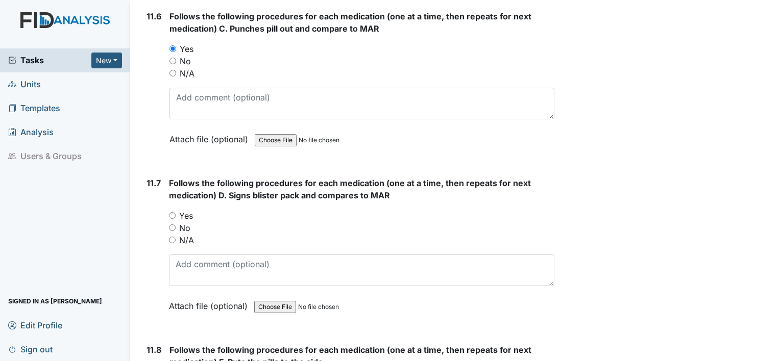
click at [189, 210] on label "Yes" at bounding box center [186, 216] width 14 height 12
click at [176, 212] on input "Yes" at bounding box center [172, 215] width 7 height 7
radio input "true"
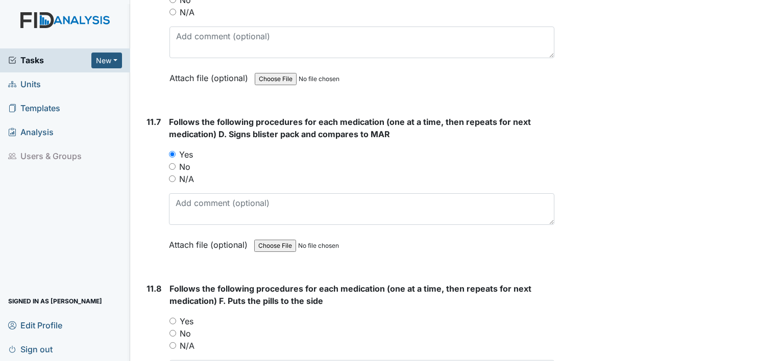
scroll to position [12505, 0]
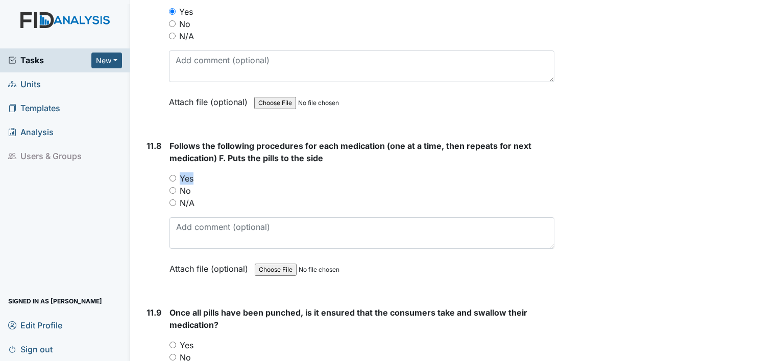
click at [187, 173] on label "Yes" at bounding box center [187, 179] width 14 height 12
drag, startPoint x: 187, startPoint y: 133, endPoint x: 184, endPoint y: 142, distance: 10.0
click at [184, 173] on div "You must select one of the below options. Yes No N/A" at bounding box center [361, 191] width 385 height 37
click at [185, 173] on label "Yes" at bounding box center [187, 179] width 14 height 12
click at [176, 175] on input "Yes" at bounding box center [172, 178] width 7 height 7
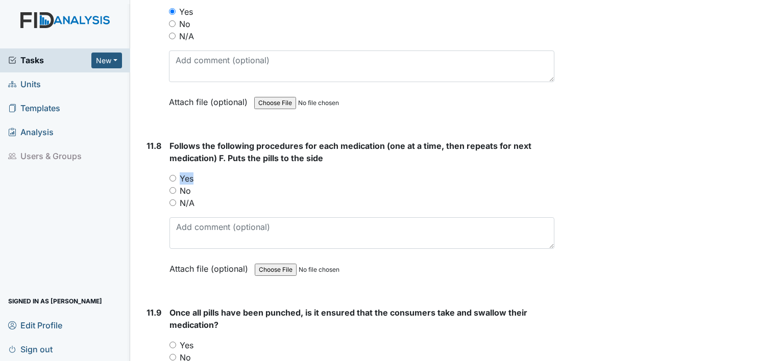
radio input "true"
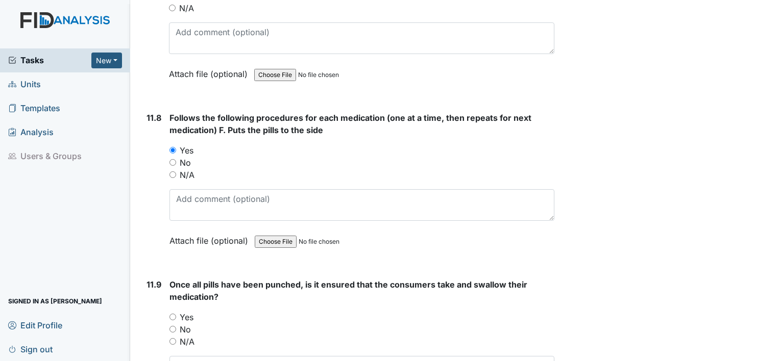
scroll to position [12709, 0]
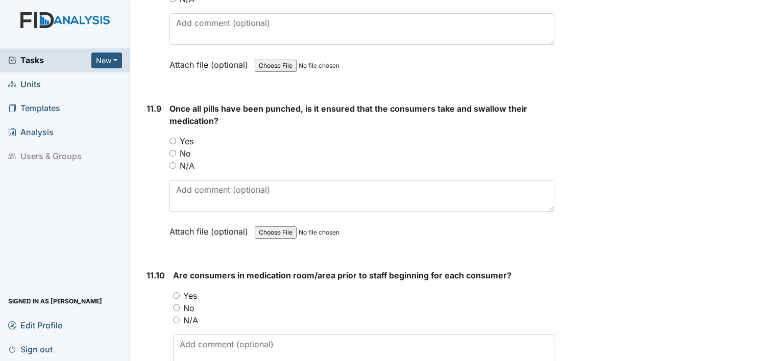
click at [181, 135] on label "Yes" at bounding box center [187, 141] width 14 height 12
click at [176, 138] on input "Yes" at bounding box center [172, 141] width 7 height 7
radio input "true"
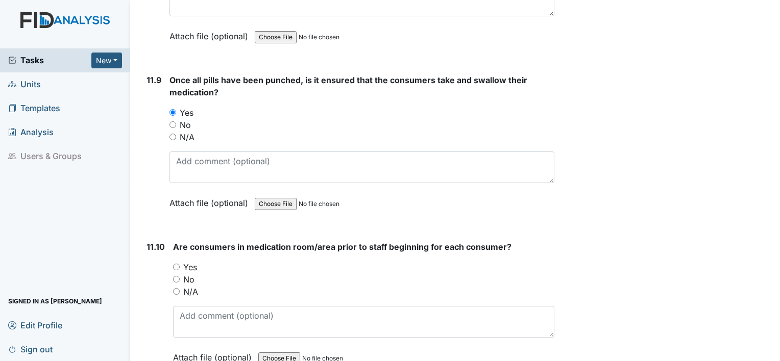
scroll to position [12863, 0]
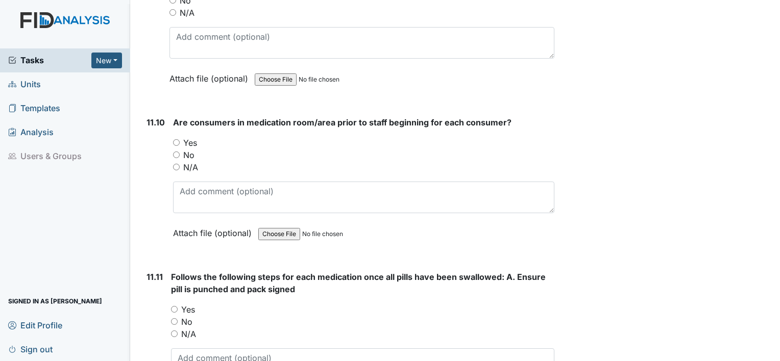
click at [182, 137] on div "Yes" at bounding box center [363, 143] width 381 height 12
click at [188, 137] on label "Yes" at bounding box center [190, 143] width 14 height 12
click at [180, 139] on input "Yes" at bounding box center [176, 142] width 7 height 7
radio input "true"
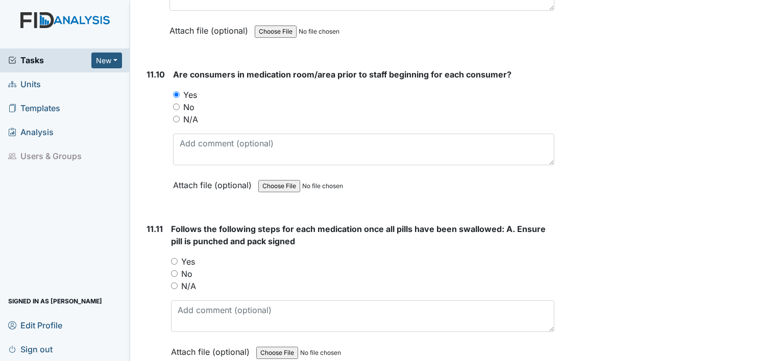
scroll to position [13016, 0]
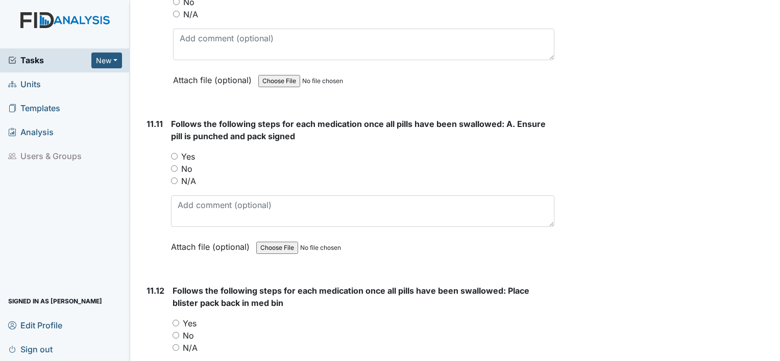
click at [190, 151] on label "Yes" at bounding box center [188, 157] width 14 height 12
click at [178, 153] on input "Yes" at bounding box center [174, 156] width 7 height 7
radio input "true"
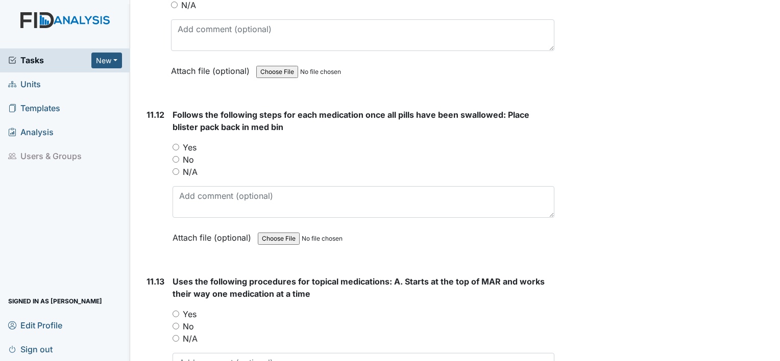
scroll to position [13220, 0]
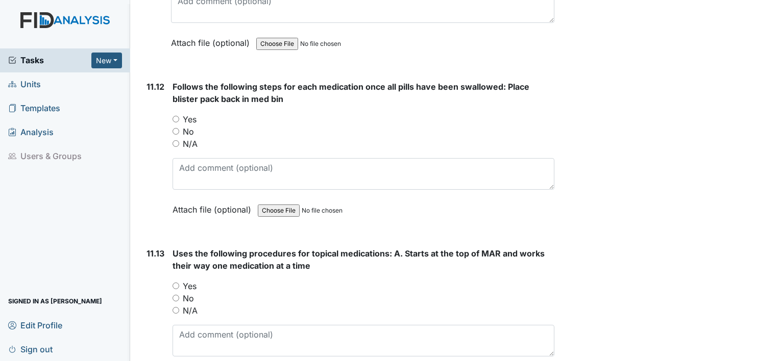
click at [184, 113] on label "Yes" at bounding box center [190, 119] width 14 height 12
click at [179, 116] on input "Yes" at bounding box center [176, 119] width 7 height 7
radio input "true"
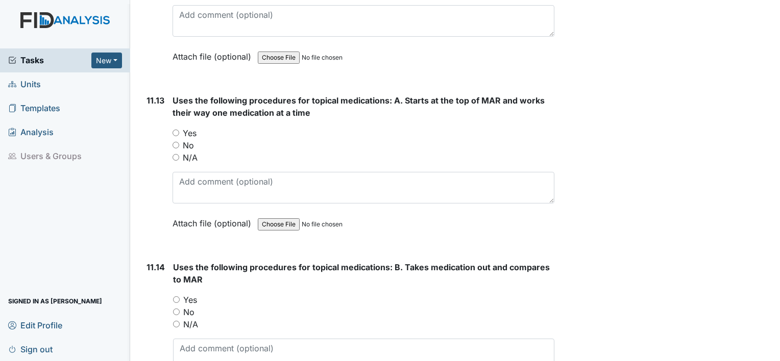
click at [191, 127] on label "Yes" at bounding box center [190, 133] width 14 height 12
click at [179, 130] on input "Yes" at bounding box center [176, 133] width 7 height 7
radio input "true"
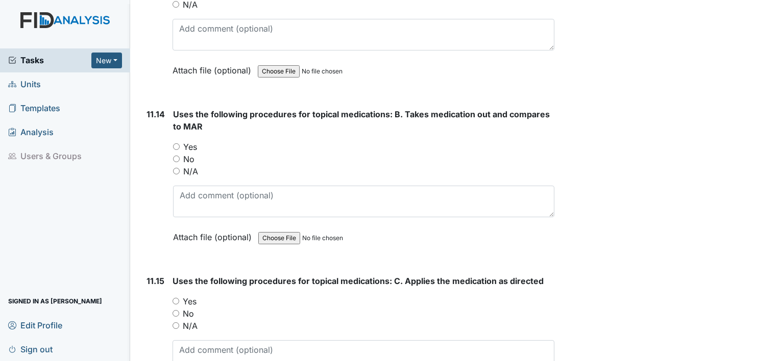
click at [190, 141] on label "Yes" at bounding box center [190, 147] width 14 height 12
click at [180, 143] on input "Yes" at bounding box center [176, 146] width 7 height 7
radio input "true"
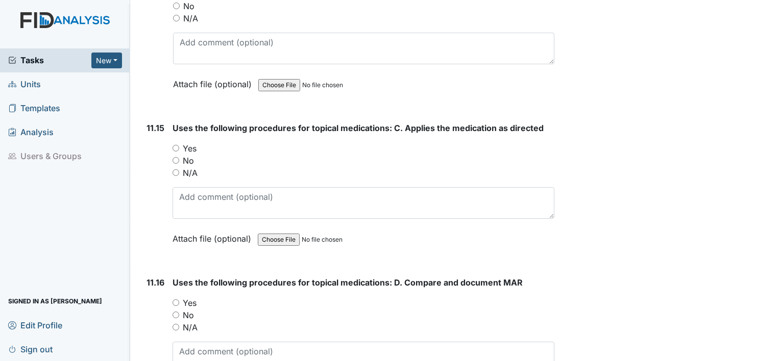
click at [190, 142] on label "Yes" at bounding box center [190, 148] width 14 height 12
click at [179, 145] on input "Yes" at bounding box center [176, 148] width 7 height 7
radio input "true"
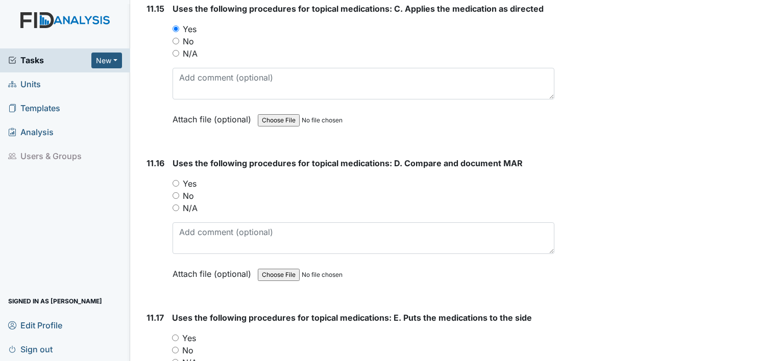
scroll to position [13883, 0]
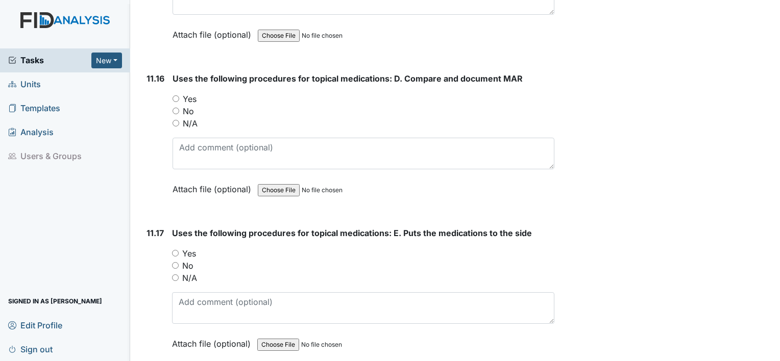
click at [192, 93] on label "Yes" at bounding box center [190, 99] width 14 height 12
click at [179, 95] on input "Yes" at bounding box center [176, 98] width 7 height 7
radio input "true"
drag, startPoint x: 200, startPoint y: 195, endPoint x: 187, endPoint y: 208, distance: 17.7
click at [200, 227] on div "Uses the following procedures for topical medications: E. Puts the medications …" at bounding box center [363, 292] width 382 height 130
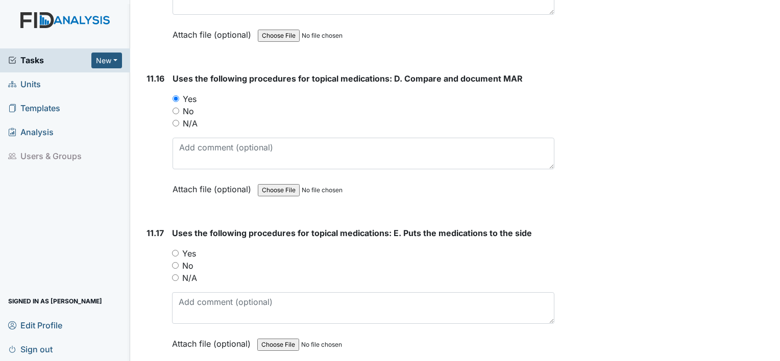
click at [185, 248] on label "Yes" at bounding box center [189, 254] width 14 height 12
click at [179, 250] on input "Yes" at bounding box center [175, 253] width 7 height 7
radio input "true"
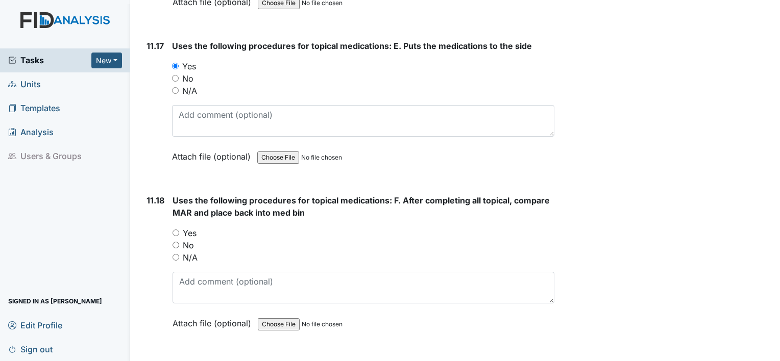
scroll to position [14088, 0]
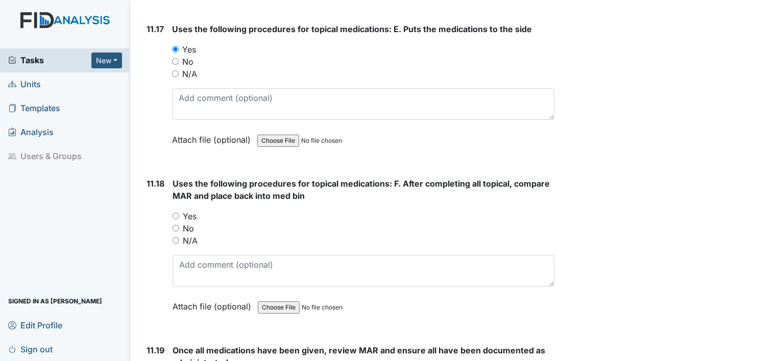
click at [190, 178] on div "Uses the following procedures for topical medications: F. After completing all …" at bounding box center [364, 249] width 382 height 142
click at [192, 210] on label "Yes" at bounding box center [190, 216] width 14 height 12
click at [179, 213] on input "Yes" at bounding box center [176, 216] width 7 height 7
radio input "true"
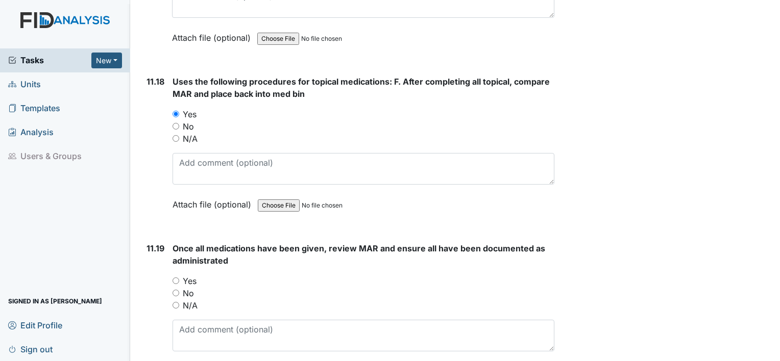
click at [195, 275] on label "Yes" at bounding box center [190, 281] width 14 height 12
click at [179, 278] on input "Yes" at bounding box center [176, 281] width 7 height 7
radio input "true"
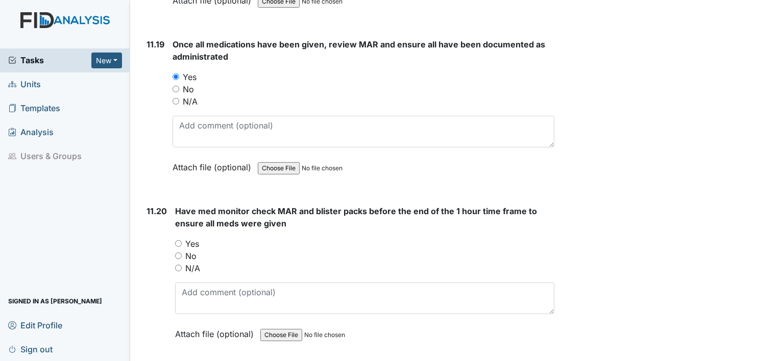
click at [193, 238] on label "Yes" at bounding box center [192, 244] width 14 height 12
click at [182, 240] on input "Yes" at bounding box center [178, 243] width 7 height 7
radio input "true"
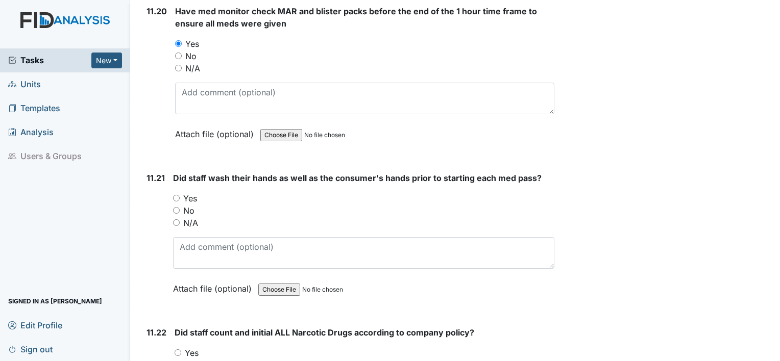
scroll to position [14649, 0]
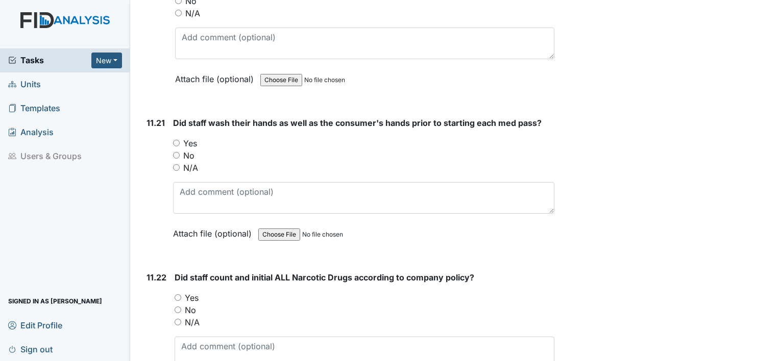
click at [188, 137] on label "Yes" at bounding box center [190, 143] width 14 height 12
click at [180, 140] on input "Yes" at bounding box center [176, 143] width 7 height 7
radio input "true"
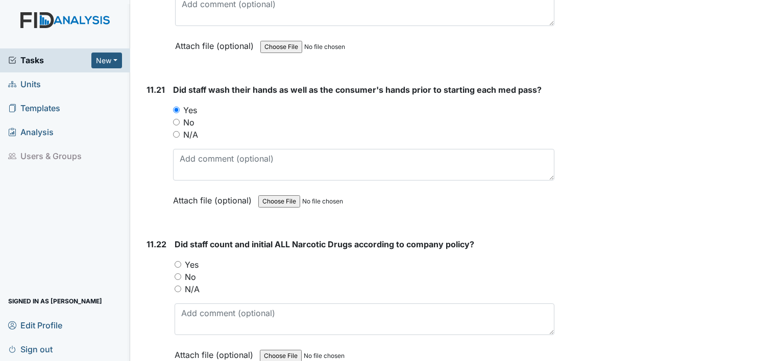
scroll to position [14751, 0]
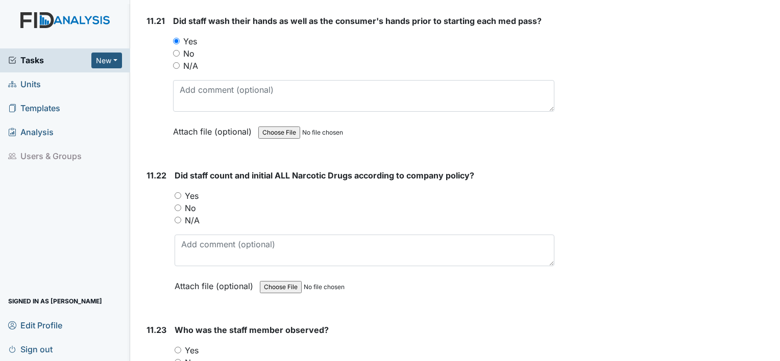
click at [197, 190] on label "Yes" at bounding box center [192, 196] width 14 height 12
click at [181, 192] on input "Yes" at bounding box center [178, 195] width 7 height 7
radio input "true"
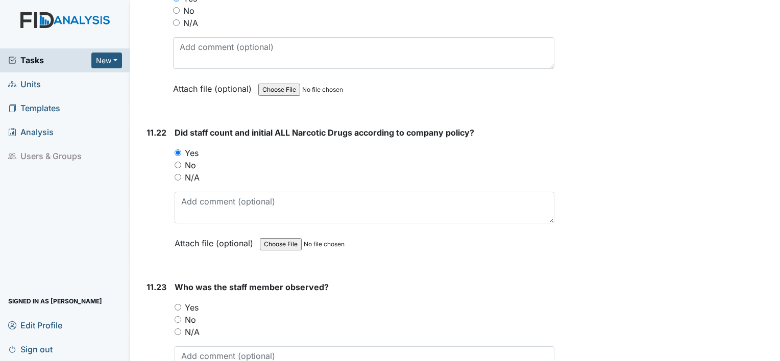
scroll to position [14904, 0]
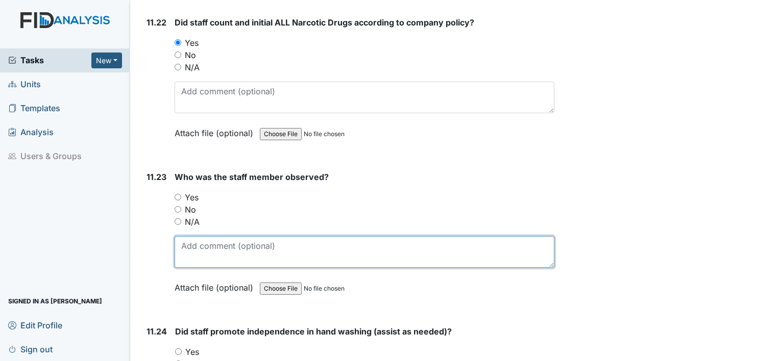
click at [213, 236] on textarea at bounding box center [365, 252] width 380 height 32
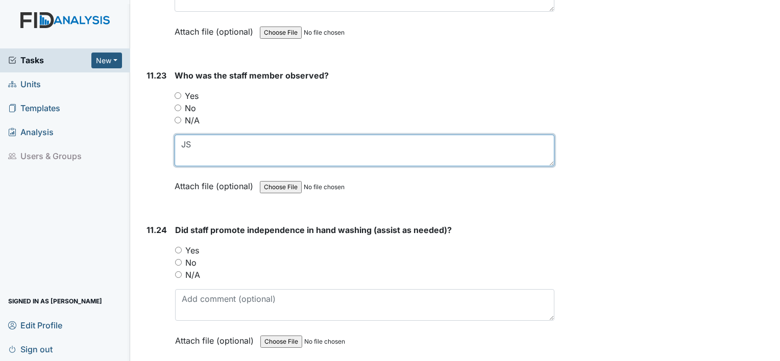
scroll to position [15006, 0]
type textarea "JS"
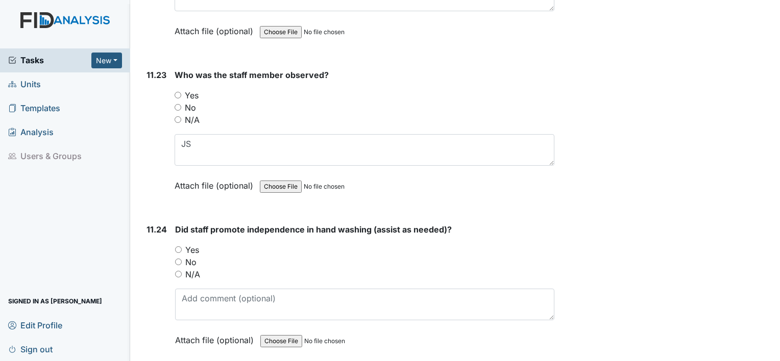
click at [191, 256] on label "No" at bounding box center [190, 262] width 11 height 12
click at [182, 259] on input "No" at bounding box center [178, 262] width 7 height 7
radio input "true"
click at [191, 244] on label "Yes" at bounding box center [192, 250] width 14 height 12
click at [182, 247] on input "Yes" at bounding box center [178, 250] width 7 height 7
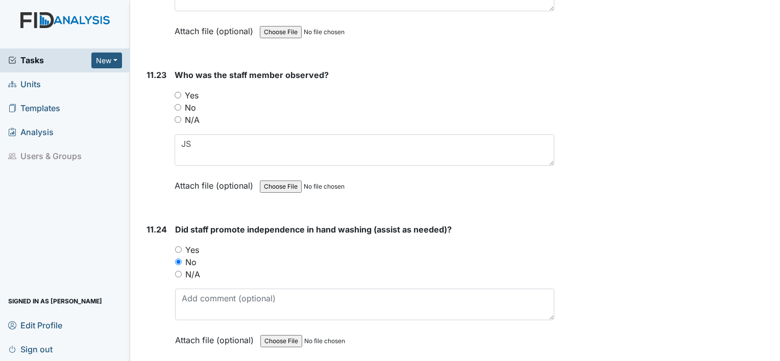
radio input "true"
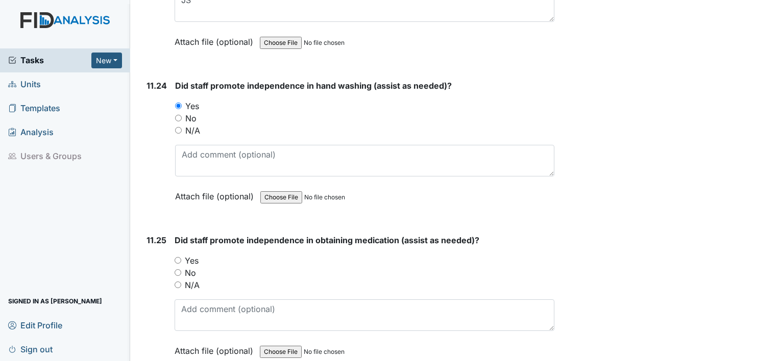
scroll to position [15159, 0]
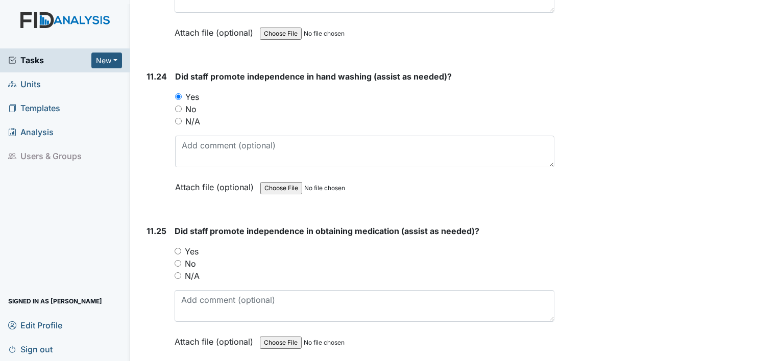
click at [193, 258] on label "No" at bounding box center [190, 264] width 11 height 12
click at [181, 260] on input "No" at bounding box center [178, 263] width 7 height 7
radio input "true"
click at [193, 246] on label "Yes" at bounding box center [192, 252] width 14 height 12
click at [181, 248] on input "Yes" at bounding box center [178, 251] width 7 height 7
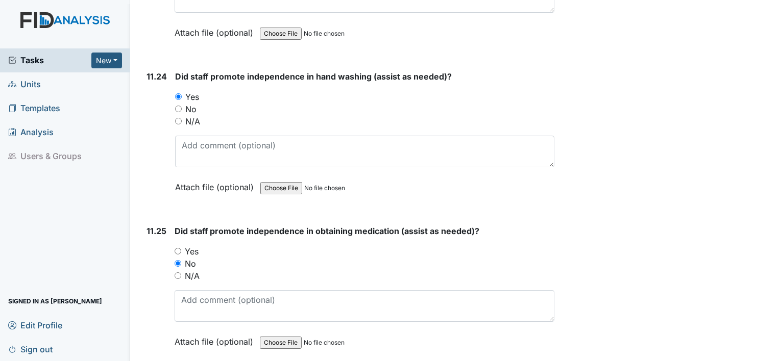
radio input "true"
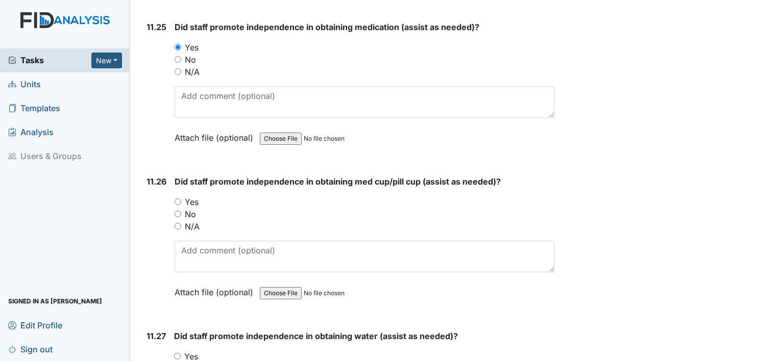
click at [190, 196] on label "Yes" at bounding box center [192, 202] width 14 height 12
click at [181, 199] on input "Yes" at bounding box center [178, 202] width 7 height 7
radio input "true"
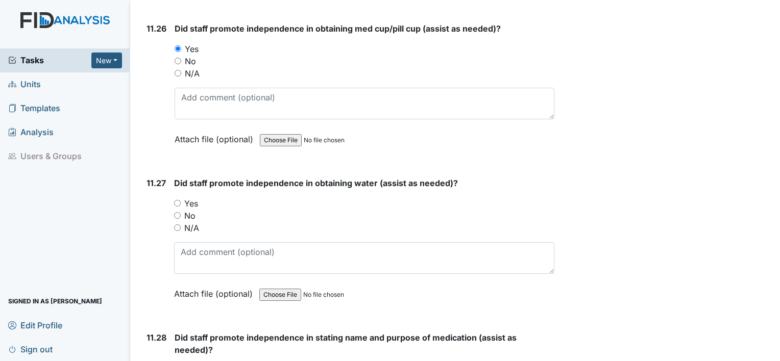
click at [189, 198] on label "Yes" at bounding box center [191, 204] width 14 height 12
click at [181, 200] on input "Yes" at bounding box center [177, 203] width 7 height 7
radio input "true"
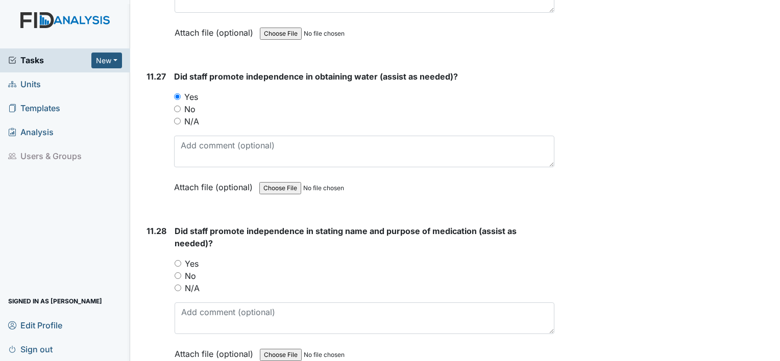
scroll to position [15721, 0]
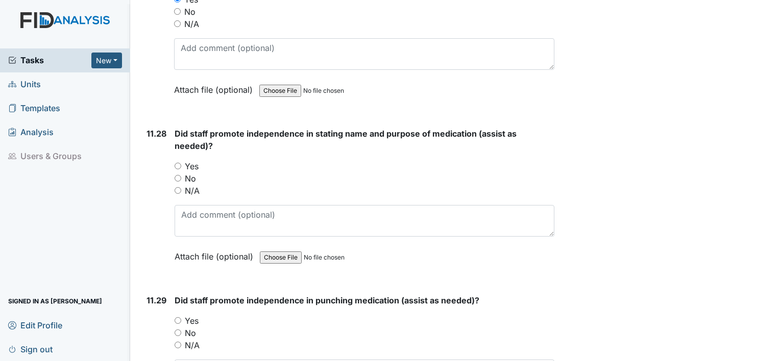
click at [187, 160] on label "Yes" at bounding box center [192, 166] width 14 height 12
click at [181, 163] on input "Yes" at bounding box center [178, 166] width 7 height 7
radio input "true"
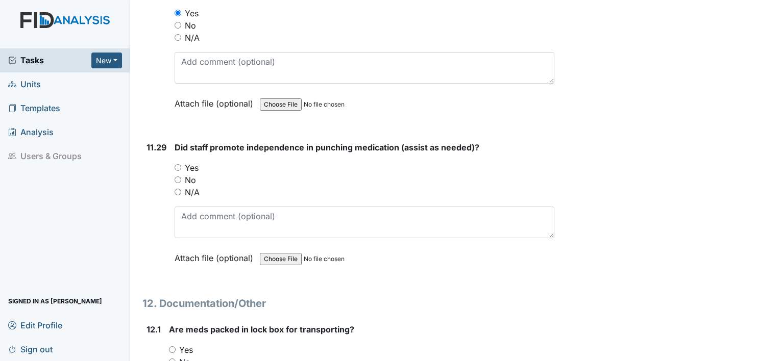
click at [187, 162] on label "Yes" at bounding box center [192, 168] width 14 height 12
click at [181, 164] on input "Yes" at bounding box center [178, 167] width 7 height 7
radio input "true"
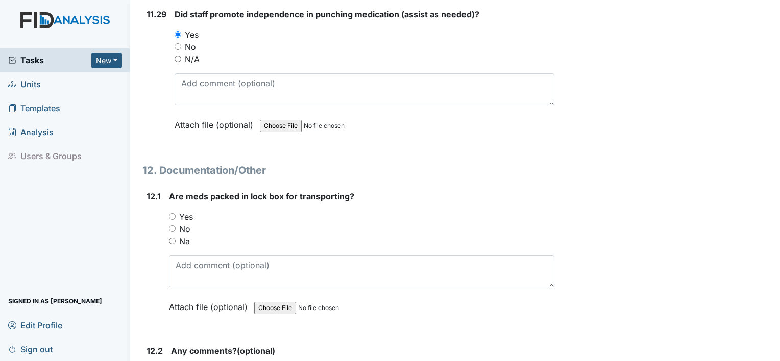
scroll to position [16027, 0]
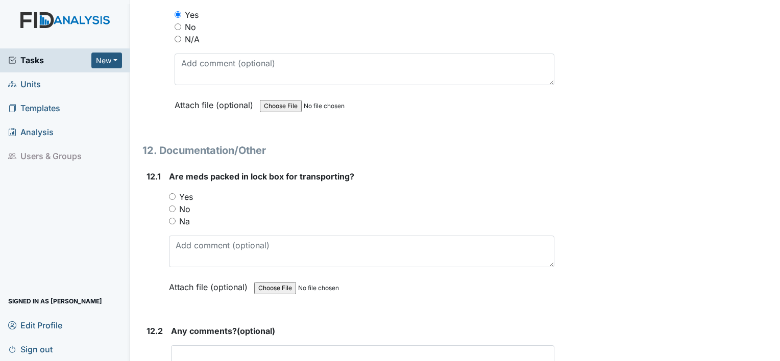
click at [188, 191] on label "Yes" at bounding box center [186, 197] width 14 height 12
click at [176, 193] on input "Yes" at bounding box center [172, 196] width 7 height 7
radio input "true"
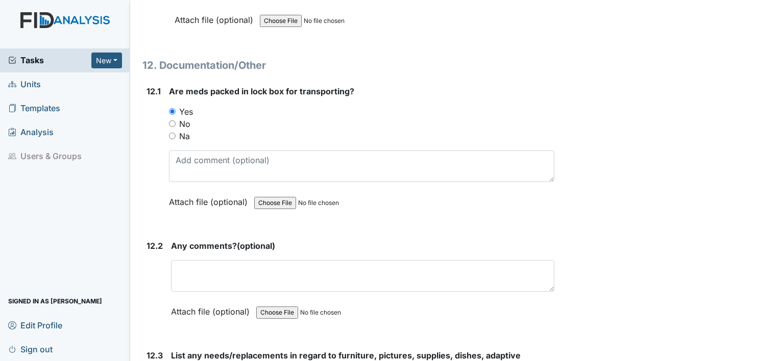
scroll to position [16129, 0]
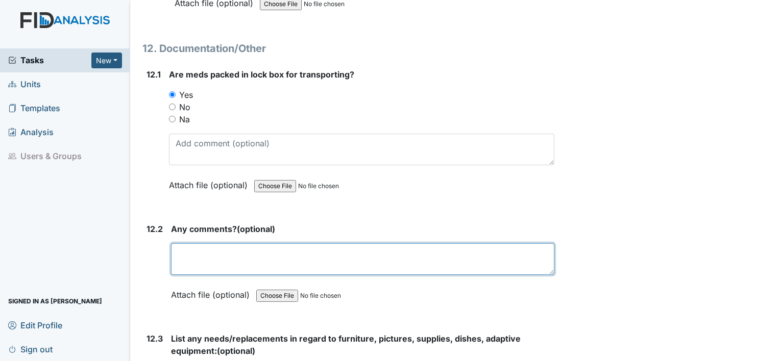
click at [208, 243] on textarea at bounding box center [362, 259] width 383 height 32
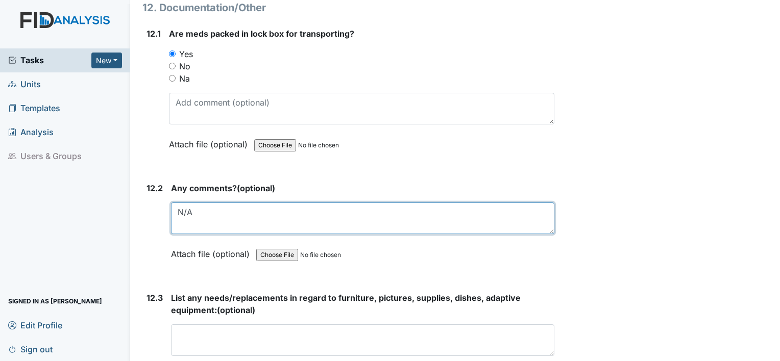
scroll to position [16231, 0]
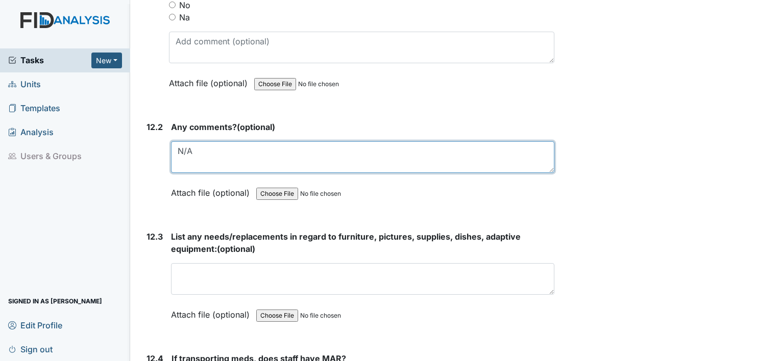
type textarea "N/A"
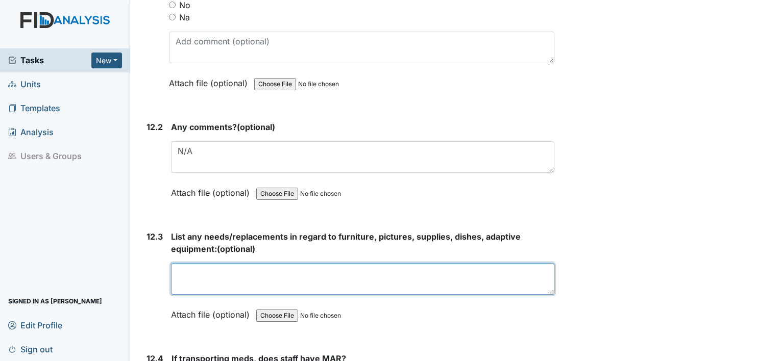
click at [230, 263] on textarea at bounding box center [362, 279] width 383 height 32
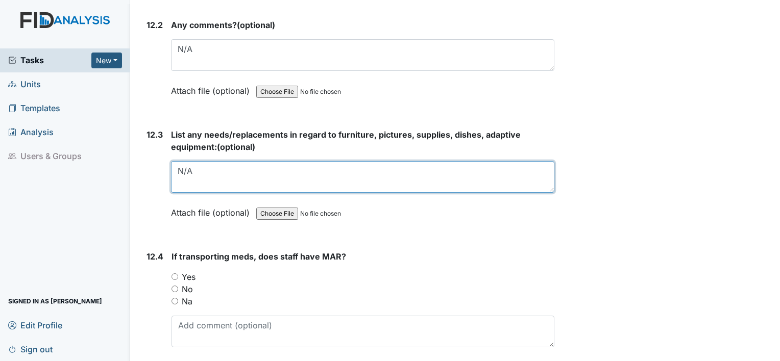
scroll to position [16333, 0]
type textarea "N/A"
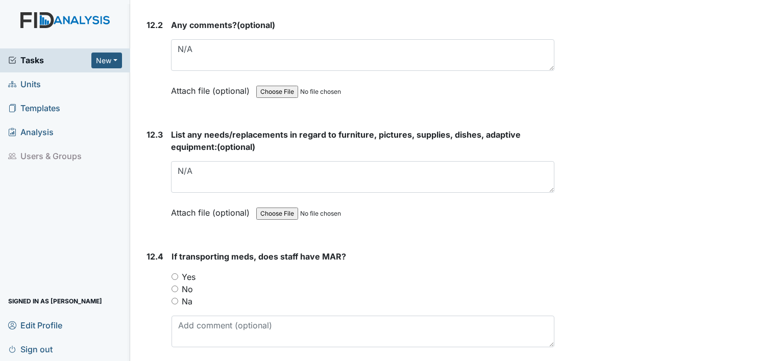
click at [192, 271] on label "Yes" at bounding box center [189, 277] width 14 height 12
click at [178, 274] on input "Yes" at bounding box center [175, 277] width 7 height 7
radio input "true"
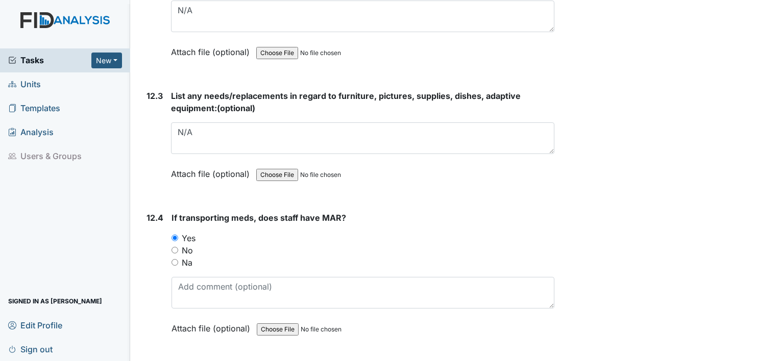
scroll to position [16486, 0]
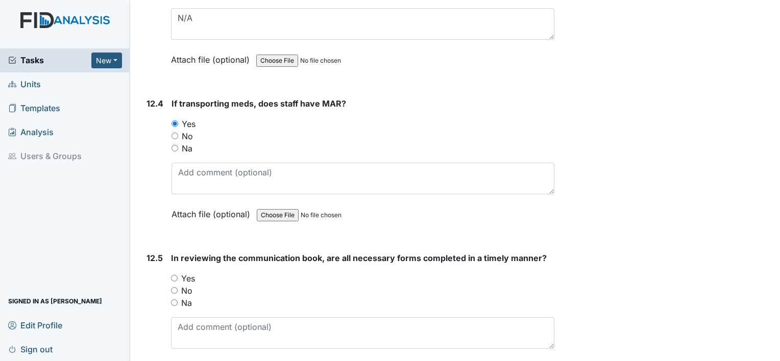
click at [189, 273] on label "Yes" at bounding box center [188, 279] width 14 height 12
click at [178, 275] on input "Yes" at bounding box center [174, 278] width 7 height 7
radio input "true"
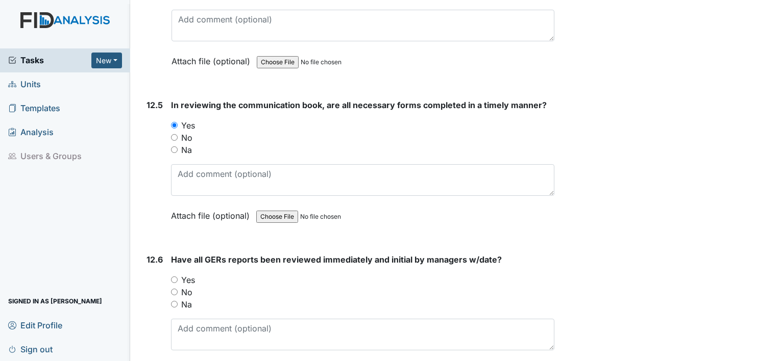
click at [193, 274] on label "Yes" at bounding box center [188, 280] width 14 height 12
click at [178, 277] on input "Yes" at bounding box center [174, 280] width 7 height 7
radio input "true"
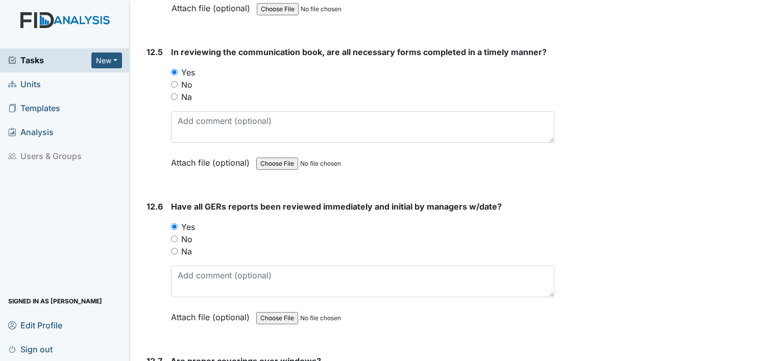
scroll to position [16793, 0]
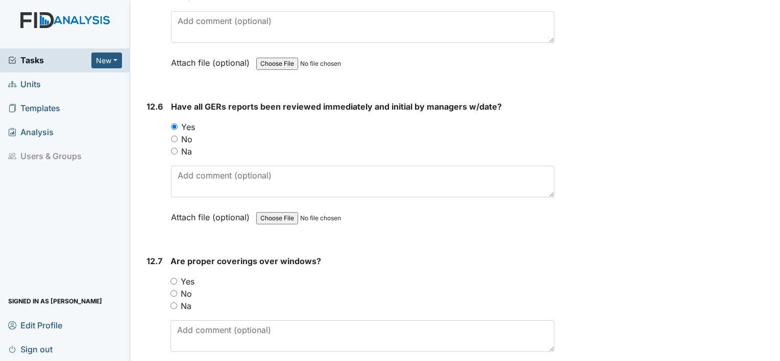
click at [195, 276] on div "Yes" at bounding box center [362, 282] width 384 height 12
click at [189, 288] on label "No" at bounding box center [186, 294] width 11 height 12
click at [177, 290] on input "No" at bounding box center [173, 293] width 7 height 7
radio input "true"
click at [191, 276] on label "Yes" at bounding box center [188, 282] width 14 height 12
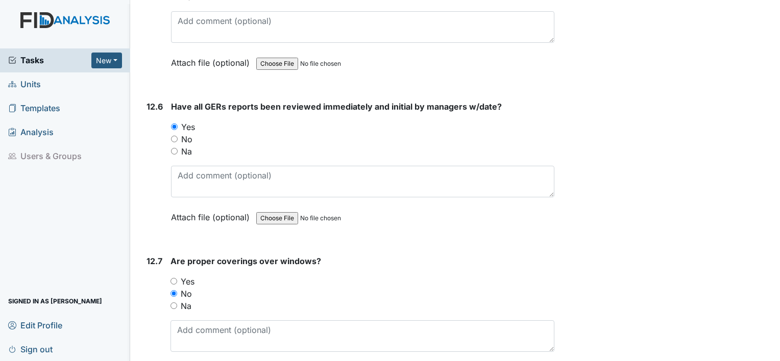
click at [177, 278] on input "Yes" at bounding box center [173, 281] width 7 height 7
radio input "true"
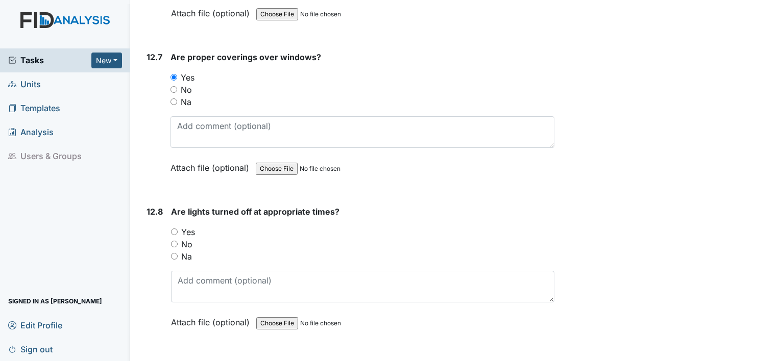
click at [186, 226] on label "Yes" at bounding box center [188, 232] width 14 height 12
click at [178, 229] on input "Yes" at bounding box center [174, 232] width 7 height 7
radio input "true"
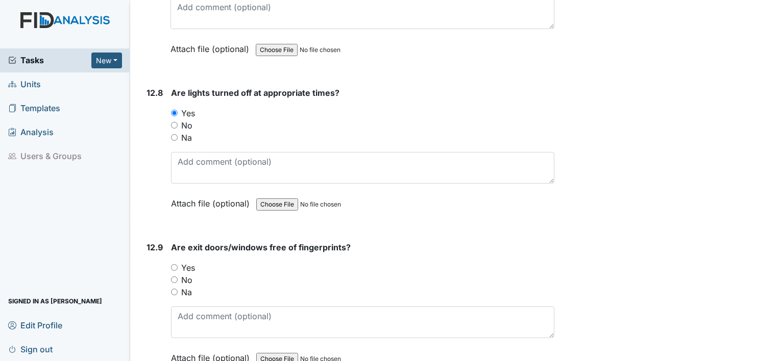
scroll to position [17150, 0]
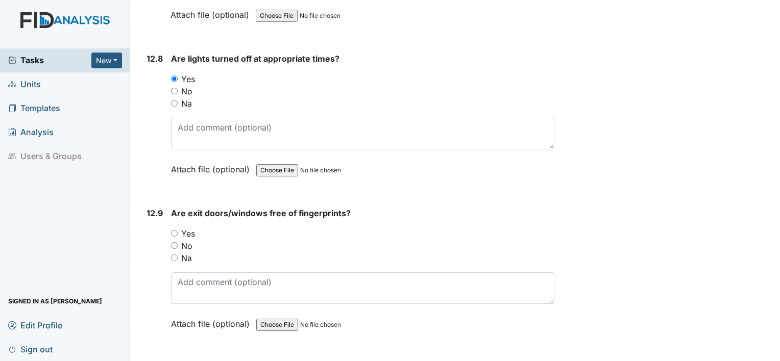
click at [186, 240] on label "No" at bounding box center [186, 246] width 11 height 12
click at [178, 242] on input "No" at bounding box center [174, 245] width 7 height 7
radio input "true"
click at [191, 228] on label "Yes" at bounding box center [188, 234] width 14 height 12
click at [178, 230] on input "Yes" at bounding box center [174, 233] width 7 height 7
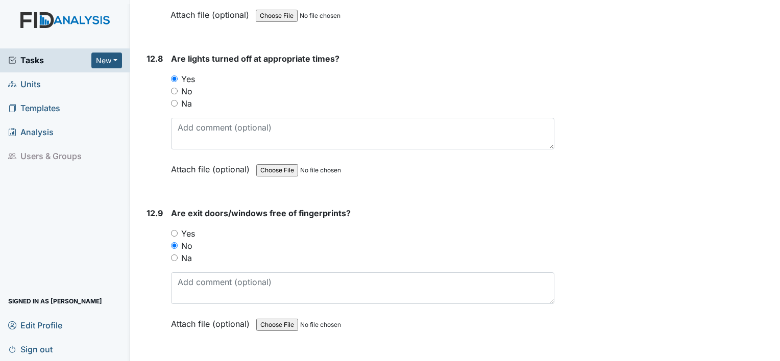
radio input "true"
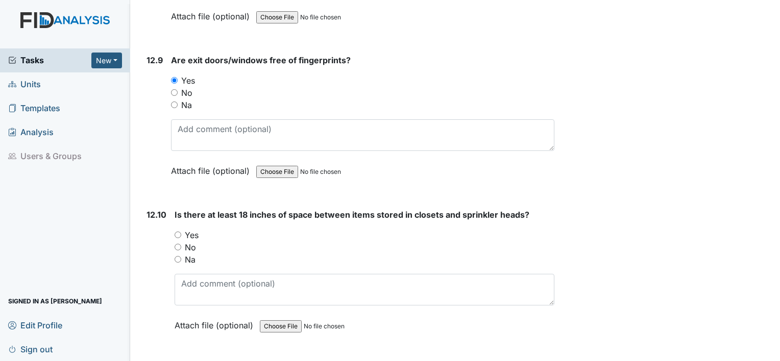
click at [191, 241] on label "No" at bounding box center [190, 247] width 11 height 12
click at [181, 244] on input "No" at bounding box center [178, 247] width 7 height 7
radio input "true"
click at [193, 229] on label "Yes" at bounding box center [192, 235] width 14 height 12
click at [181, 232] on input "Yes" at bounding box center [178, 235] width 7 height 7
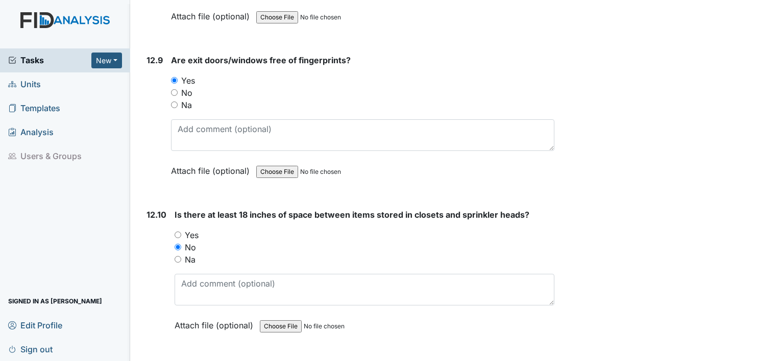
radio input "true"
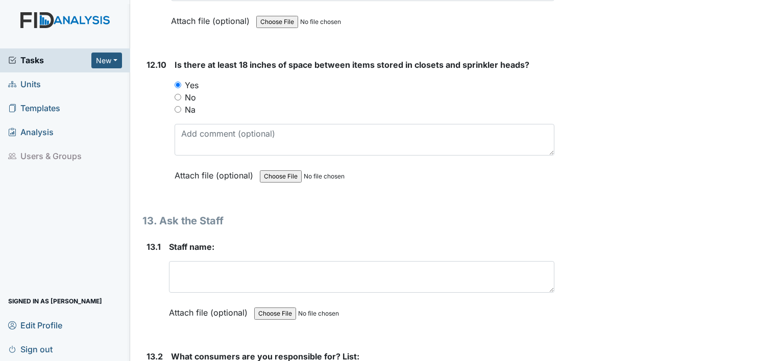
scroll to position [17456, 0]
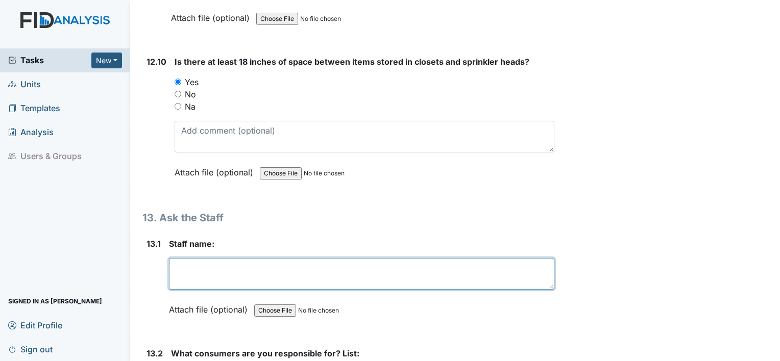
click at [202, 258] on textarea at bounding box center [361, 274] width 385 height 32
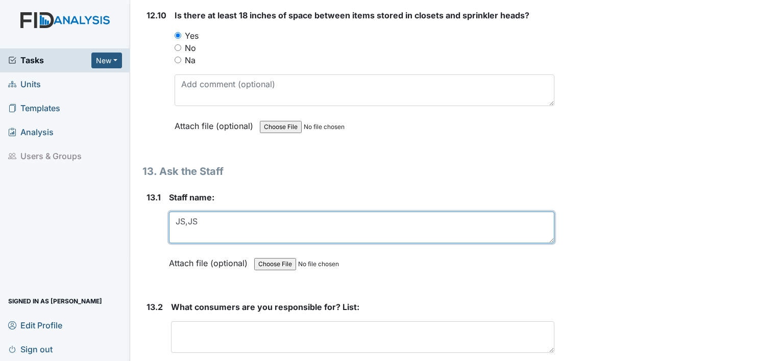
scroll to position [17609, 0]
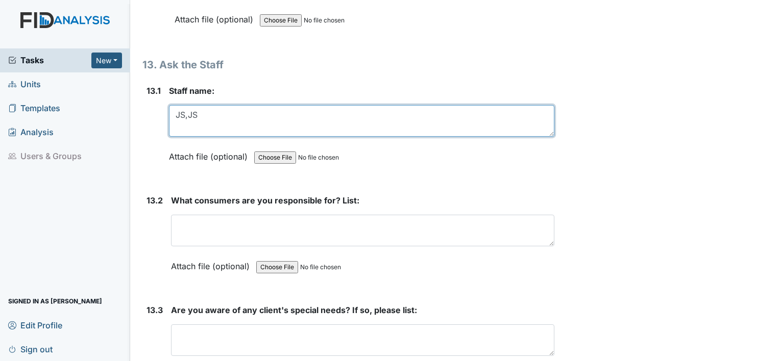
type textarea "JS,JS"
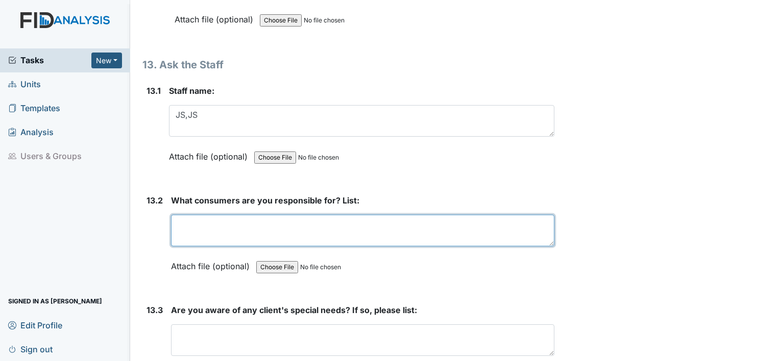
click at [199, 215] on textarea at bounding box center [362, 231] width 383 height 32
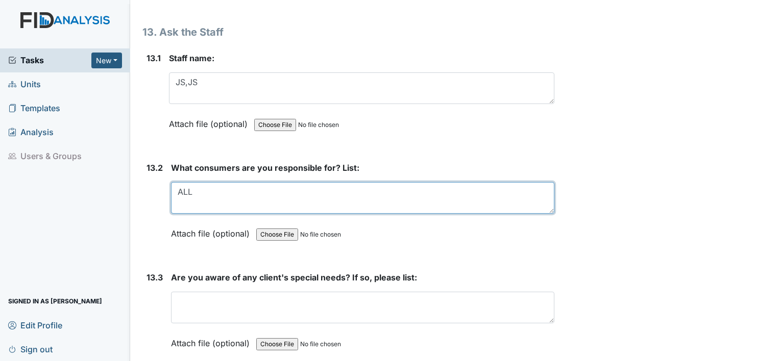
scroll to position [17660, 0]
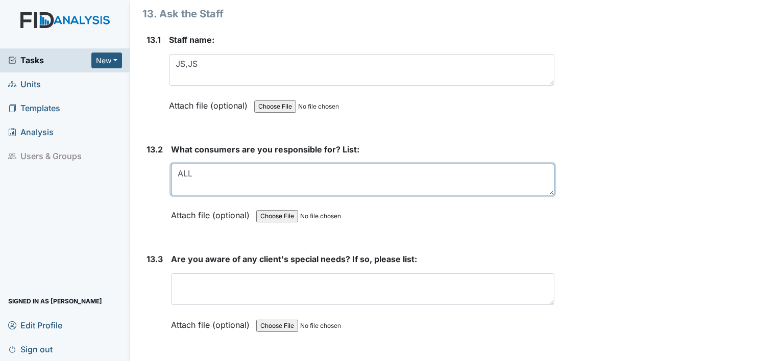
type textarea "ALL"
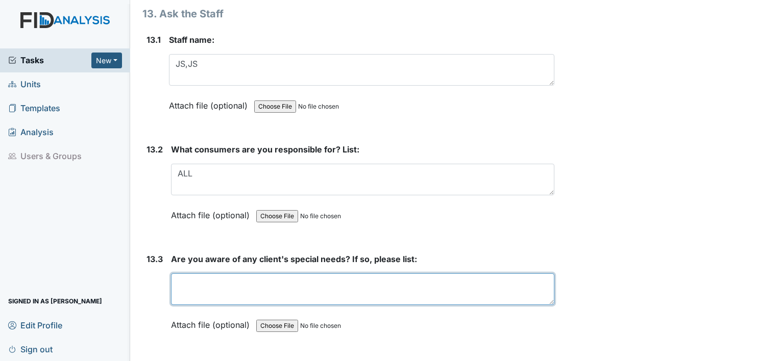
click at [200, 274] on textarea at bounding box center [362, 290] width 383 height 32
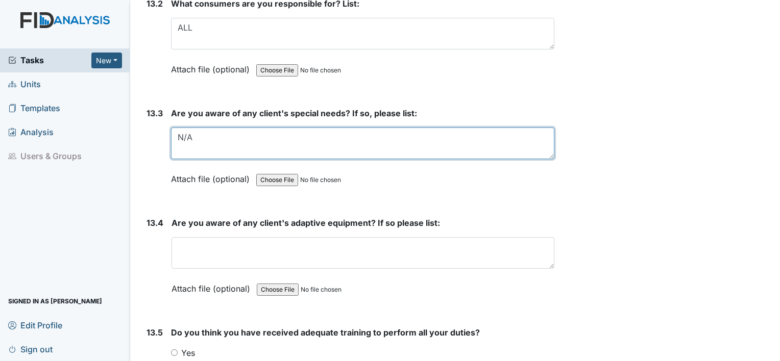
scroll to position [17814, 0]
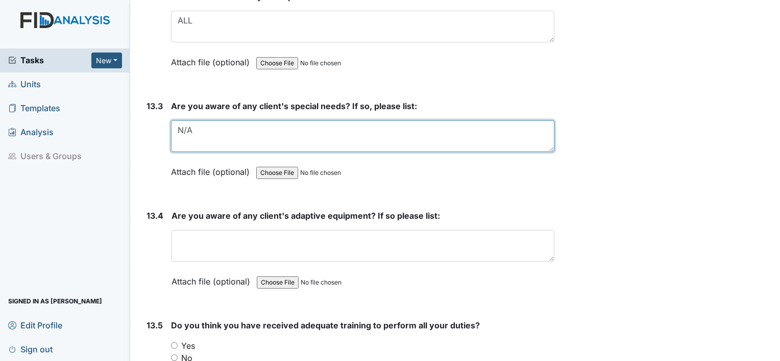
type textarea "N/A"
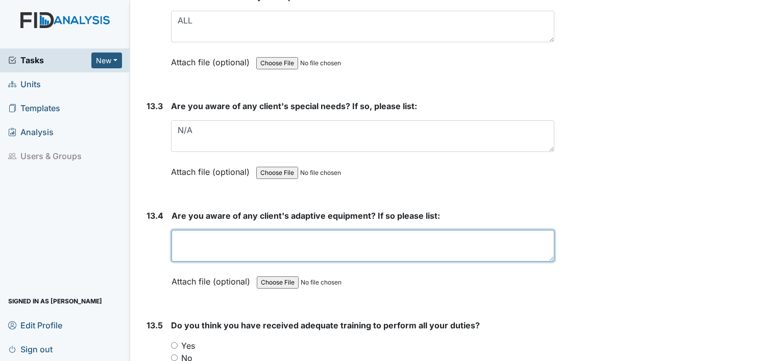
click at [200, 230] on textarea at bounding box center [363, 246] width 383 height 32
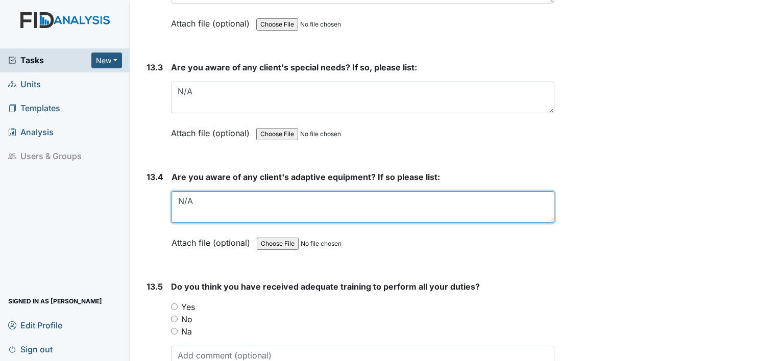
scroll to position [17916, 0]
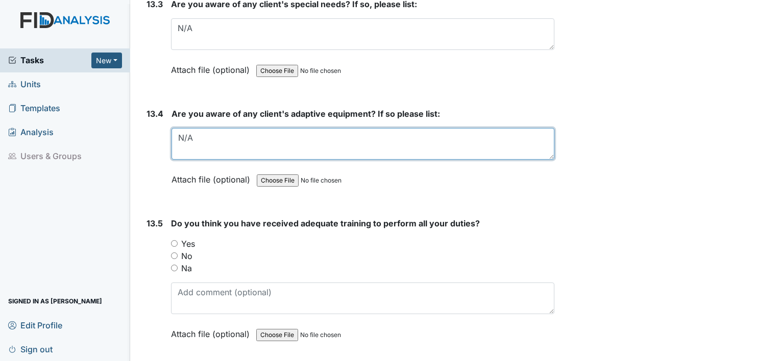
type textarea "N/A"
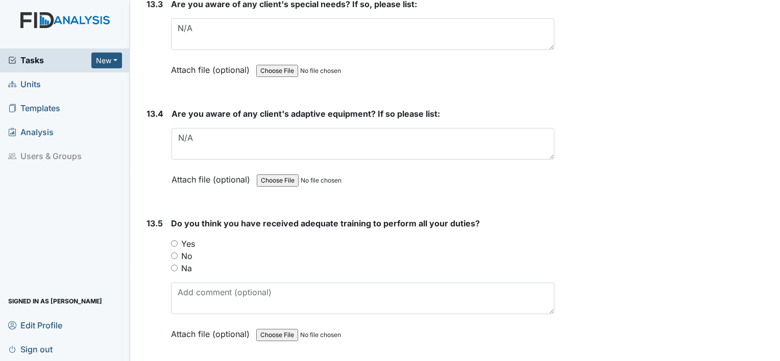
click at [185, 238] on label "Yes" at bounding box center [188, 244] width 14 height 12
click at [178, 240] on input "Yes" at bounding box center [174, 243] width 7 height 7
radio input "true"
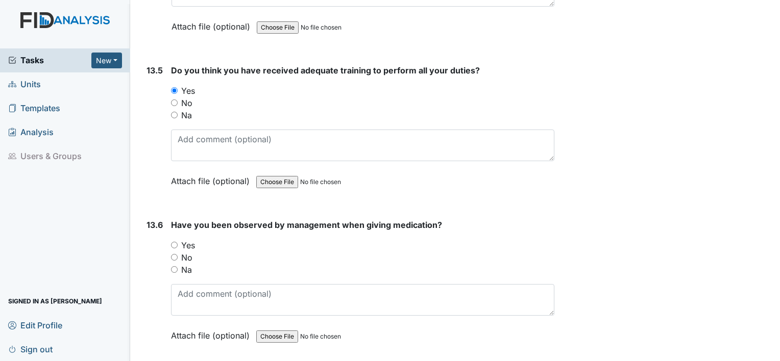
click at [185, 239] on label "Yes" at bounding box center [188, 245] width 14 height 12
click at [178, 242] on input "Yes" at bounding box center [174, 245] width 7 height 7
radio input "true"
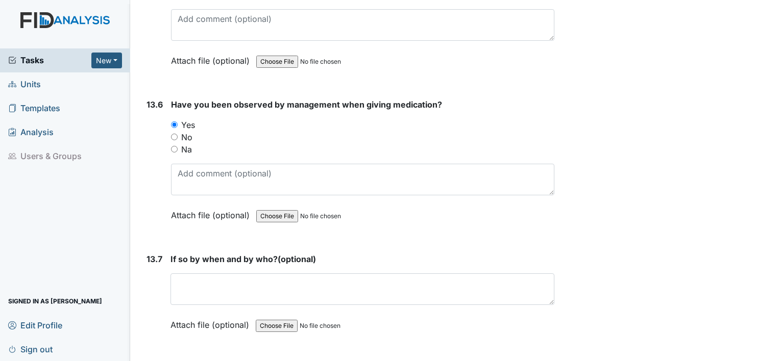
scroll to position [18222, 0]
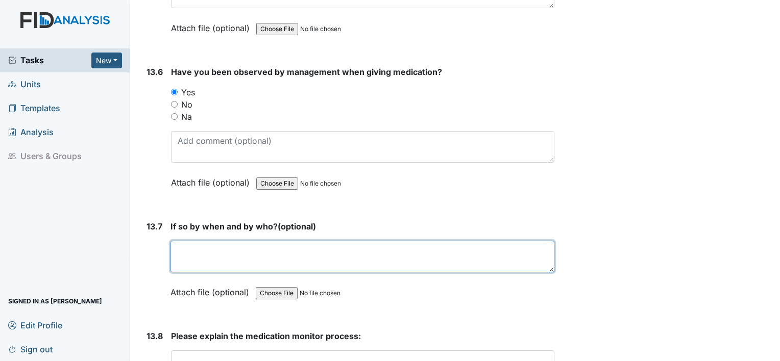
click at [190, 241] on textarea at bounding box center [362, 257] width 384 height 32
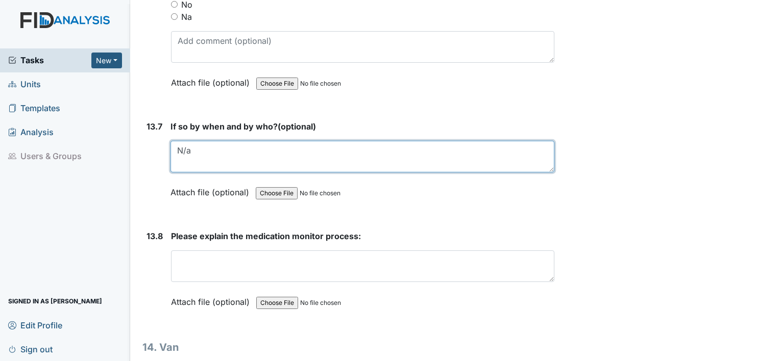
scroll to position [18324, 0]
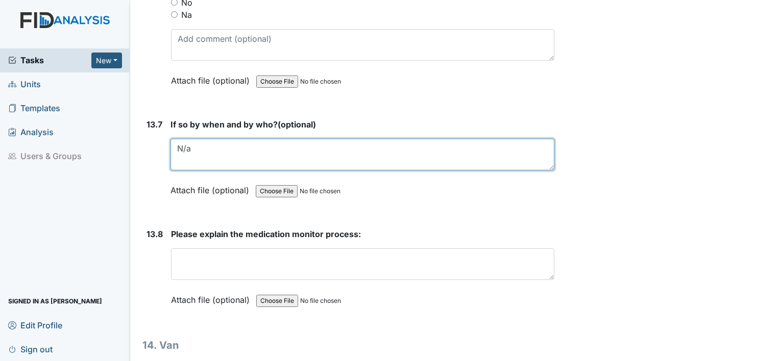
type textarea "N/a"
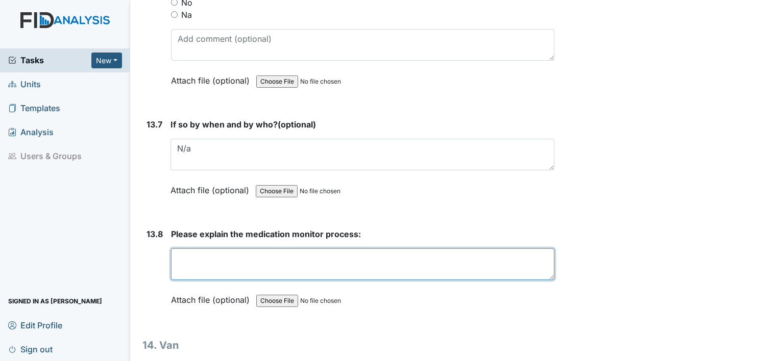
click at [208, 249] on textarea at bounding box center [362, 265] width 383 height 32
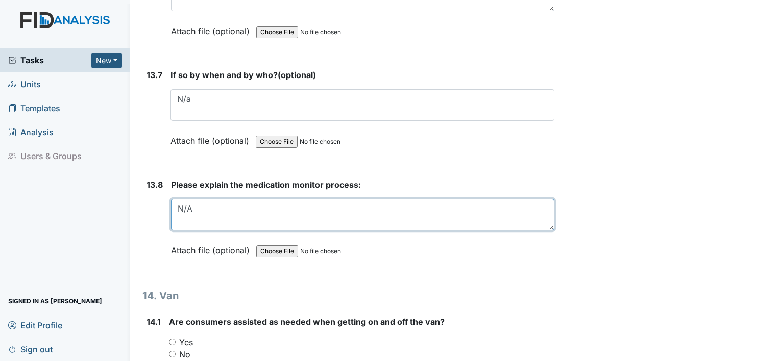
scroll to position [18426, 0]
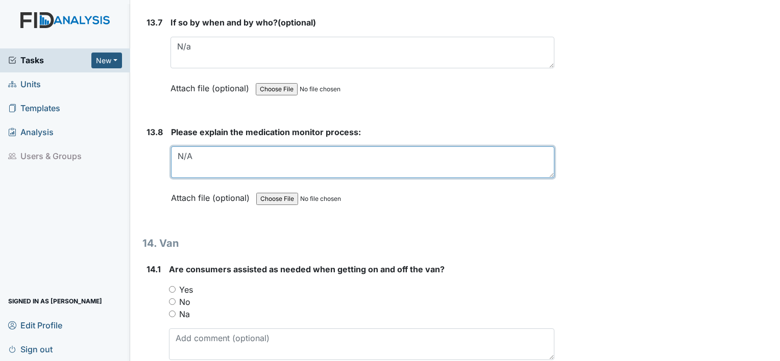
type textarea "N/A"
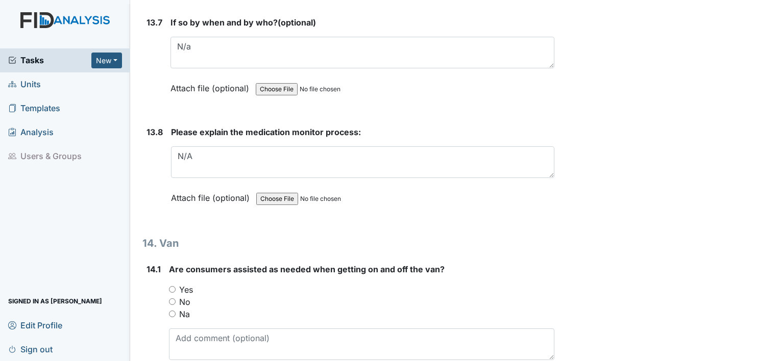
click at [184, 284] on label "Yes" at bounding box center [186, 290] width 14 height 12
click at [176, 286] on input "Yes" at bounding box center [172, 289] width 7 height 7
radio input "true"
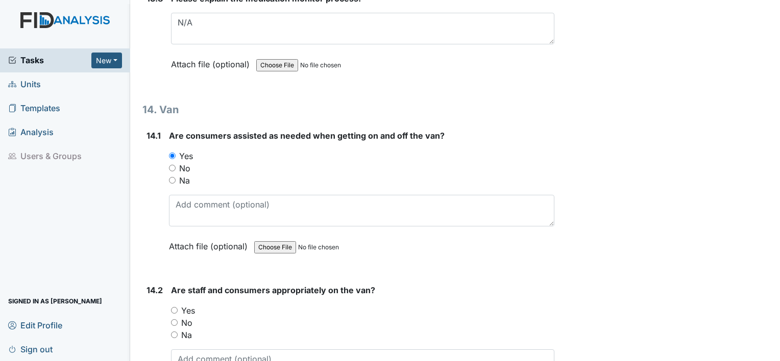
scroll to position [18630, 0]
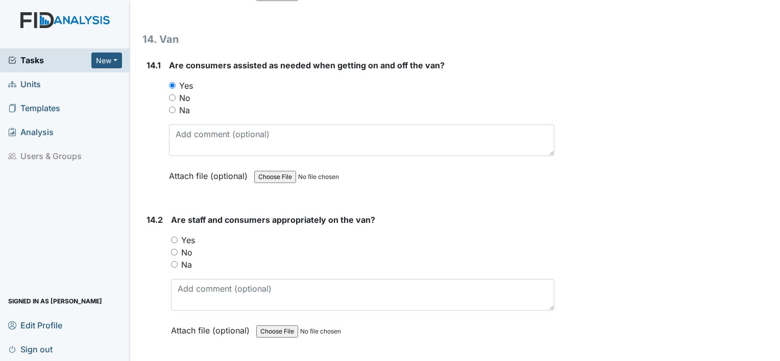
click at [183, 234] on label "Yes" at bounding box center [188, 240] width 14 height 12
click at [178, 237] on input "Yes" at bounding box center [174, 240] width 7 height 7
radio input "true"
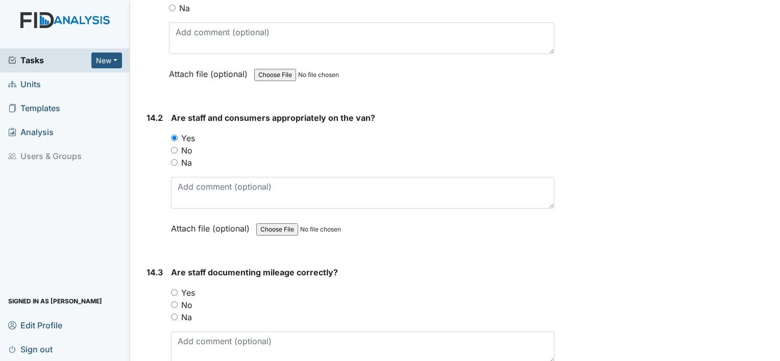
click at [188, 287] on label "Yes" at bounding box center [188, 293] width 14 height 12
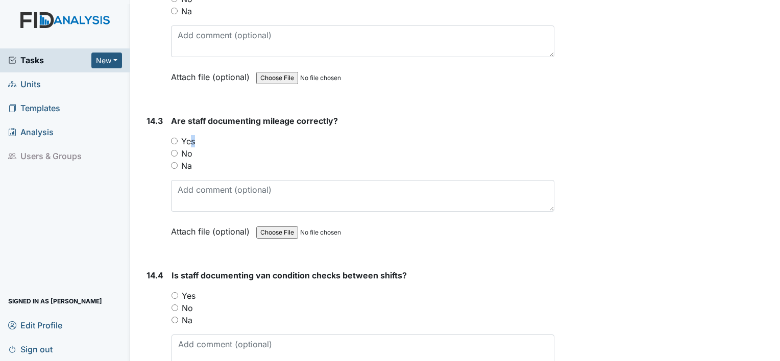
scroll to position [18885, 0]
click at [187, 134] on label "Yes" at bounding box center [188, 140] width 14 height 12
click at [178, 136] on input "Yes" at bounding box center [174, 139] width 7 height 7
radio input "true"
click at [191, 288] on label "Yes" at bounding box center [189, 294] width 14 height 12
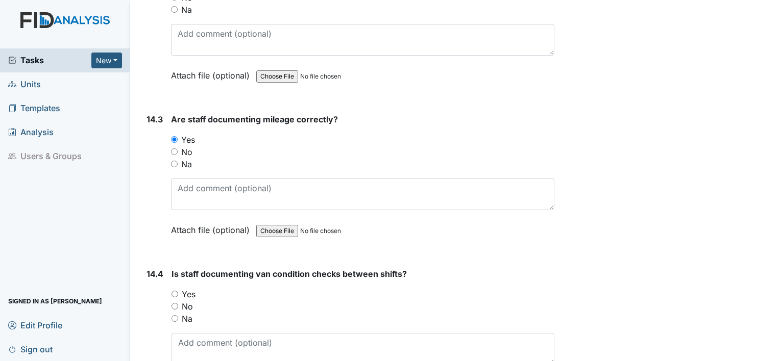
click at [178, 291] on input "Yes" at bounding box center [175, 294] width 7 height 7
radio input "true"
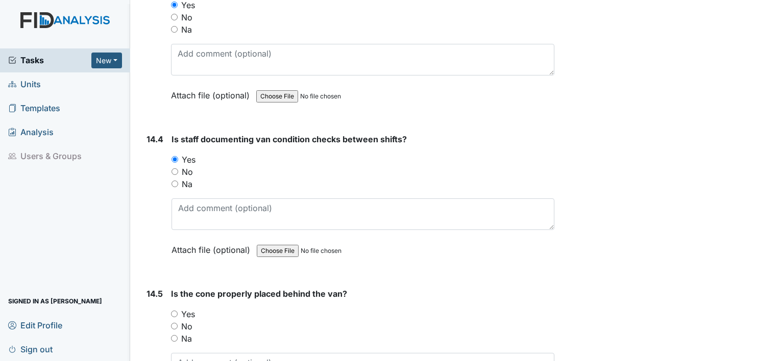
scroll to position [19039, 0]
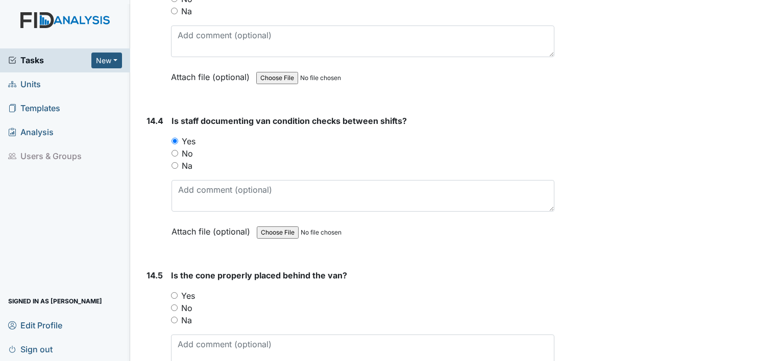
click at [188, 290] on label "Yes" at bounding box center [188, 296] width 14 height 12
click at [178, 292] on input "Yes" at bounding box center [174, 295] width 7 height 7
radio input "true"
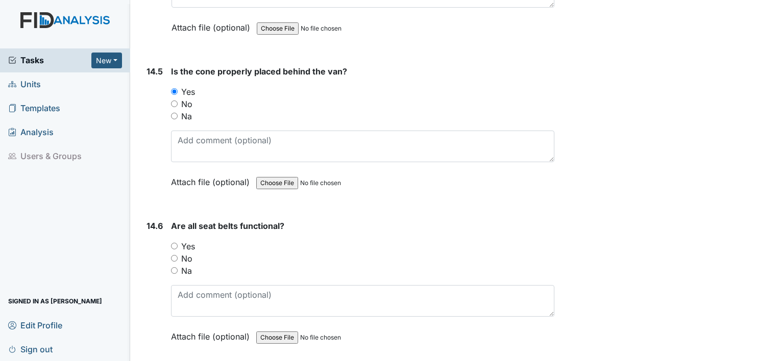
click at [192, 240] on label "Yes" at bounding box center [188, 246] width 14 height 12
click at [178, 243] on input "Yes" at bounding box center [174, 246] width 7 height 7
radio input "true"
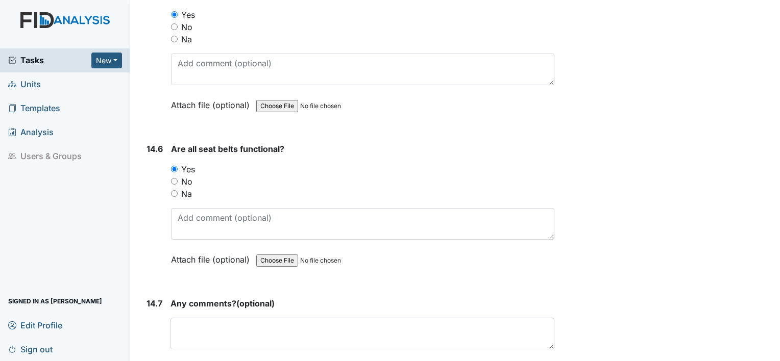
scroll to position [19327, 0]
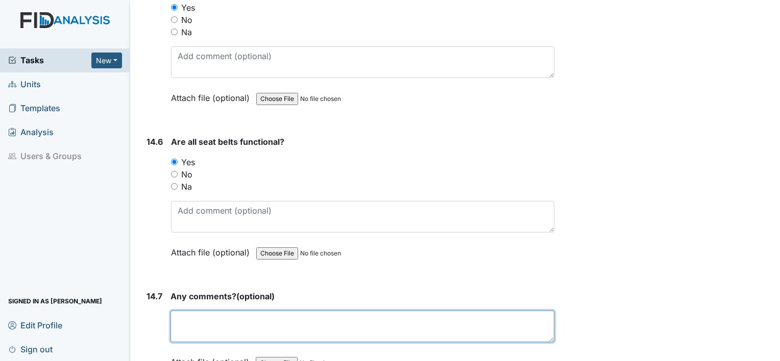
click at [207, 311] on textarea at bounding box center [362, 327] width 384 height 32
type textarea "N/A"
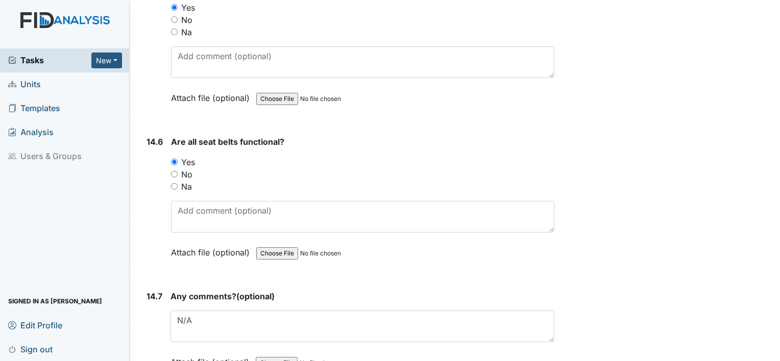
drag, startPoint x: 172, startPoint y: 326, endPoint x: 172, endPoint y: 333, distance: 7.1
